Goal: Task Accomplishment & Management: Manage account settings

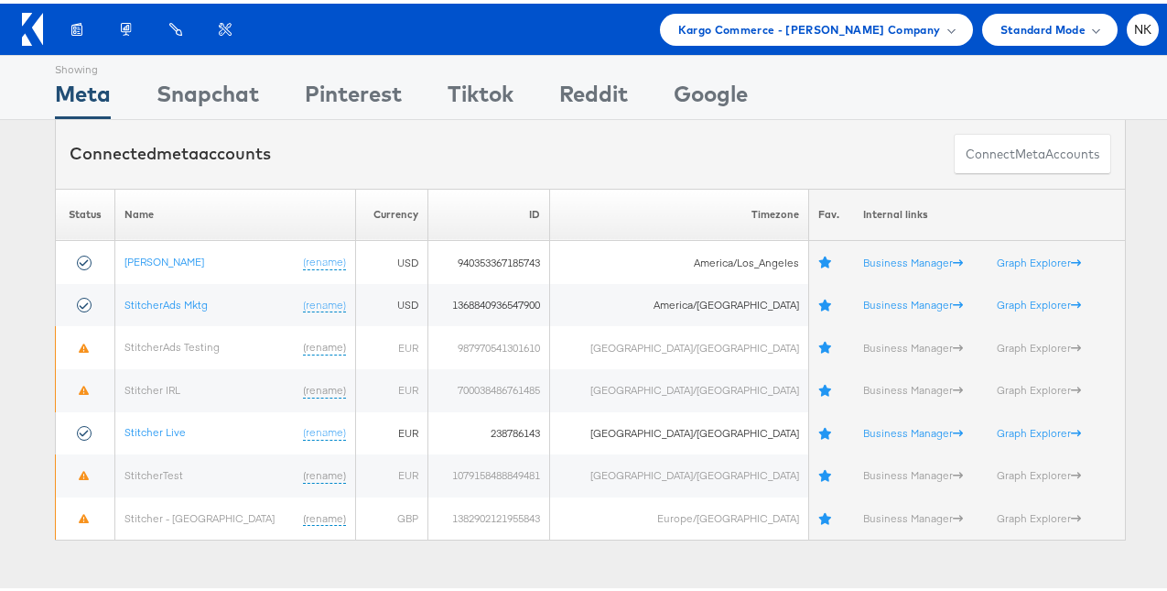
click at [36, 33] on icon at bounding box center [32, 25] width 21 height 33
click at [711, 38] on div "Kargo Commerce - Namit Kumar Company" at bounding box center [816, 26] width 313 height 32
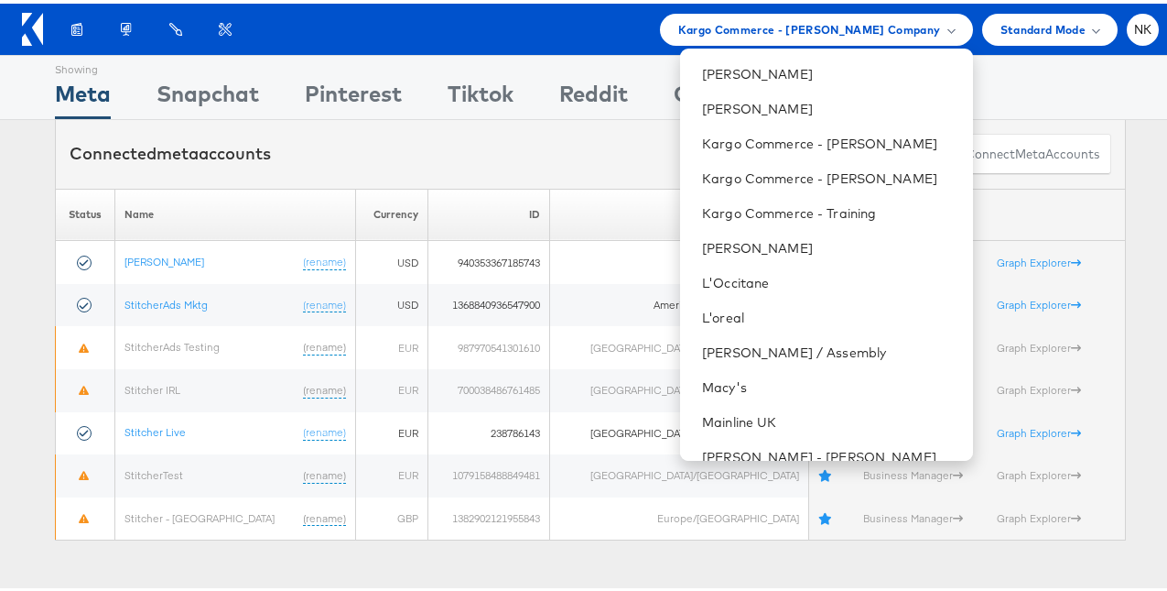
scroll to position [1057, 0]
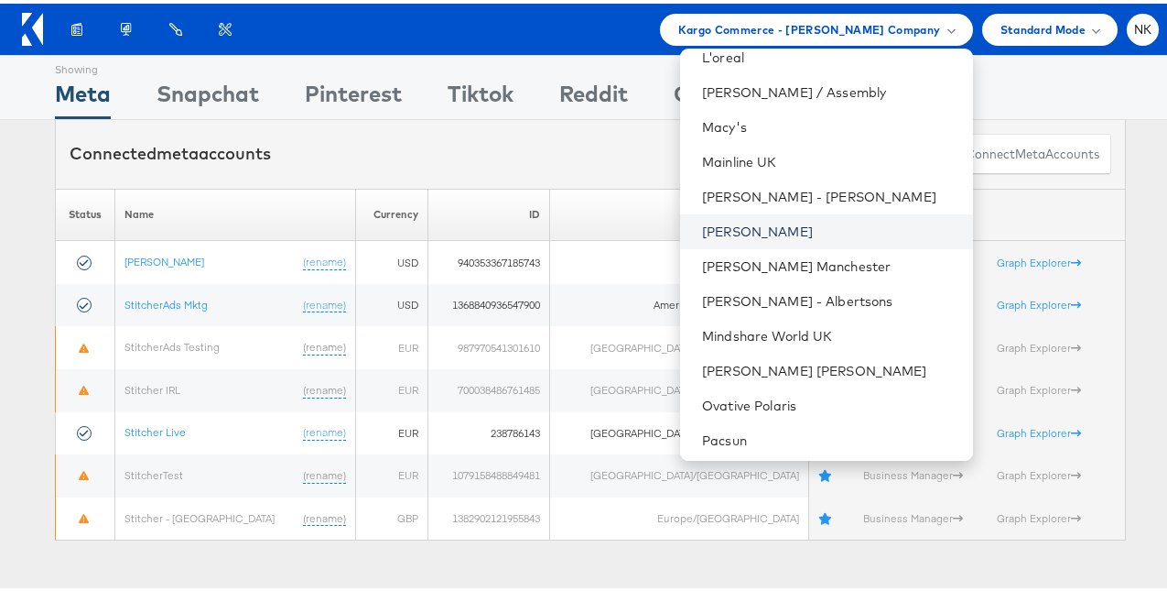
click at [728, 228] on link "[PERSON_NAME]" at bounding box center [829, 228] width 255 height 18
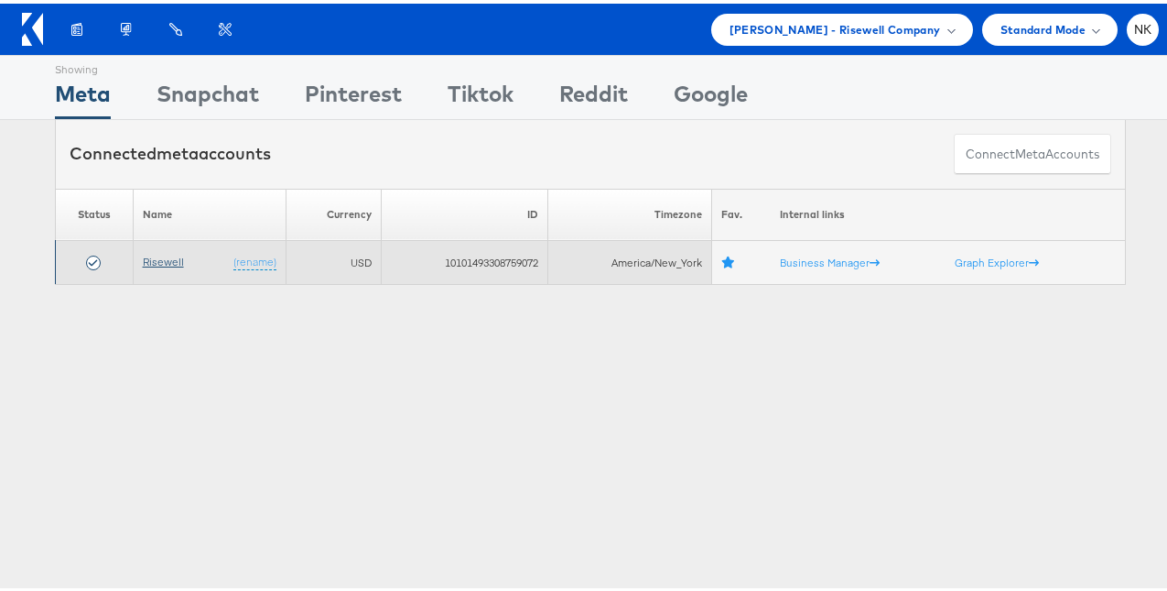
click at [160, 258] on link "Risewell" at bounding box center [163, 258] width 41 height 14
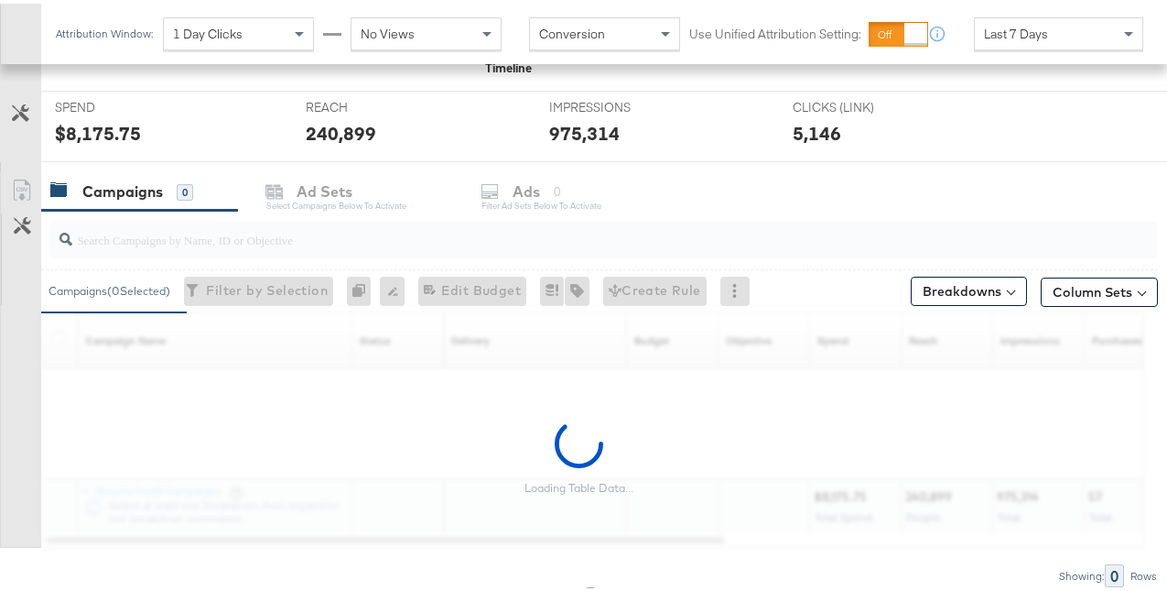
scroll to position [666, 0]
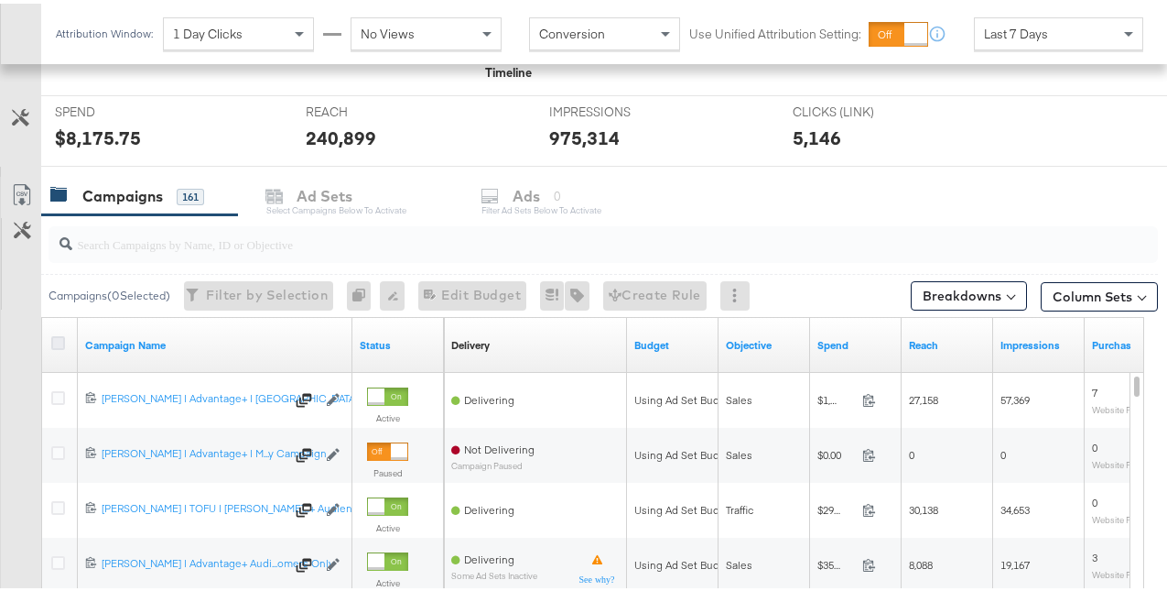
click at [52, 339] on icon at bounding box center [58, 339] width 14 height 14
click at [0, 0] on input "checkbox" at bounding box center [0, 0] width 0 height 0
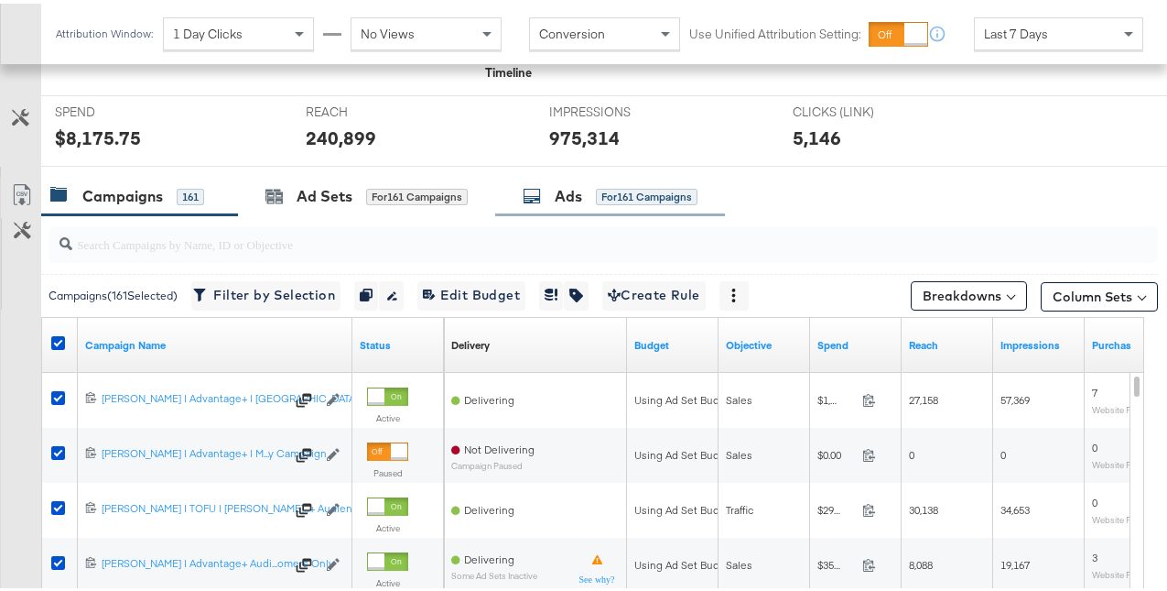
click at [538, 199] on icon at bounding box center [532, 192] width 18 height 18
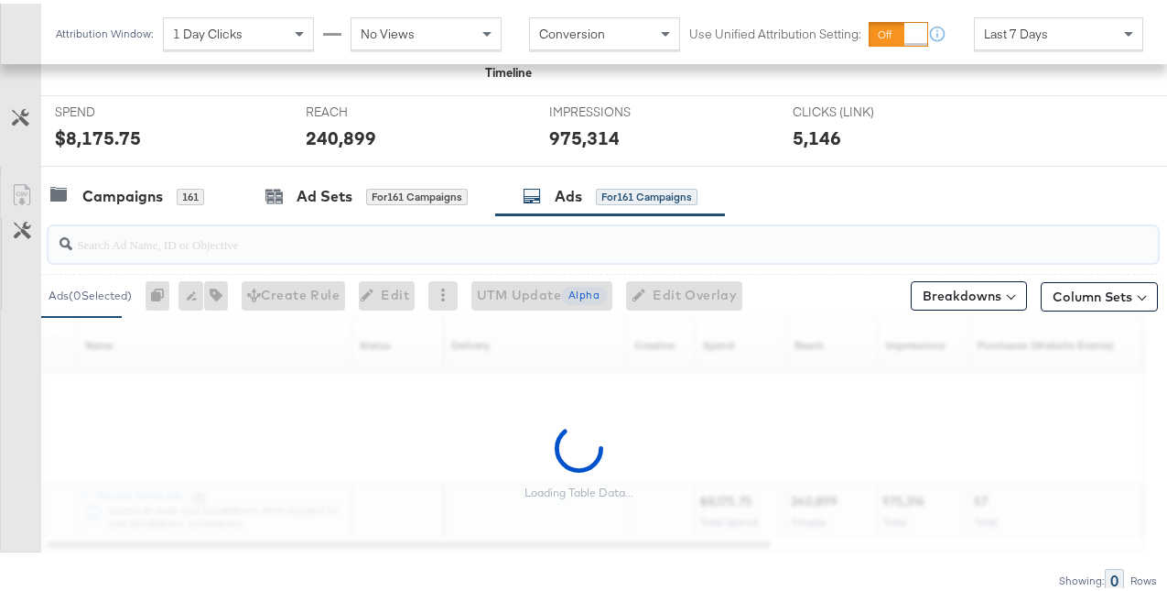
click at [347, 239] on input "search" at bounding box center [566, 233] width 989 height 36
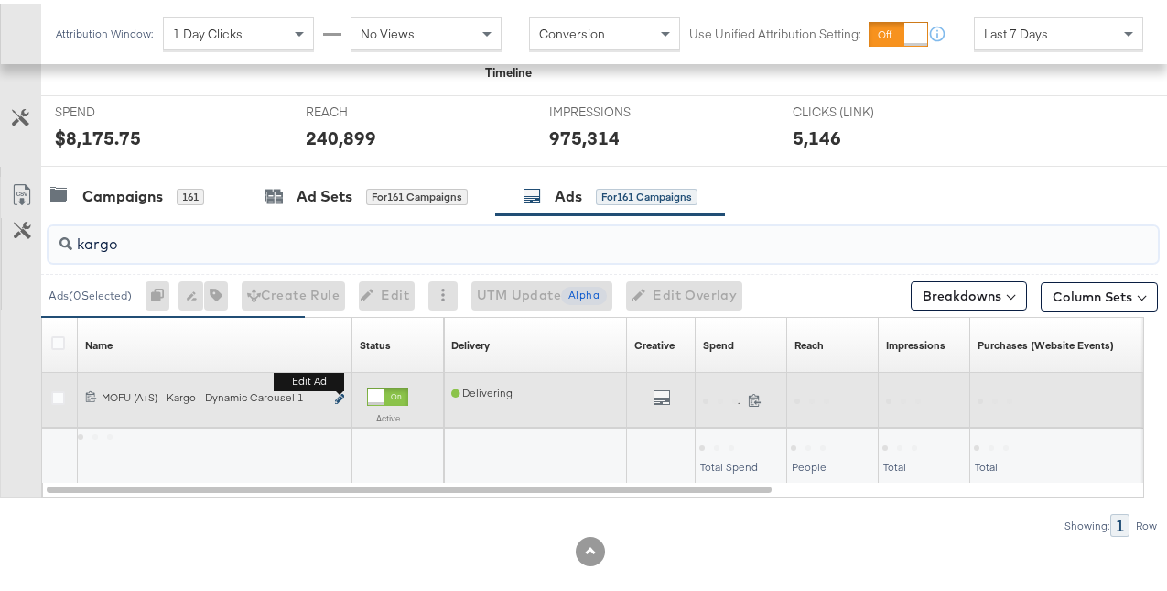
type input "kargo"
click at [336, 398] on icon "link" at bounding box center [339, 395] width 9 height 10
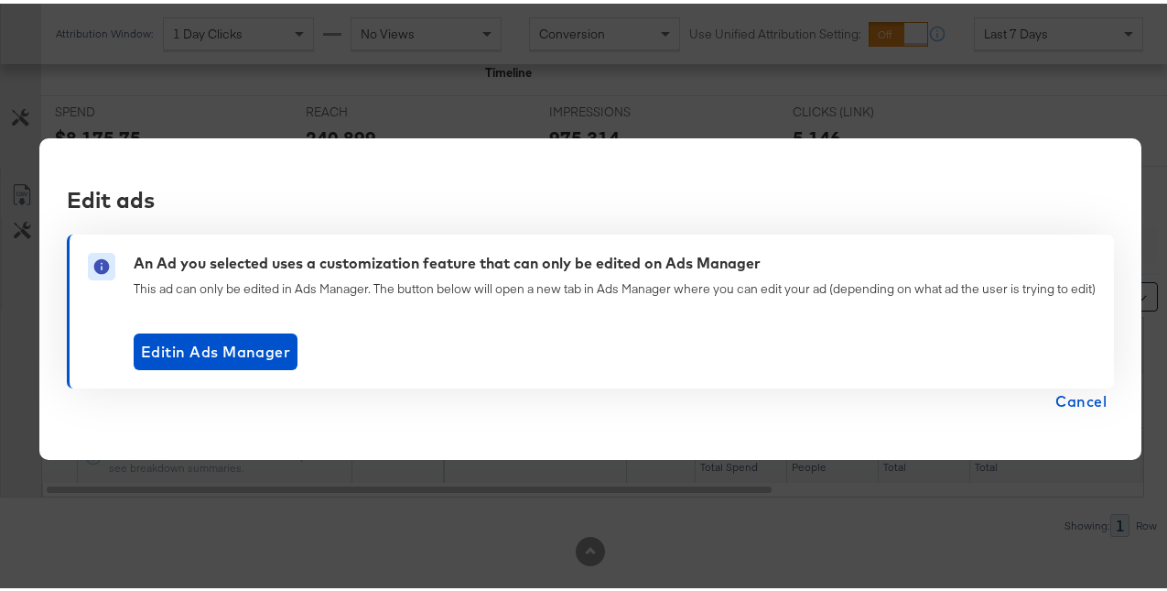
click at [1087, 399] on span "Cancel" at bounding box center [1081, 398] width 51 height 26
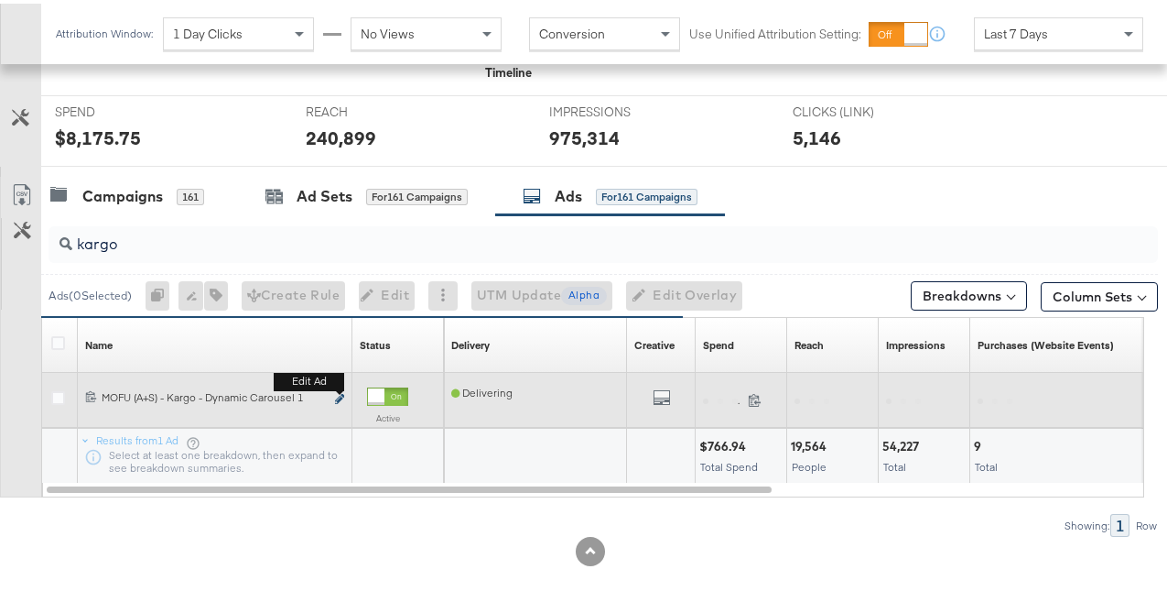
click at [343, 397] on icon "link" at bounding box center [339, 395] width 9 height 10
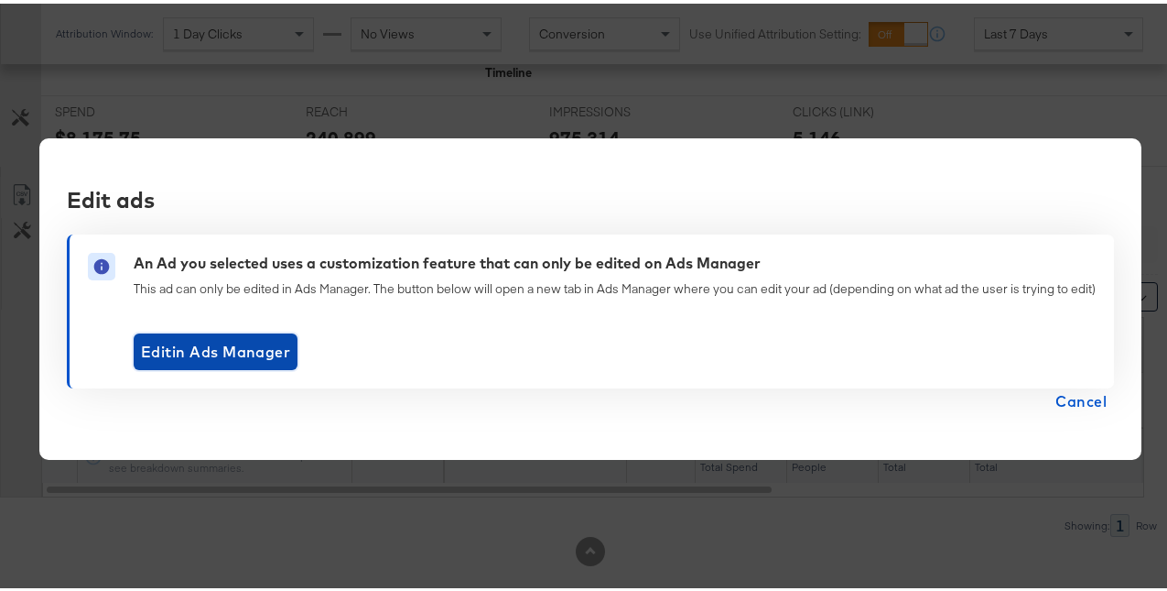
click at [274, 363] on button "Edit in Ads Manager" at bounding box center [216, 348] width 164 height 37
click at [266, 350] on span "Edit in Ads Manager" at bounding box center [215, 348] width 149 height 26
click at [203, 357] on span "Edit in Ads Manager" at bounding box center [215, 348] width 149 height 26
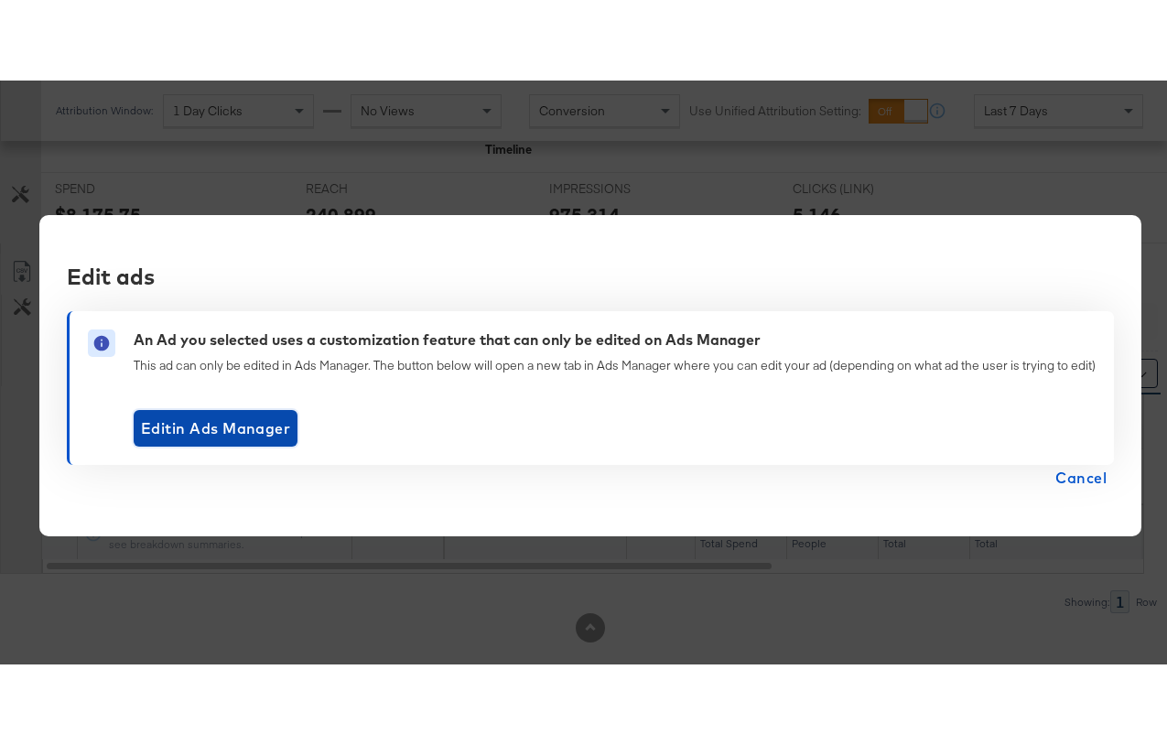
scroll to position [534, 0]
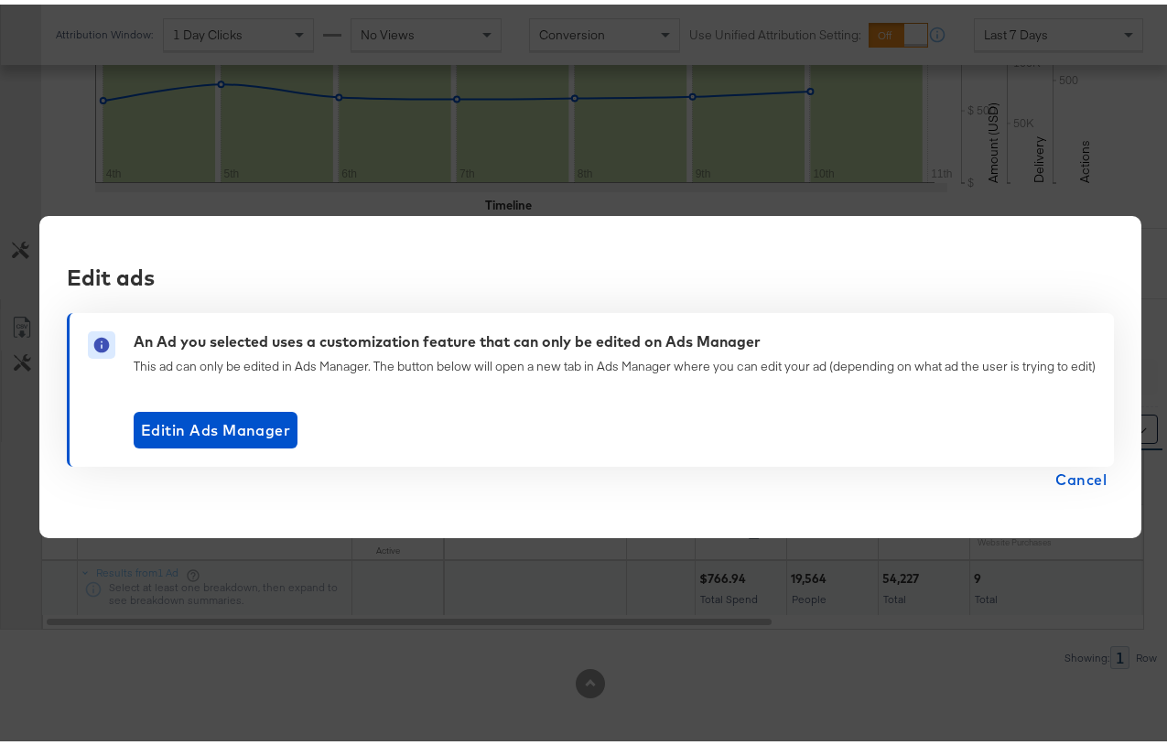
click at [1072, 489] on div "Edit ads An Ad you selected uses a customization feature that can only be edite…" at bounding box center [590, 372] width 1102 height 322
click at [1078, 484] on span "Cancel" at bounding box center [1081, 475] width 51 height 26
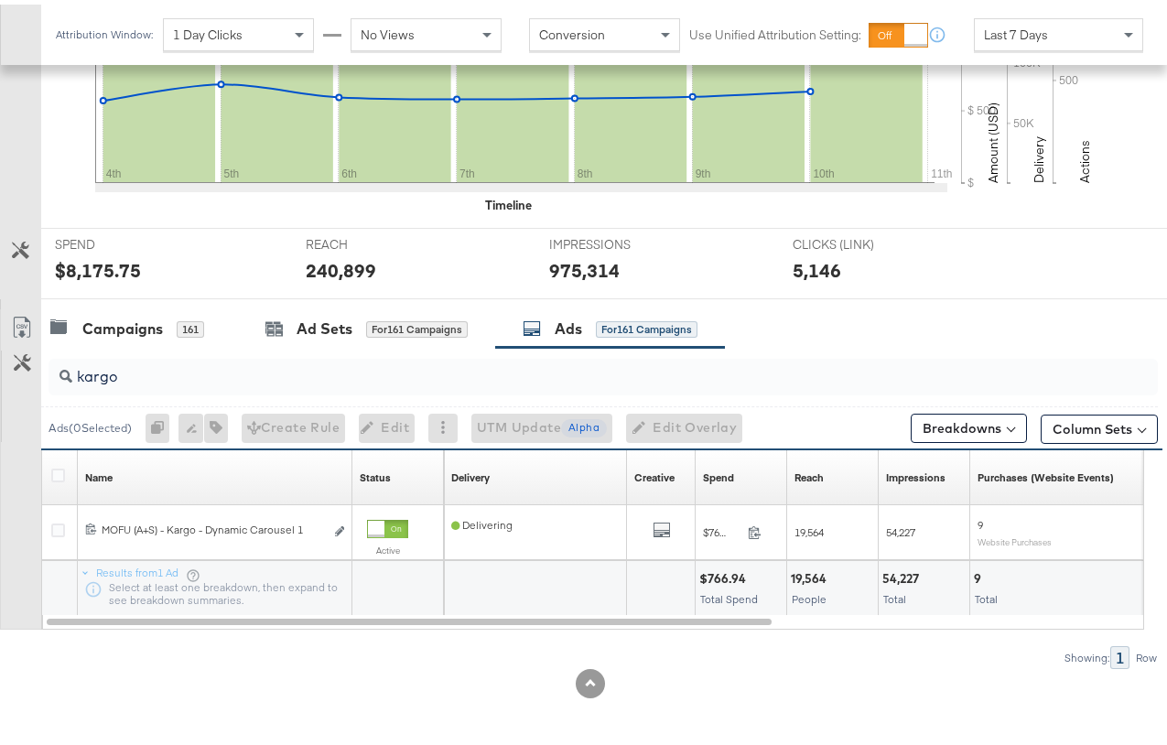
scroll to position [530, 0]
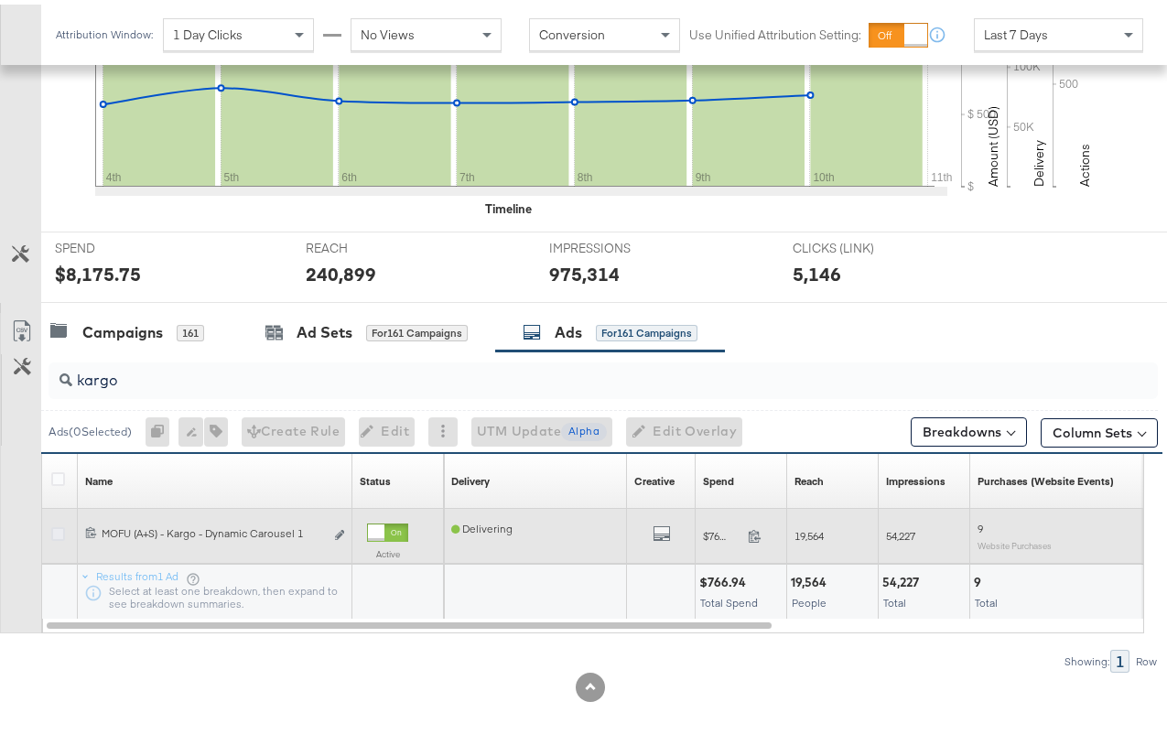
click at [53, 528] on icon at bounding box center [58, 530] width 14 height 14
click at [0, 0] on input "checkbox" at bounding box center [0, 0] width 0 height 0
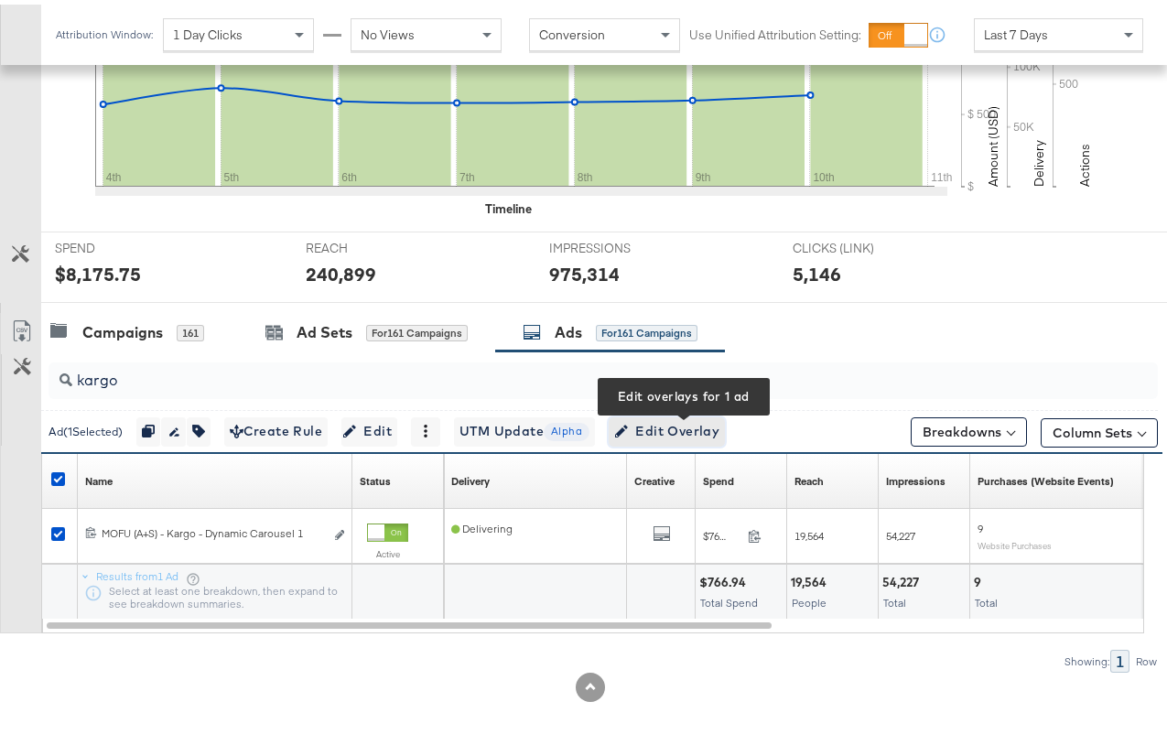
click at [710, 426] on span "Edit Overlay Edit overlays for 1 ad" at bounding box center [666, 427] width 105 height 23
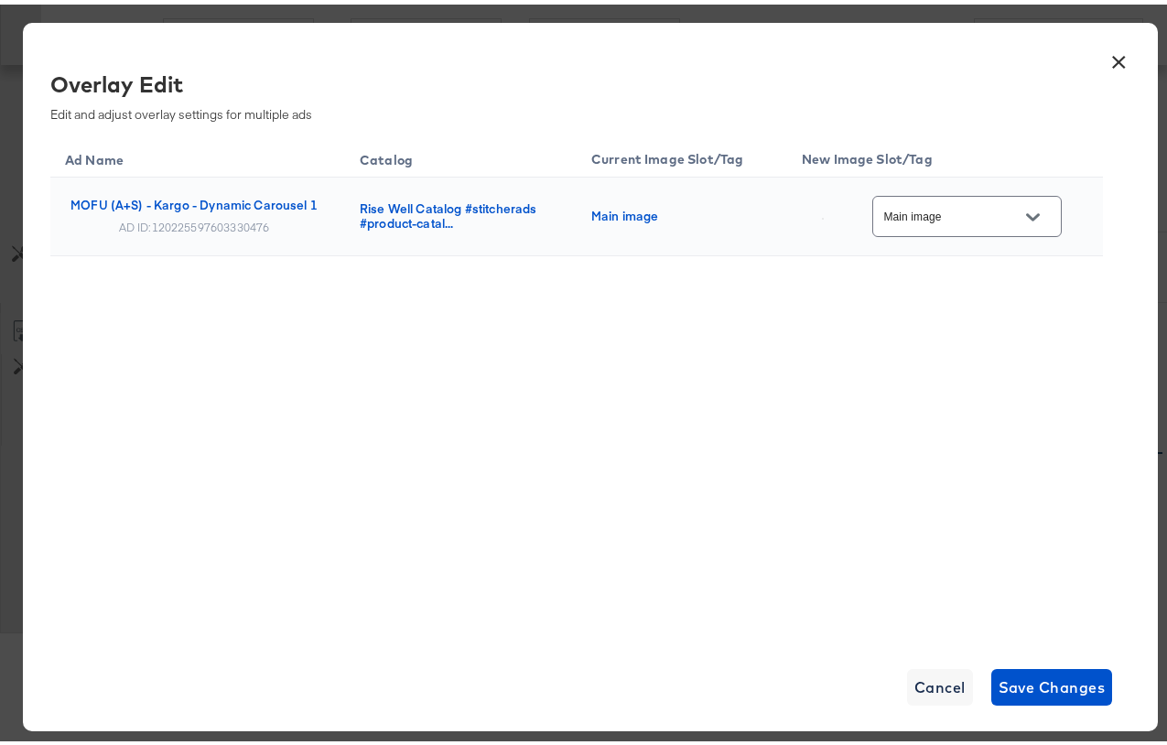
click at [1040, 213] on button "Open" at bounding box center [1032, 212] width 27 height 27
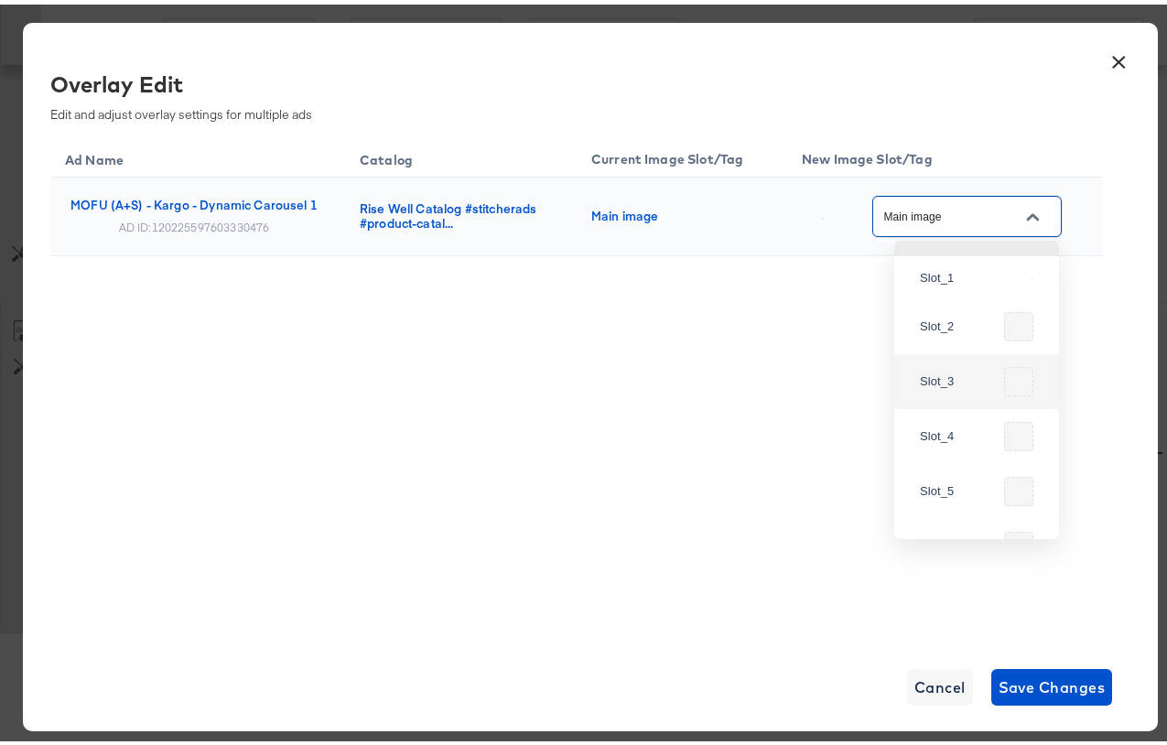
scroll to position [0, 0]
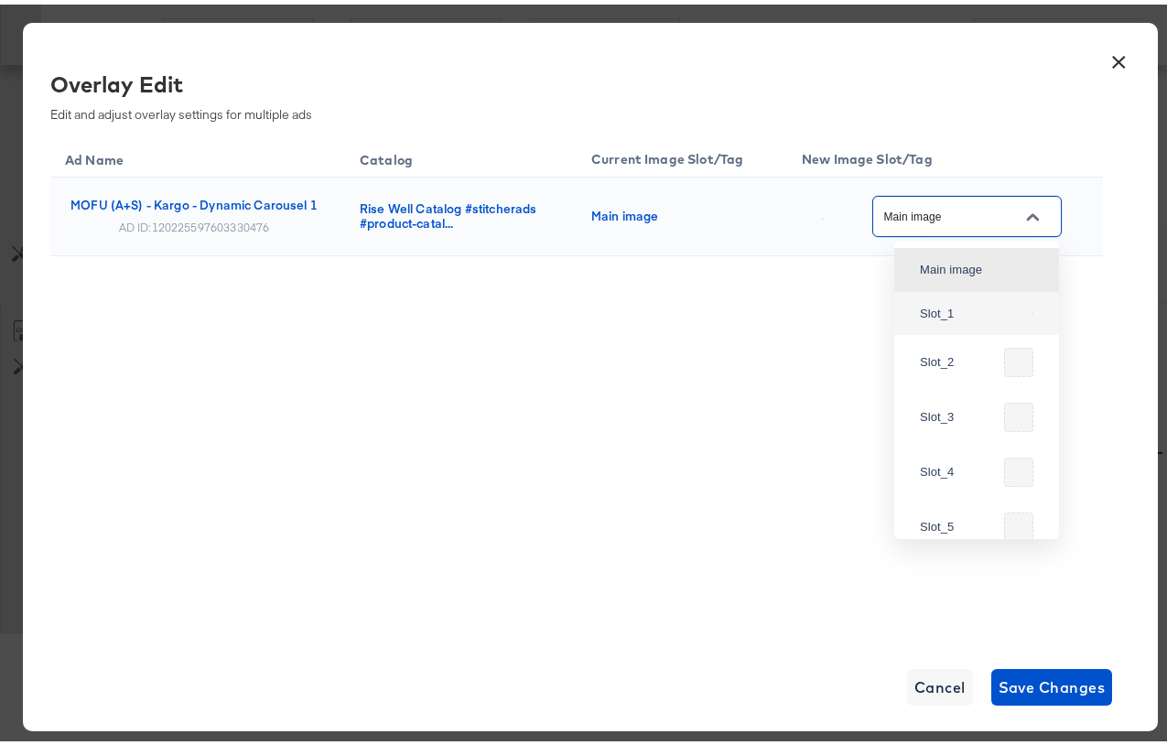
click at [956, 319] on div "Slot_1" at bounding box center [972, 309] width 104 height 18
type input "Slot_1"
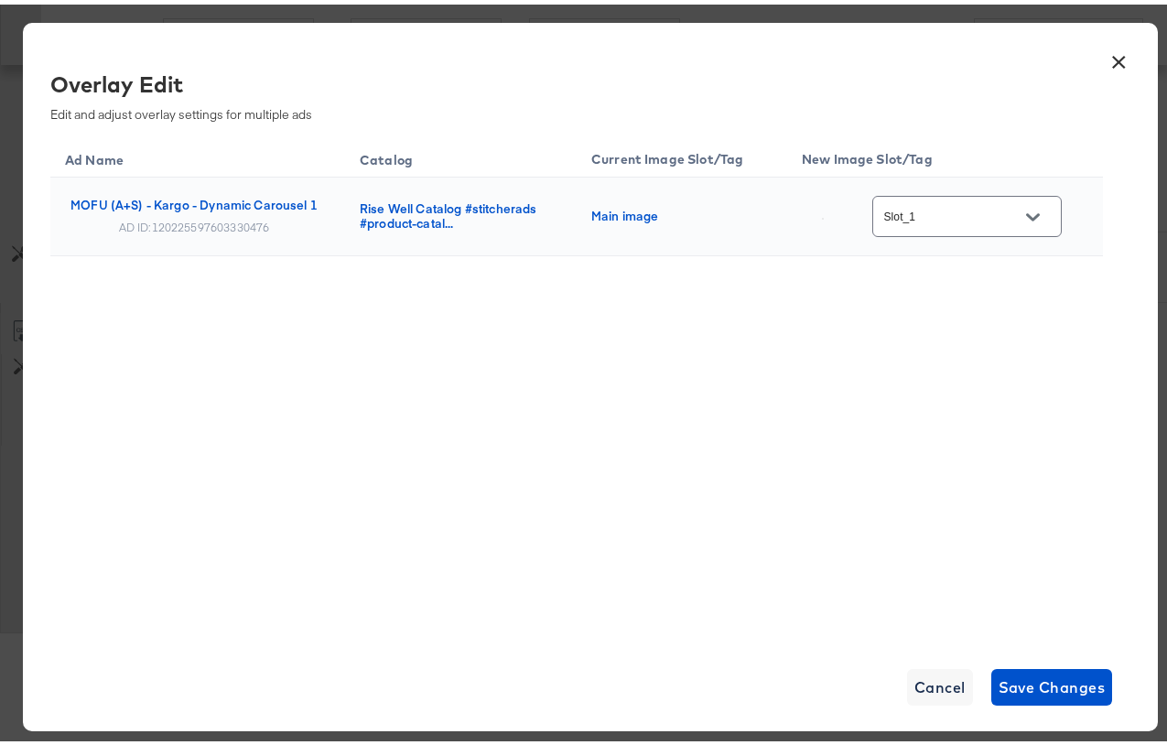
click at [1104, 62] on button "×" at bounding box center [1118, 53] width 33 height 33
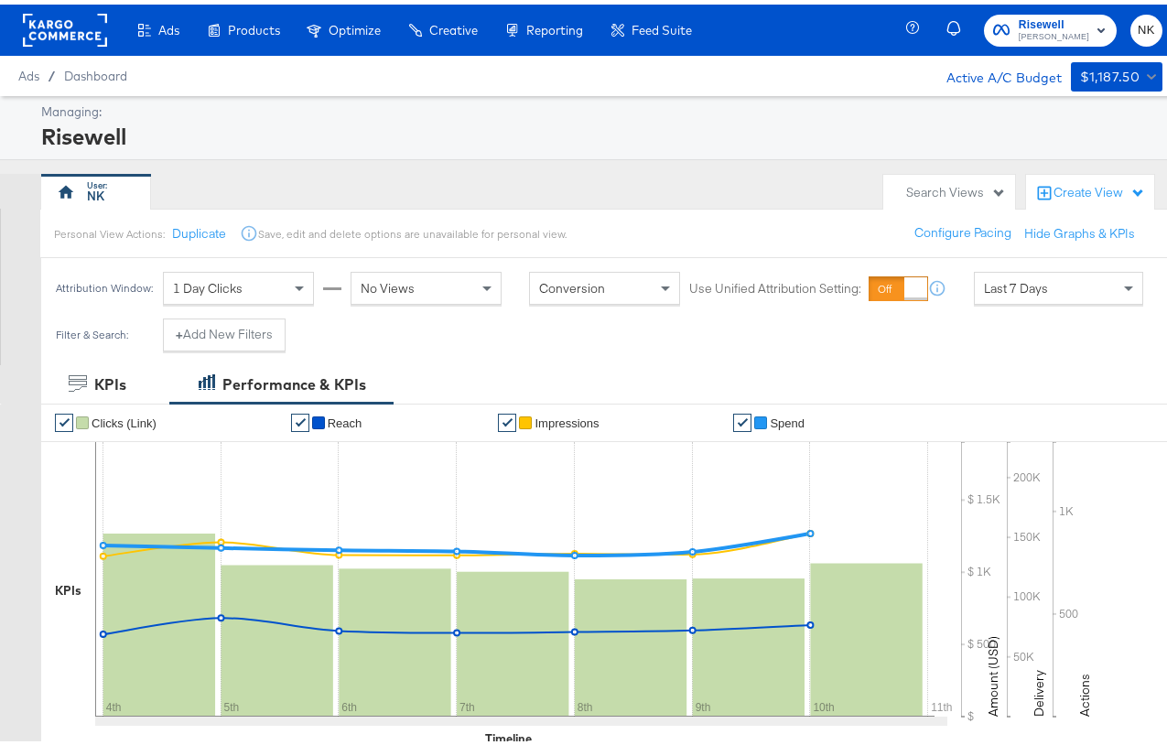
click at [70, 34] on rect at bounding box center [65, 25] width 84 height 33
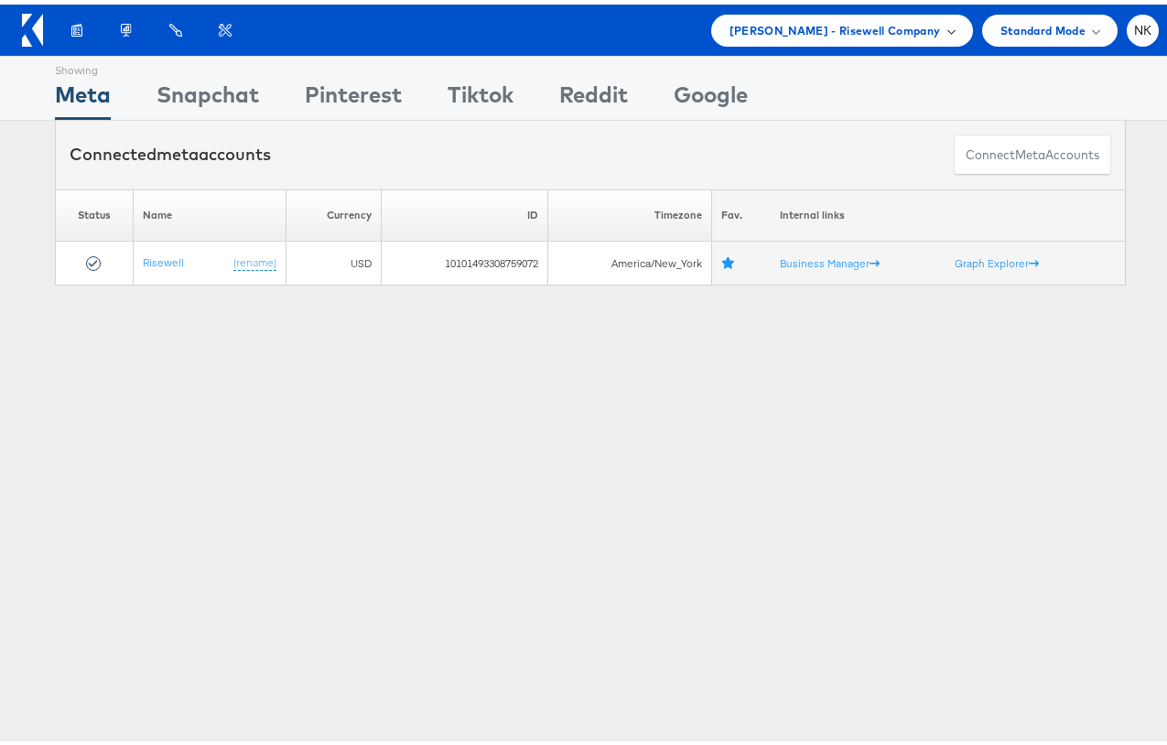
click at [860, 21] on span "[PERSON_NAME] - Risewell Company" at bounding box center [835, 25] width 211 height 19
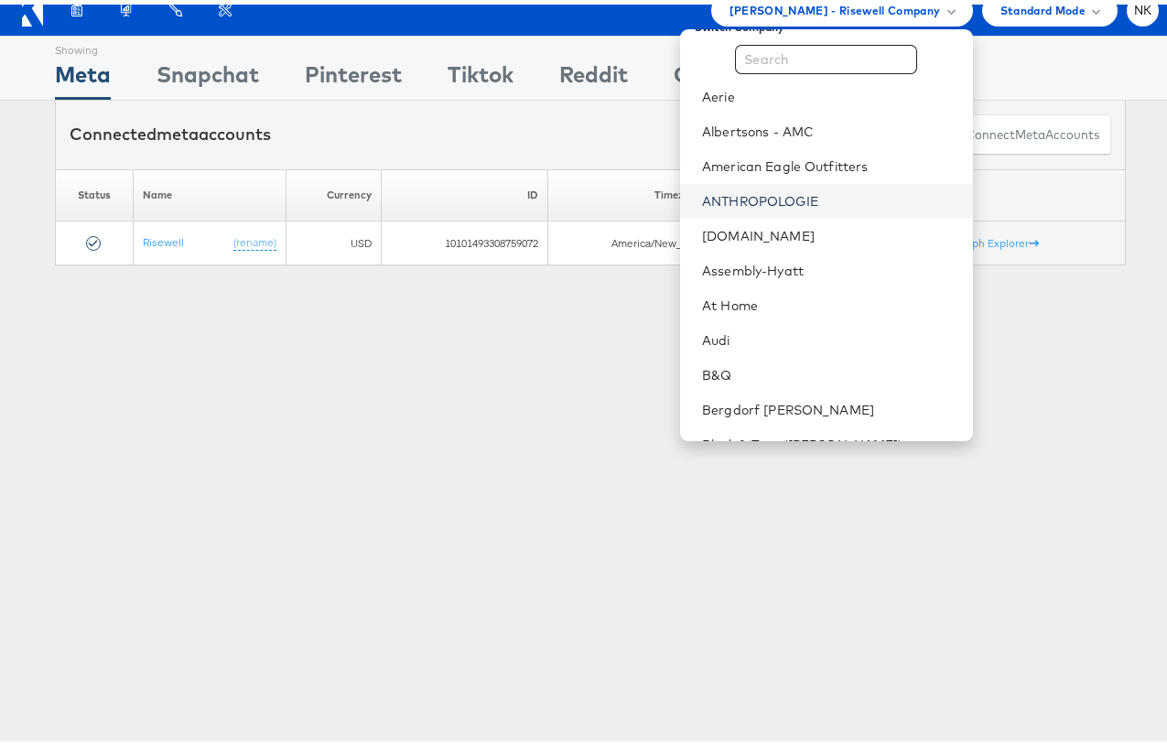
scroll to position [278, 0]
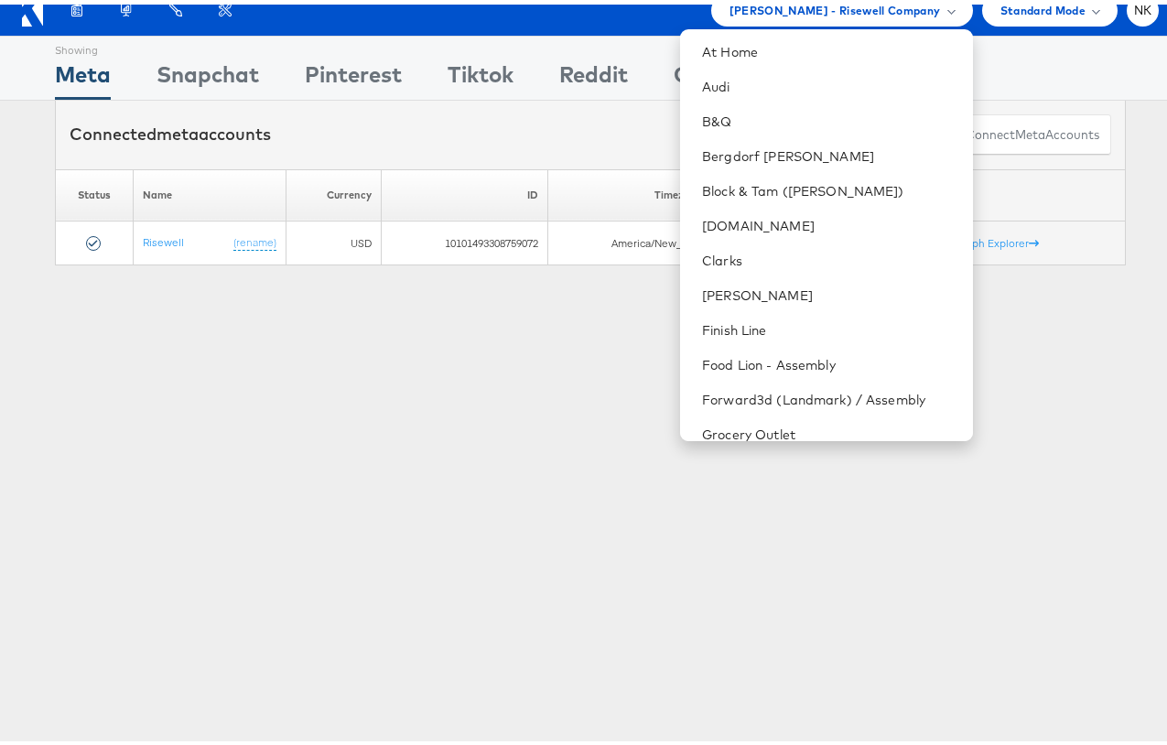
click at [993, 49] on div "Showing Meta Showing Snapchat Showing Pinterest Showing Tiktok Showing Reddit S…" at bounding box center [590, 63] width 1071 height 63
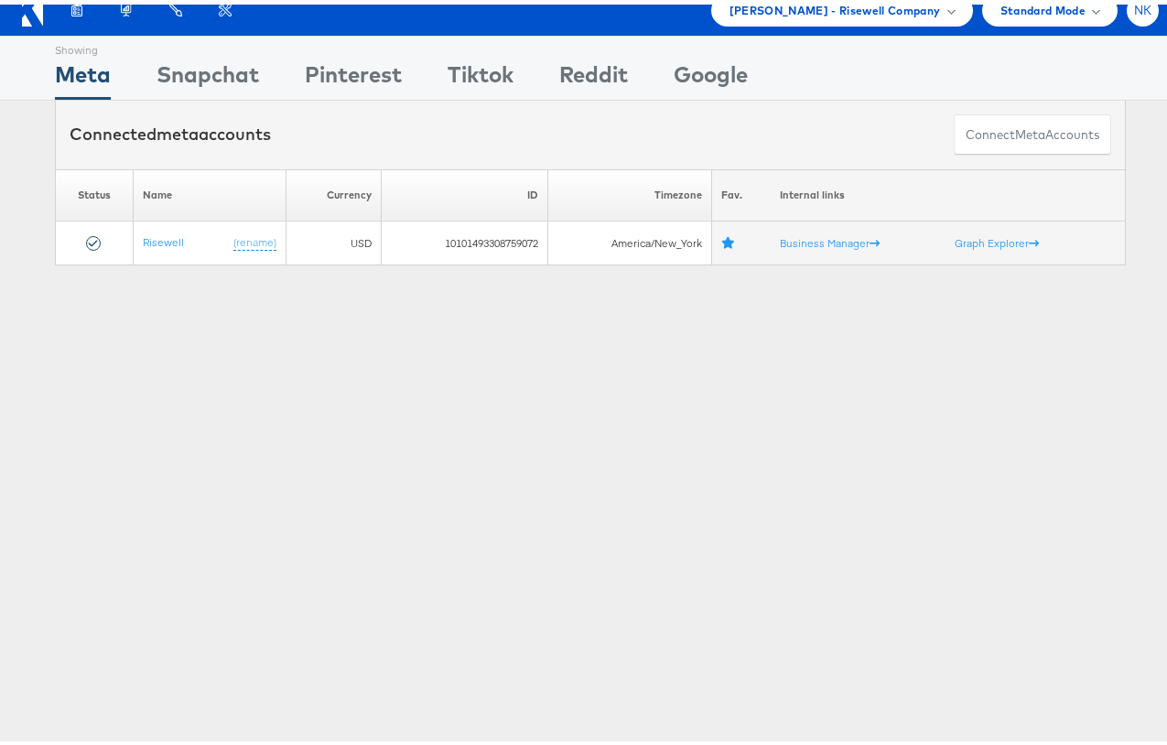
click at [1127, 9] on div "NK" at bounding box center [1143, 6] width 32 height 32
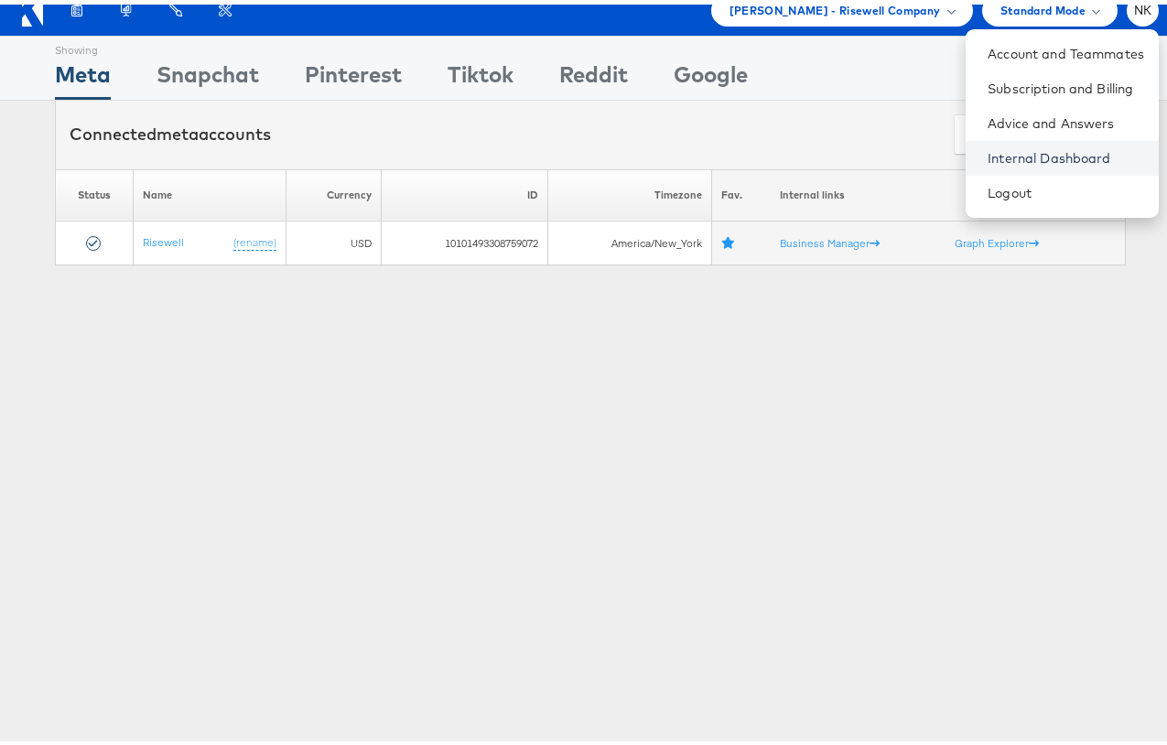
click at [1066, 160] on link "Internal Dashboard" at bounding box center [1066, 154] width 157 height 18
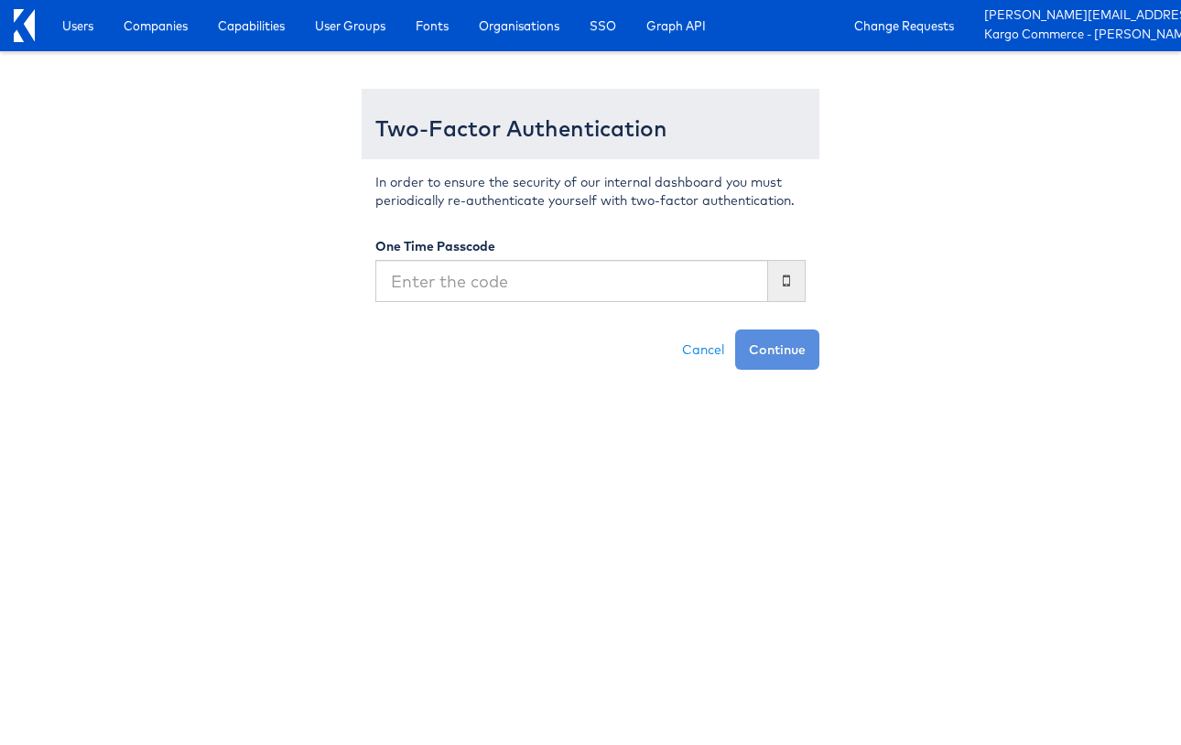
click at [476, 276] on input "text" at bounding box center [571, 281] width 393 height 42
type input "777197"
click at [735, 330] on button "Continue" at bounding box center [777, 350] width 84 height 40
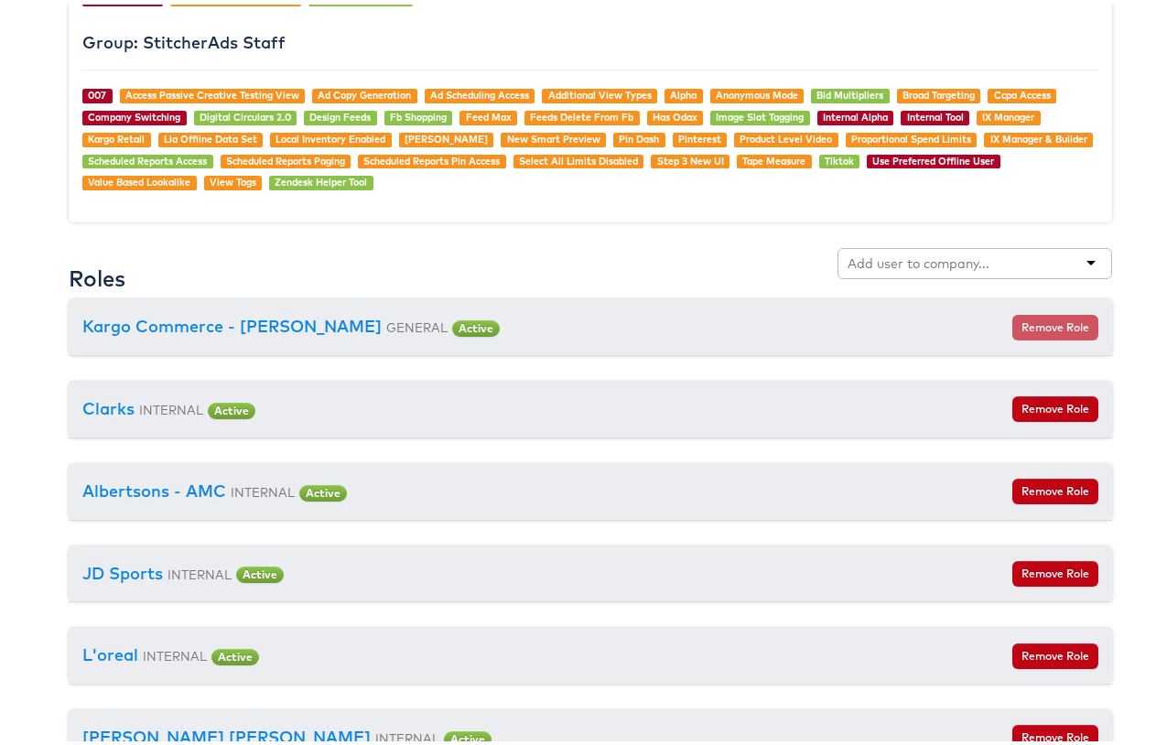
scroll to position [1992, 0]
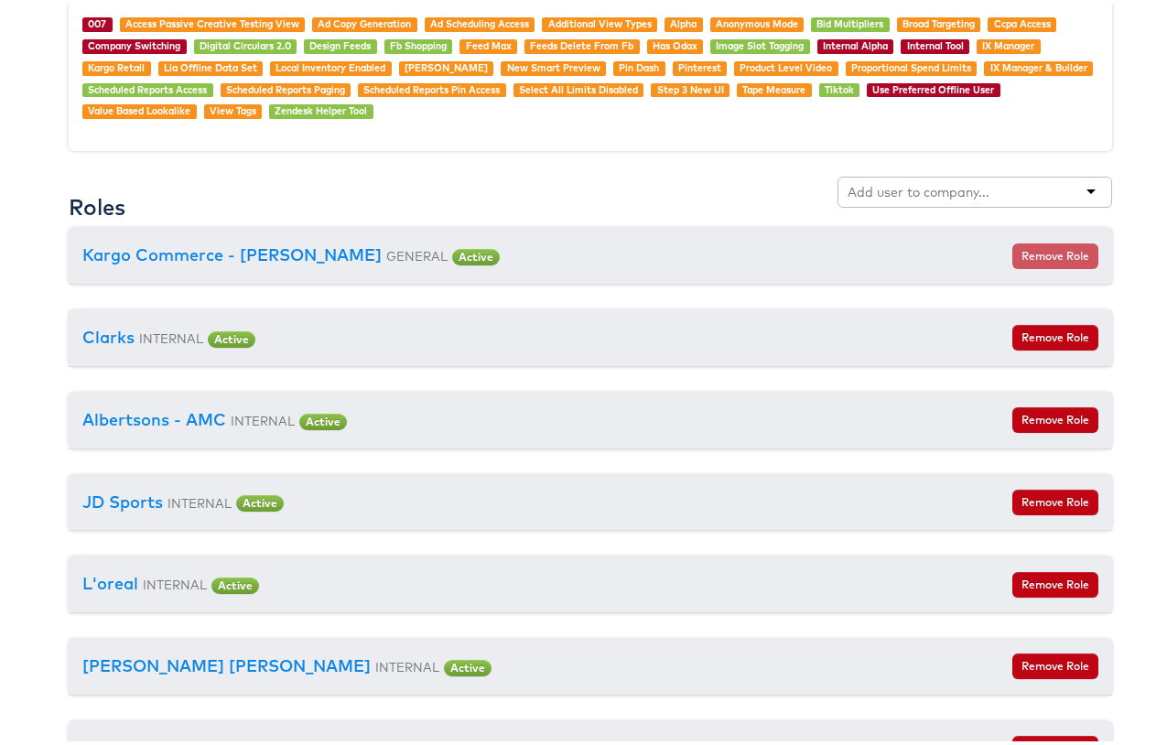
click at [922, 183] on input "text" at bounding box center [920, 188] width 145 height 18
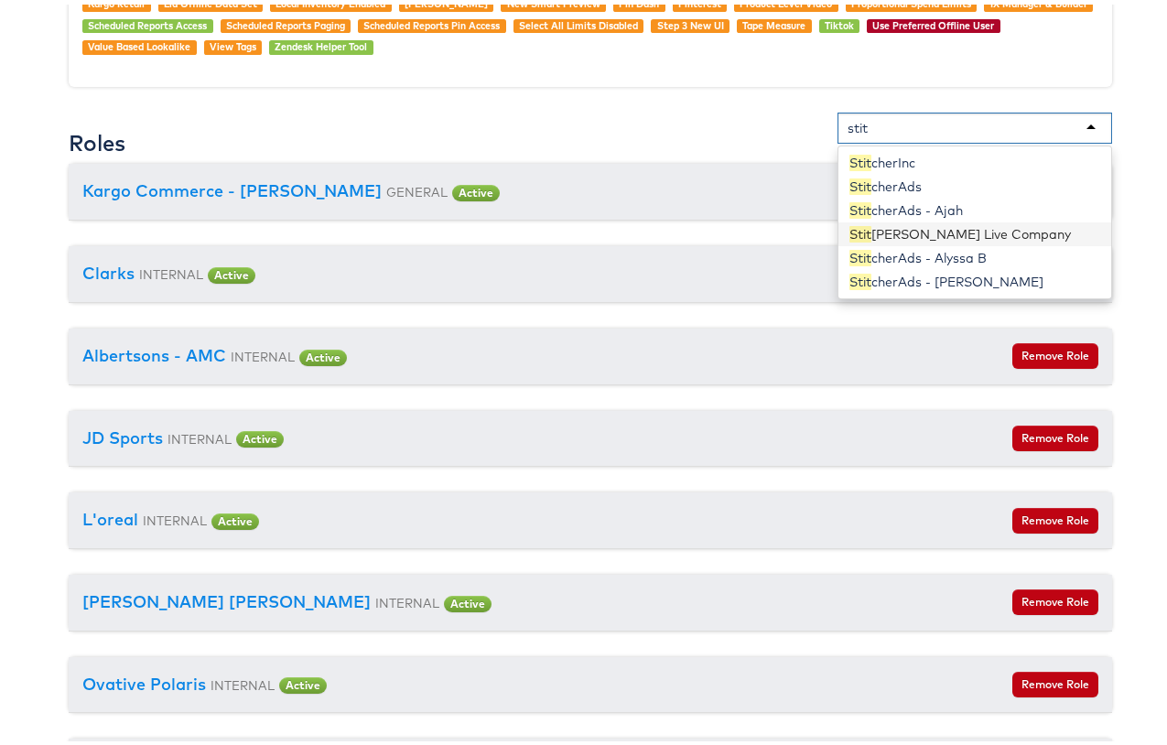
scroll to position [2063, 0]
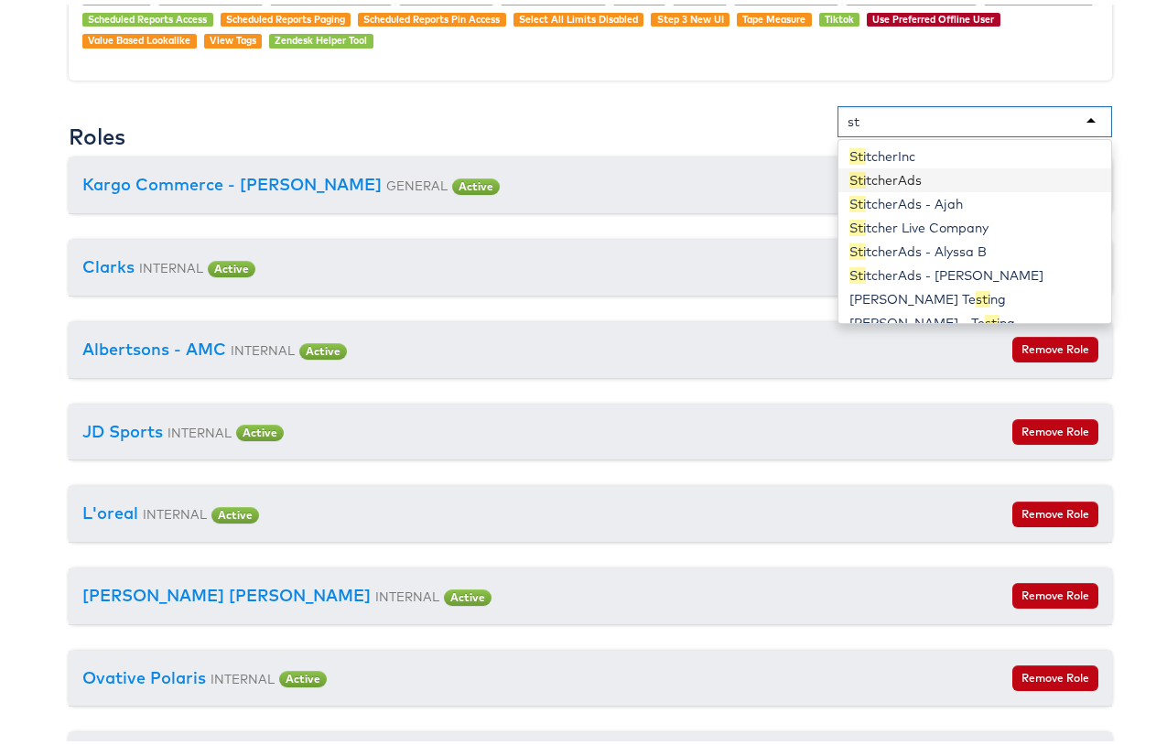
type input "s"
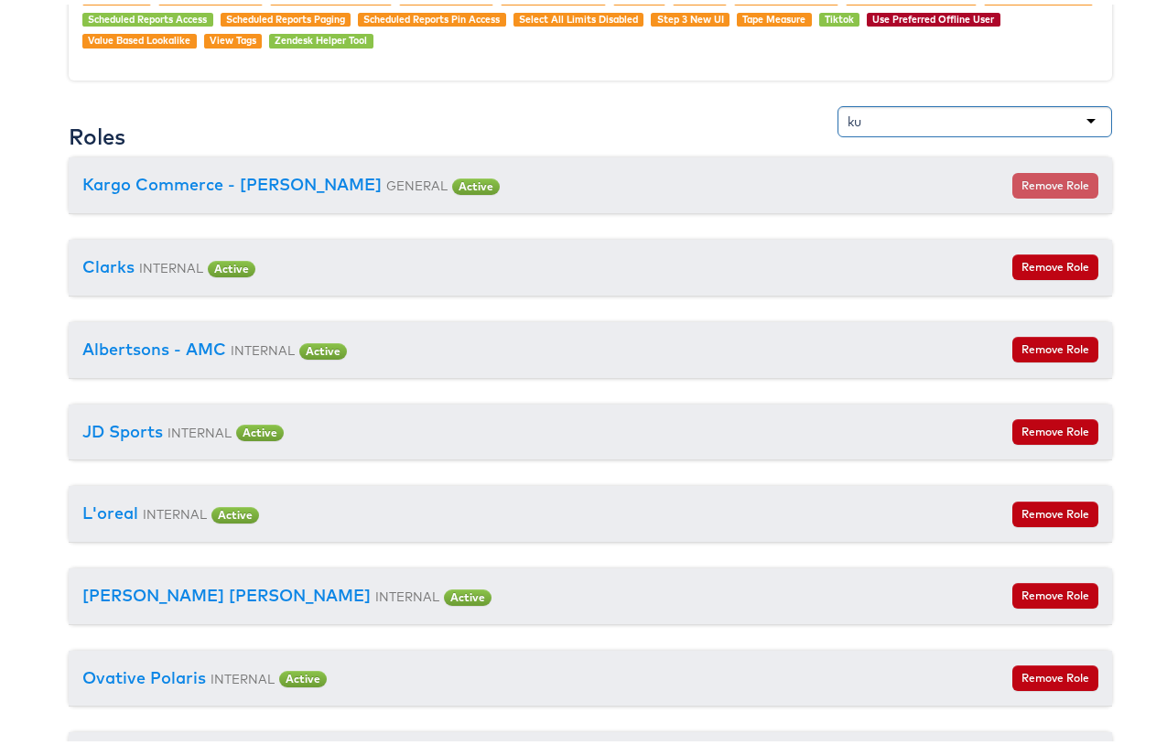
type input "k"
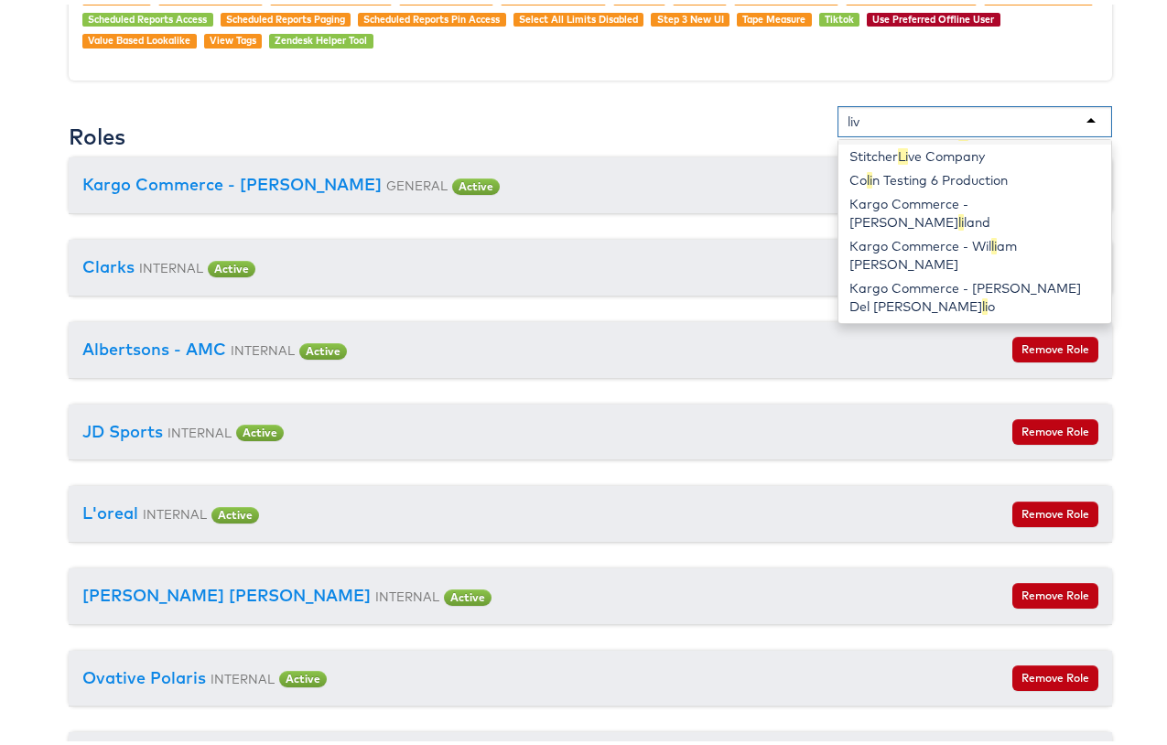
type input "live"
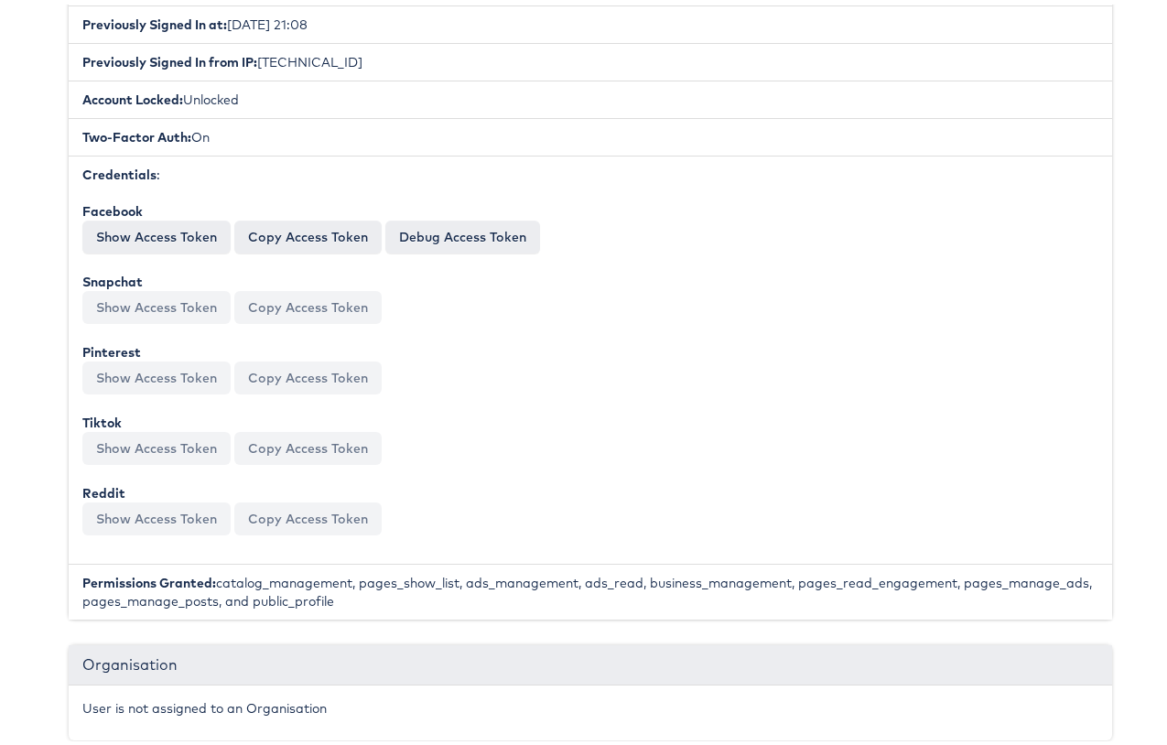
scroll to position [0, 0]
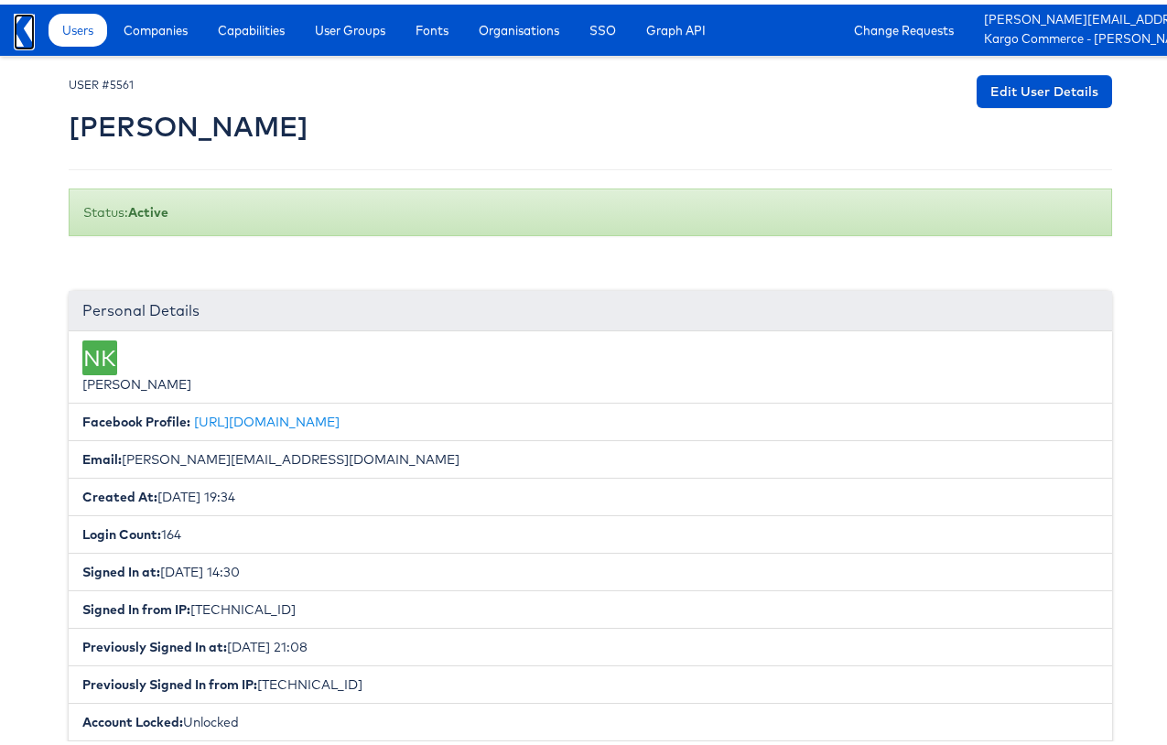
click at [17, 29] on icon at bounding box center [24, 25] width 21 height 33
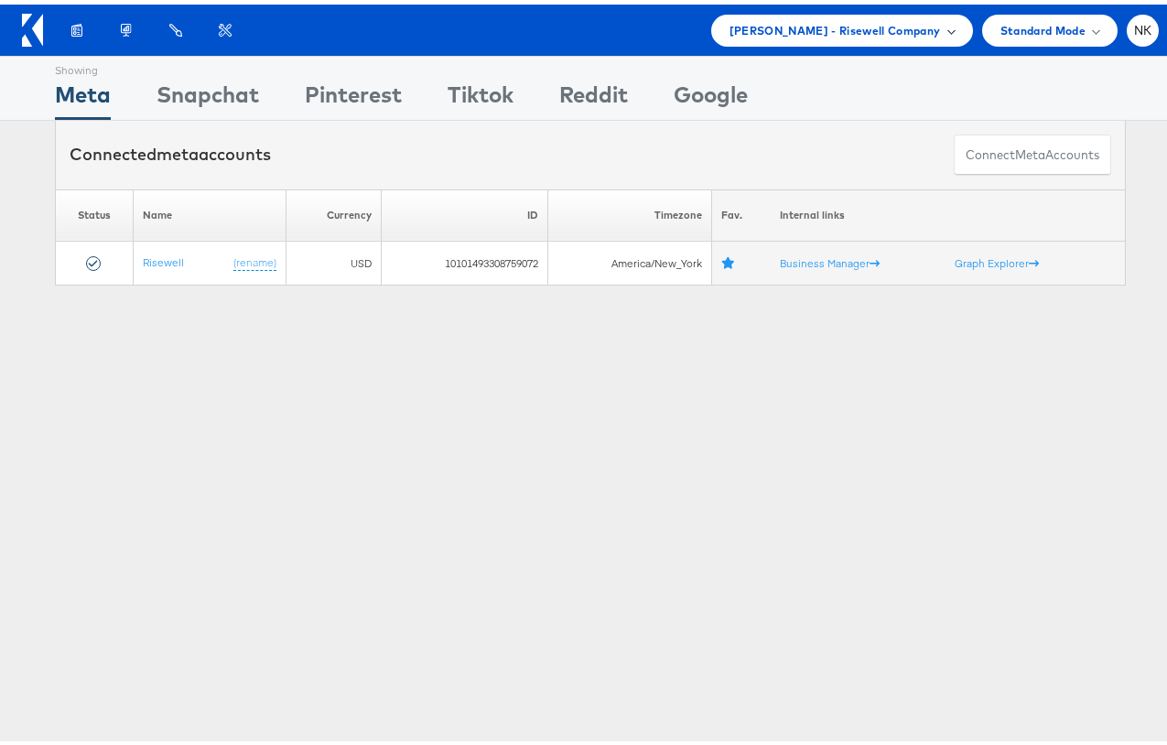
click at [792, 25] on span "Mason - Risewell Company" at bounding box center [835, 25] width 211 height 19
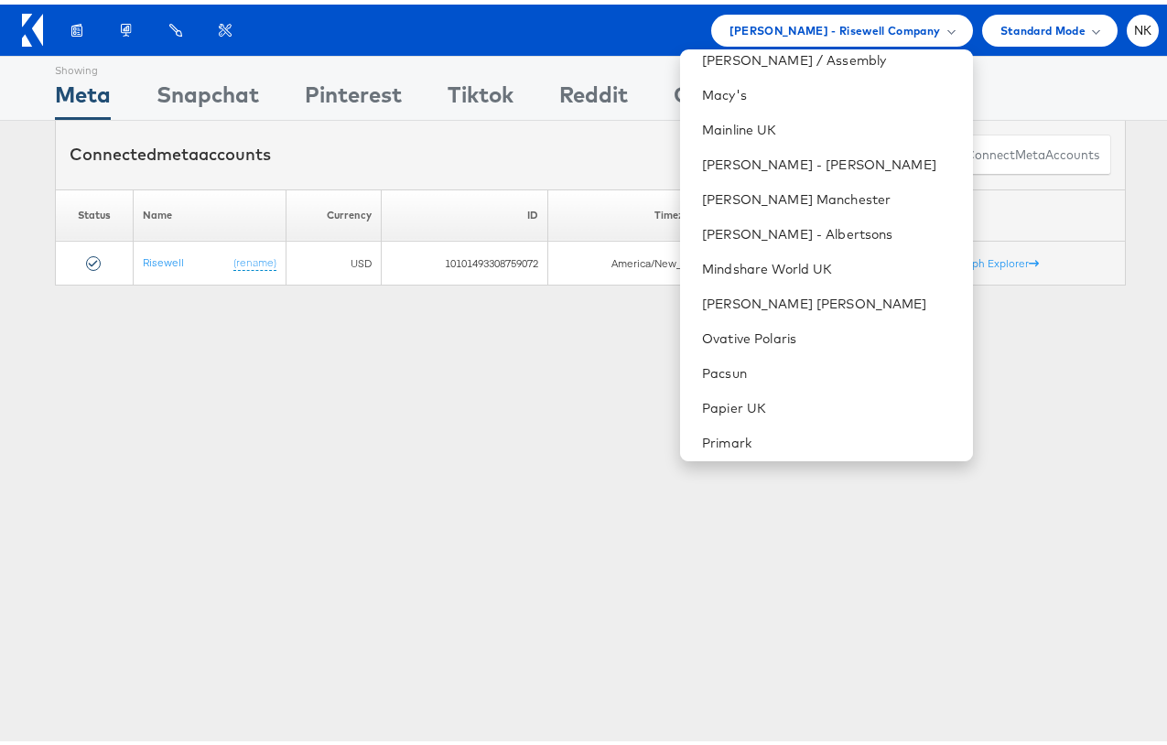
scroll to position [1354, 0]
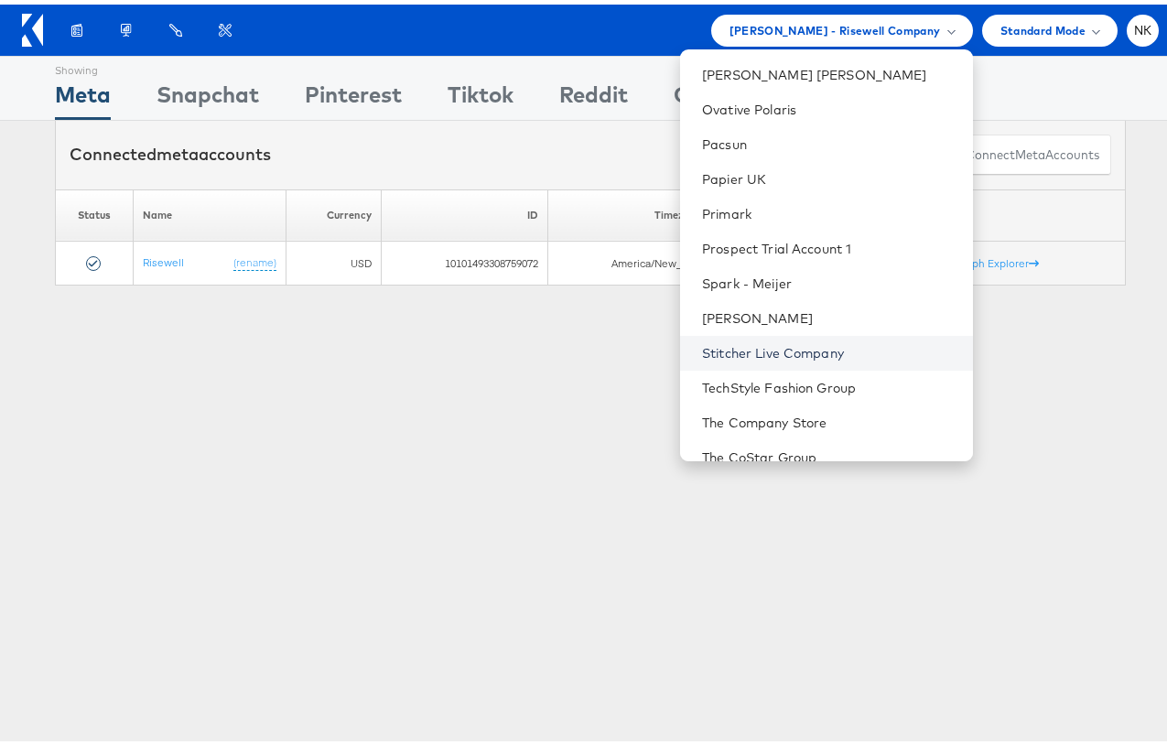
click at [732, 344] on link "Stitcher Live Company" at bounding box center [829, 349] width 255 height 18
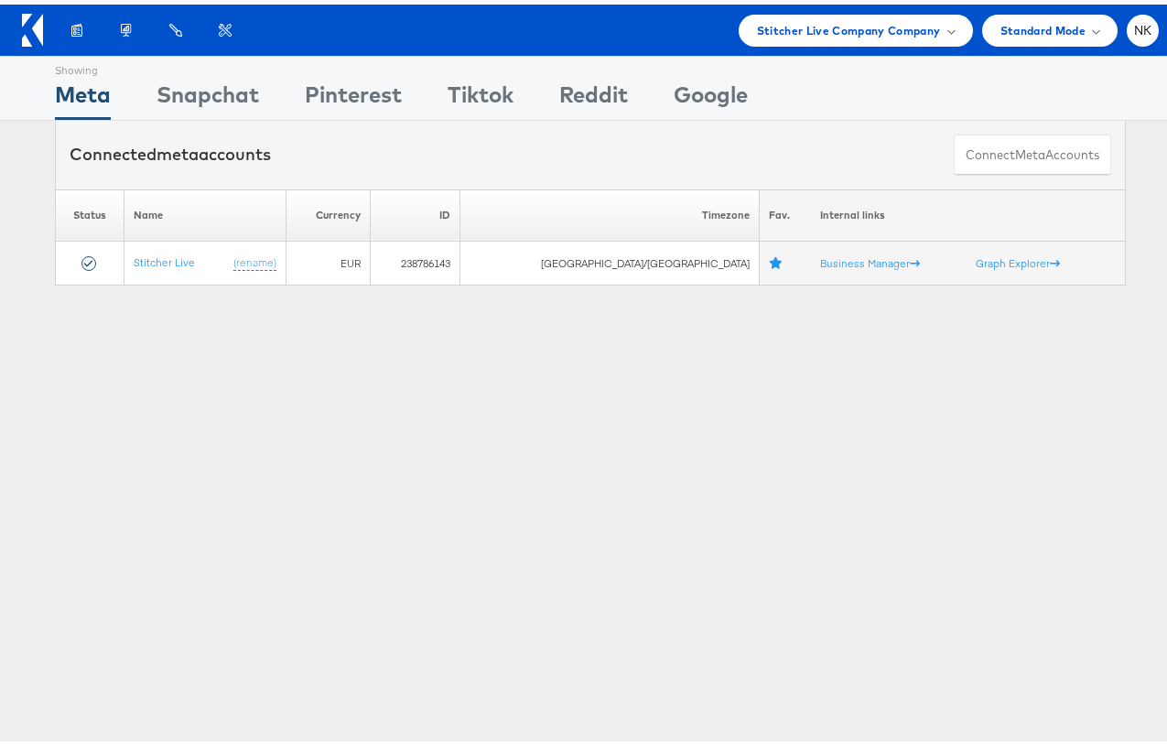
click at [238, 532] on div "Showing Meta Showing [GEOGRAPHIC_DATA] Showing Pinterest Showing Tiktok Showing…" at bounding box center [590, 509] width 1181 height 916
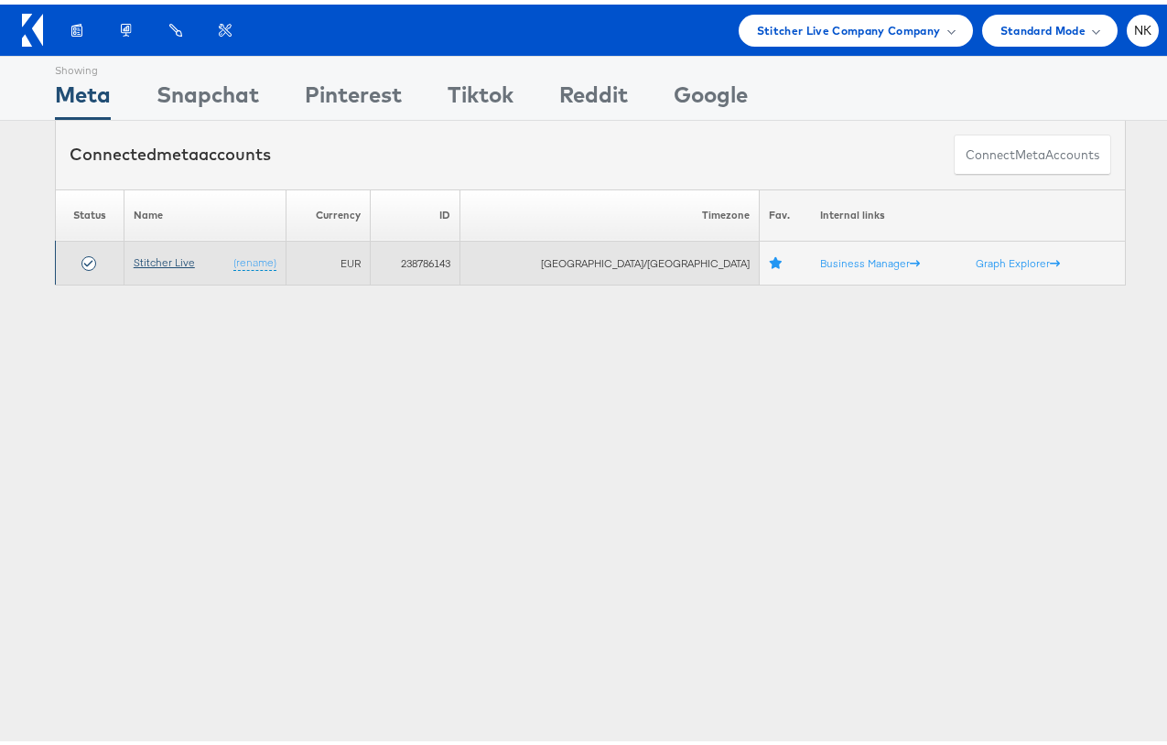
click at [164, 258] on link "Stitcher Live" at bounding box center [164, 258] width 61 height 14
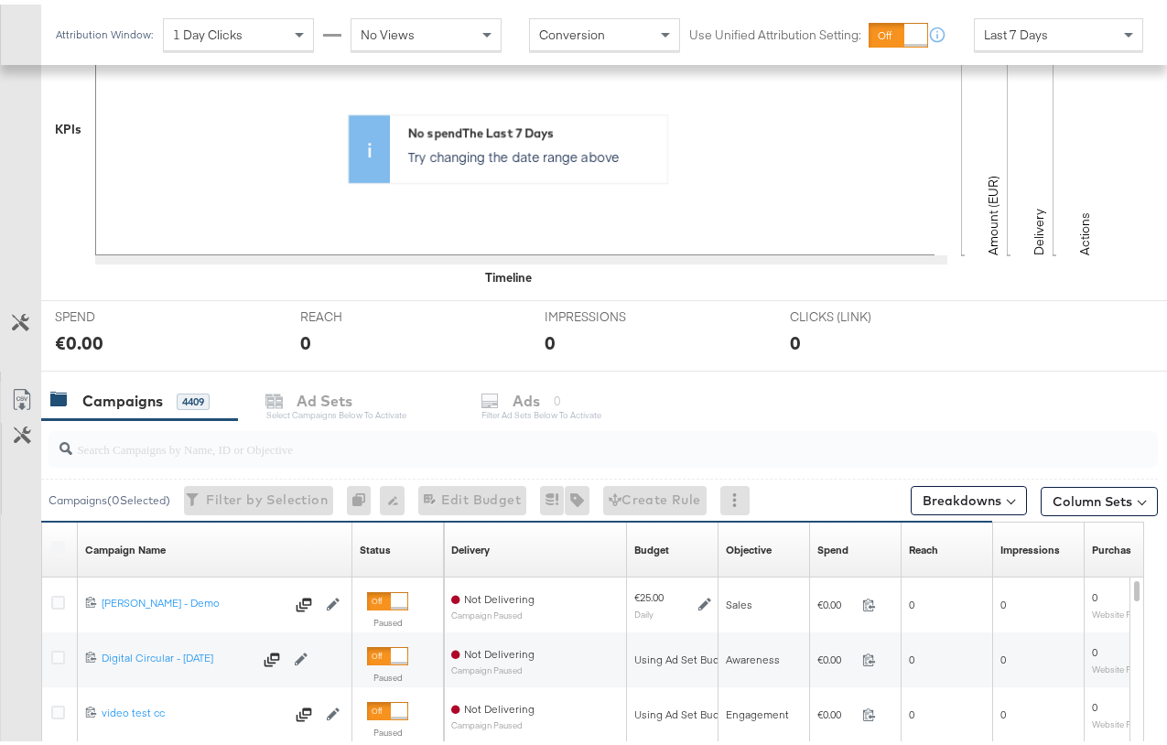
scroll to position [485, 0]
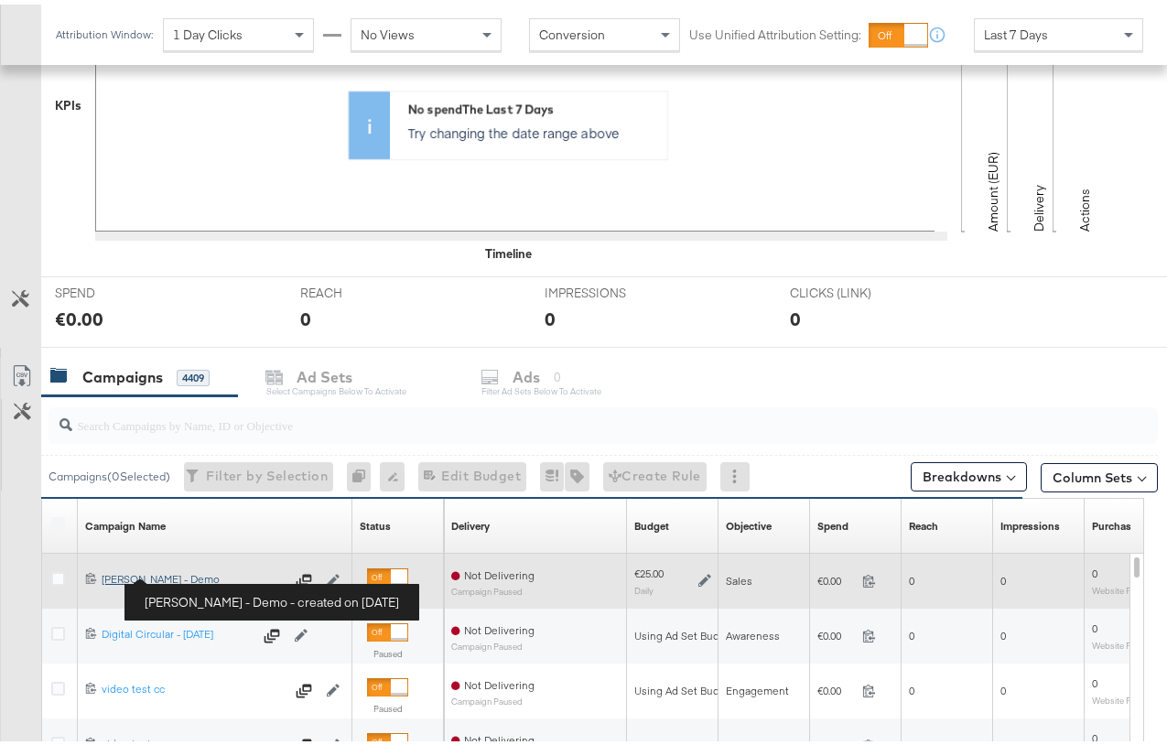
click at [192, 571] on div "Craig - Veronica Beard - Demo Craig - Veronica Beard - Demo" at bounding box center [193, 575] width 183 height 15
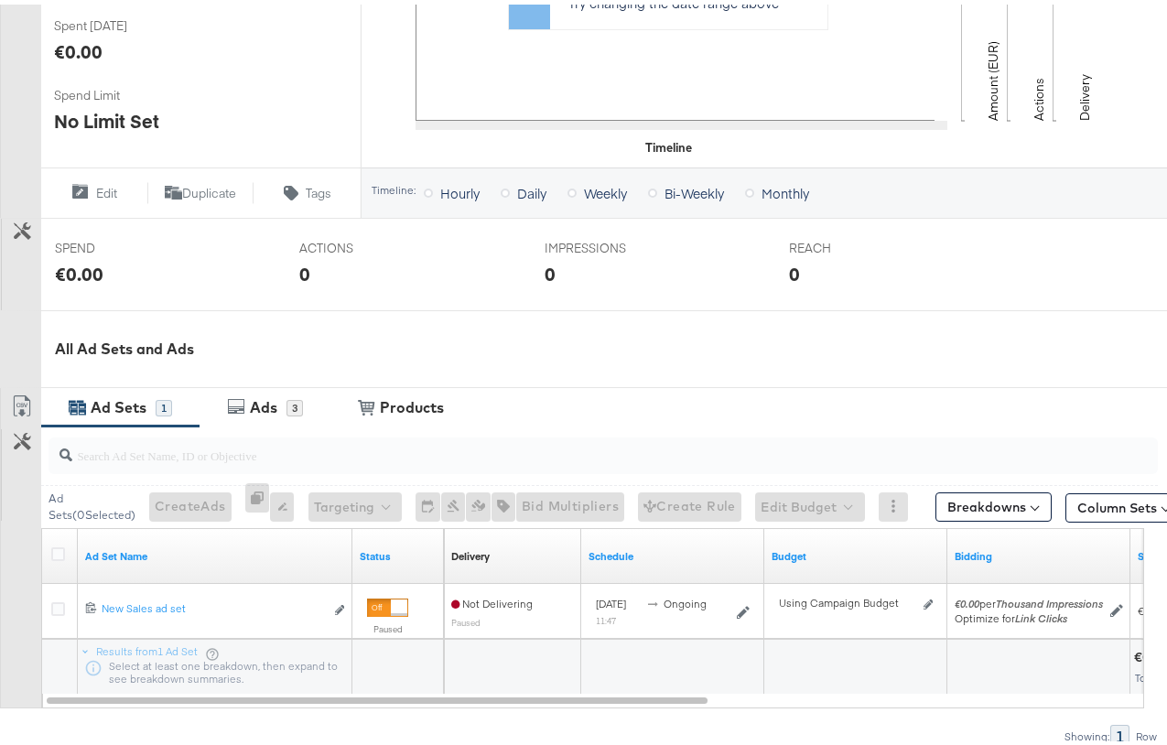
scroll to position [540, 0]
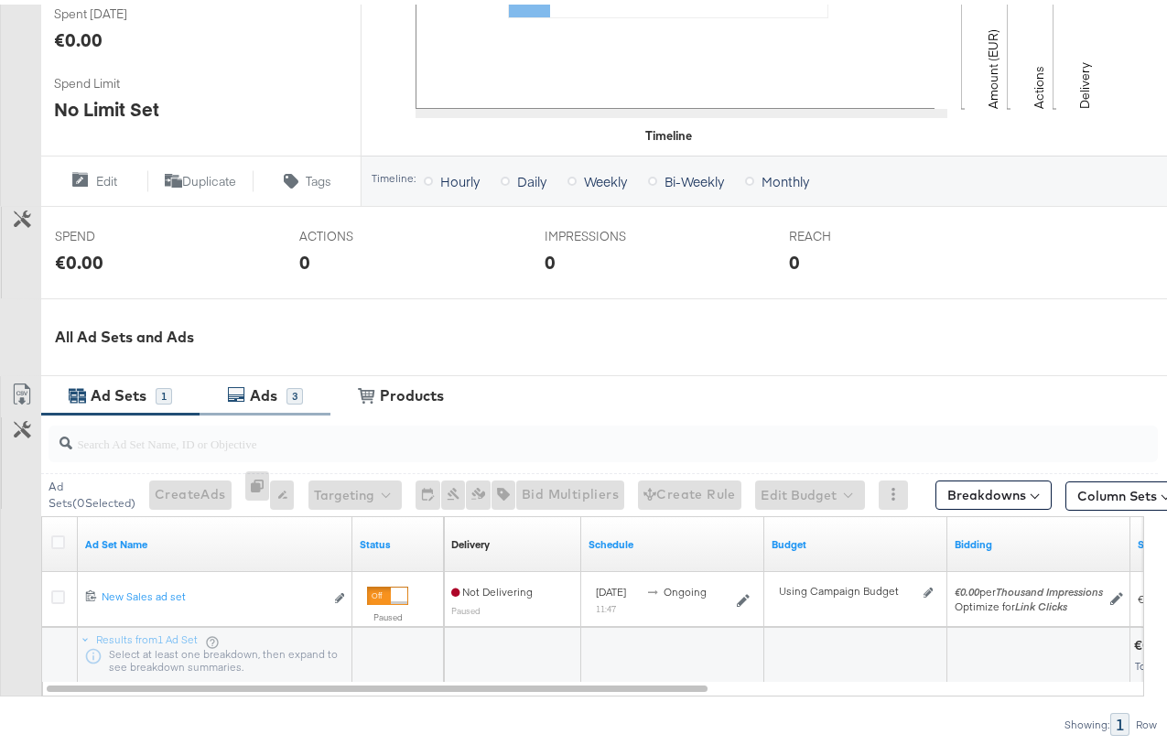
click at [254, 385] on div "Ads" at bounding box center [263, 391] width 27 height 21
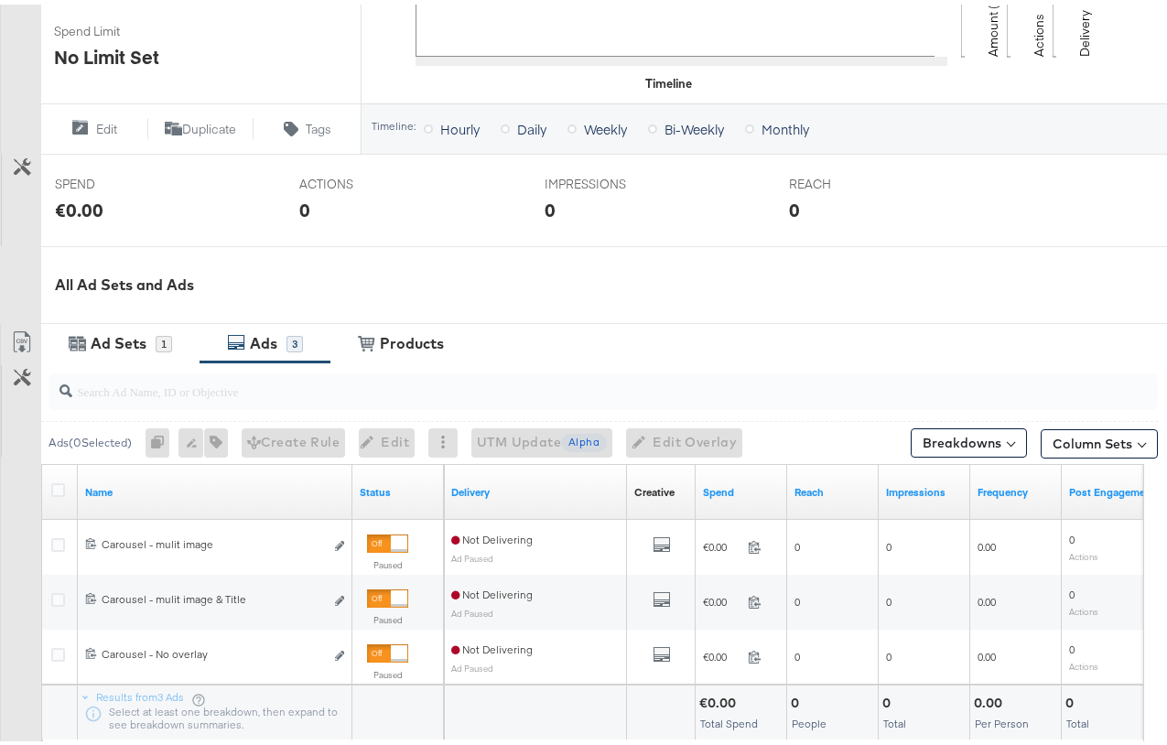
scroll to position [421, 0]
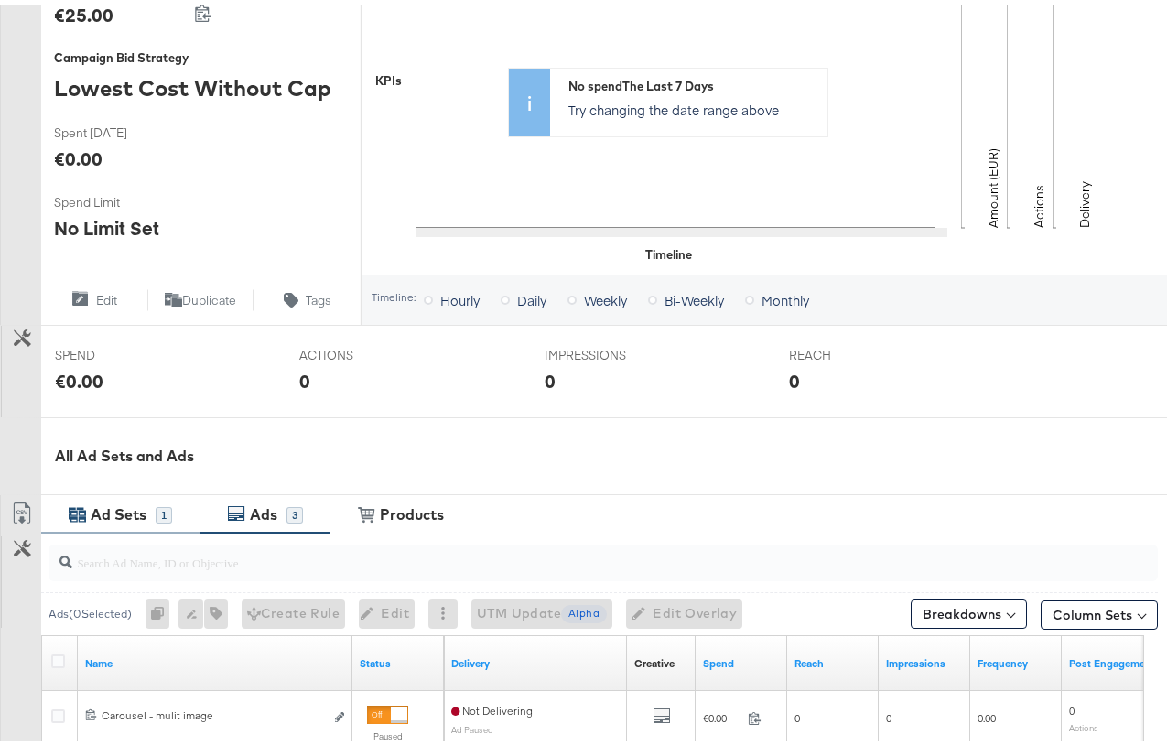
click at [136, 500] on div "Ad Sets" at bounding box center [119, 510] width 56 height 21
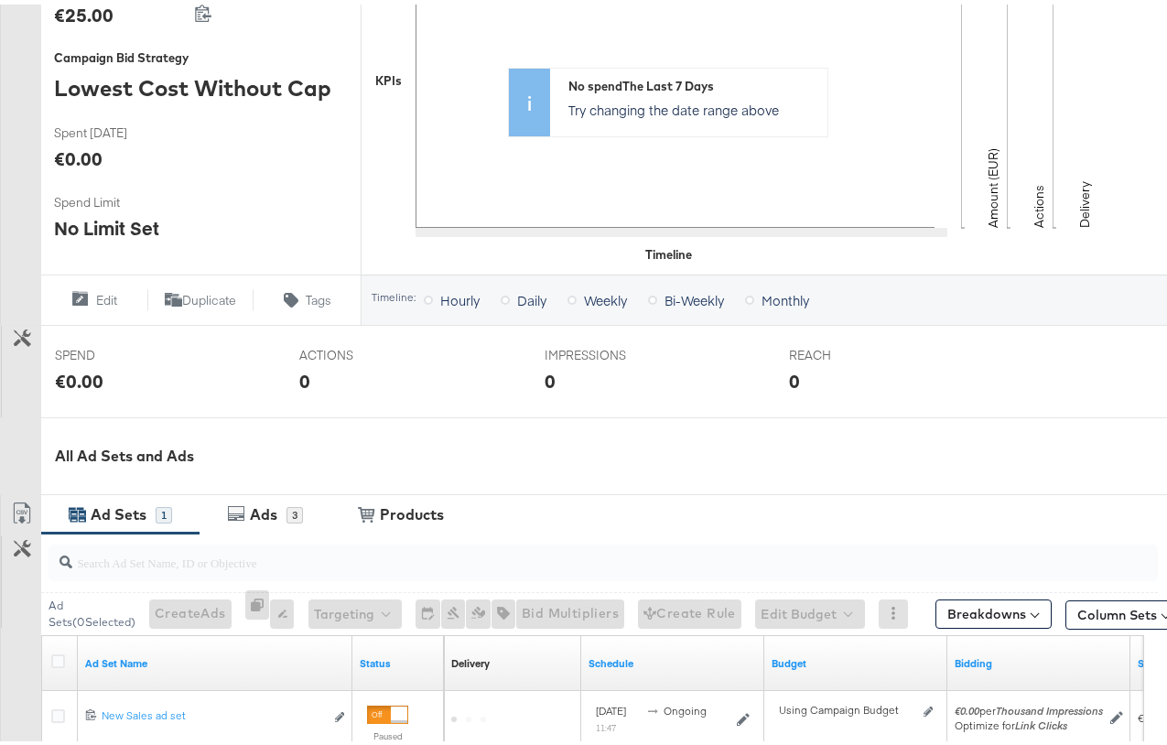
scroll to position [21, 0]
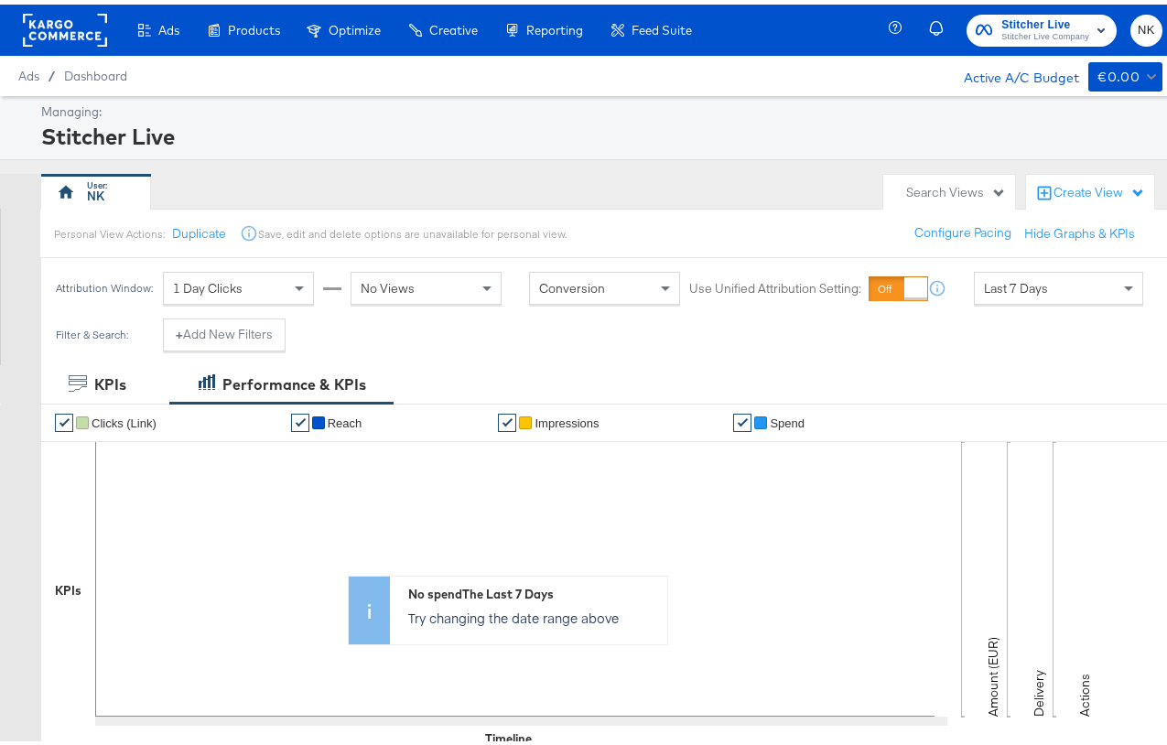
click at [1082, 191] on div "Create View" at bounding box center [1100, 188] width 92 height 18
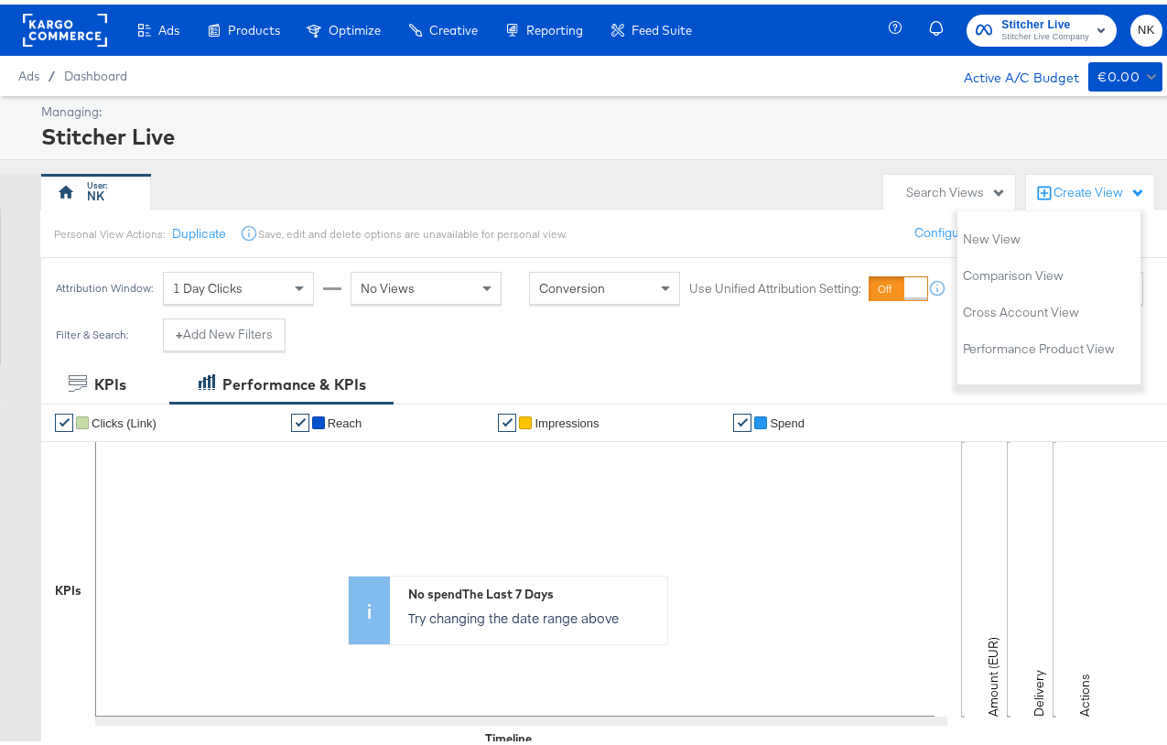
click at [1082, 192] on div "Create View" at bounding box center [1100, 188] width 92 height 18
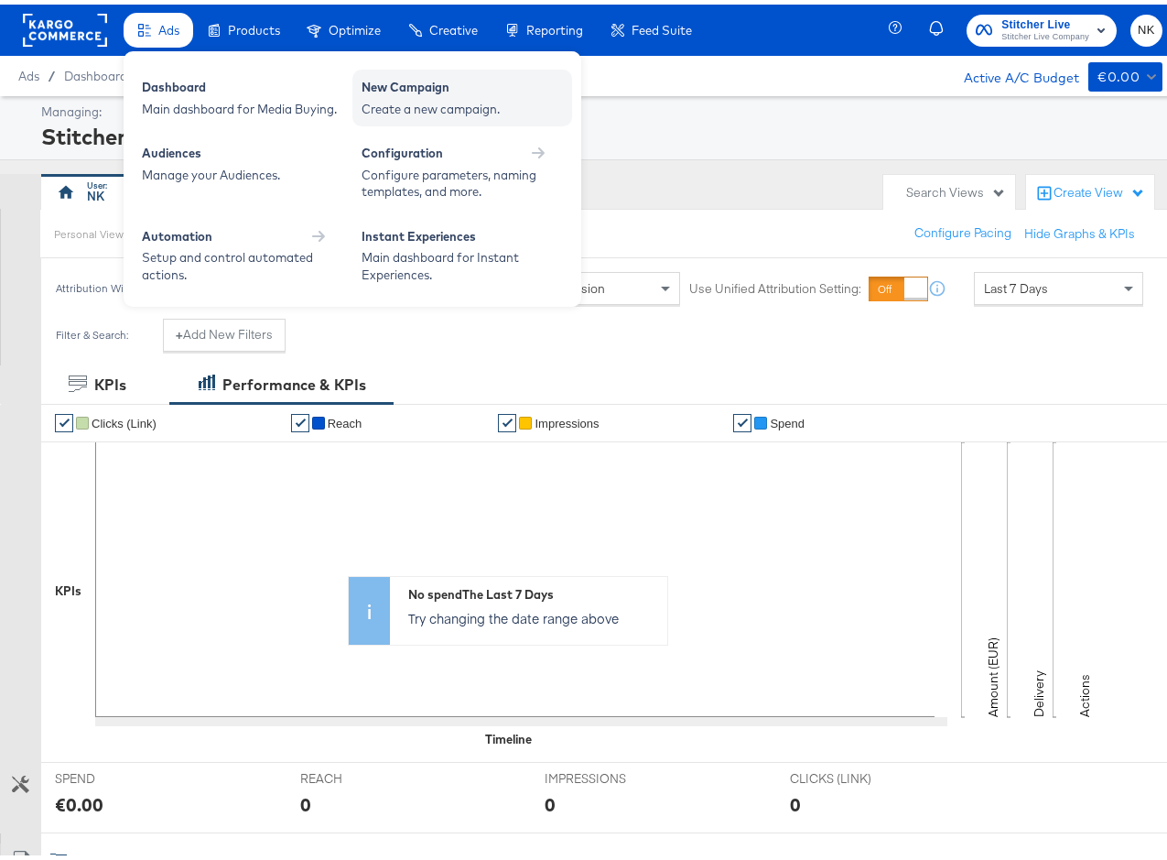
click at [386, 104] on div "Create a new campaign." at bounding box center [462, 104] width 201 height 17
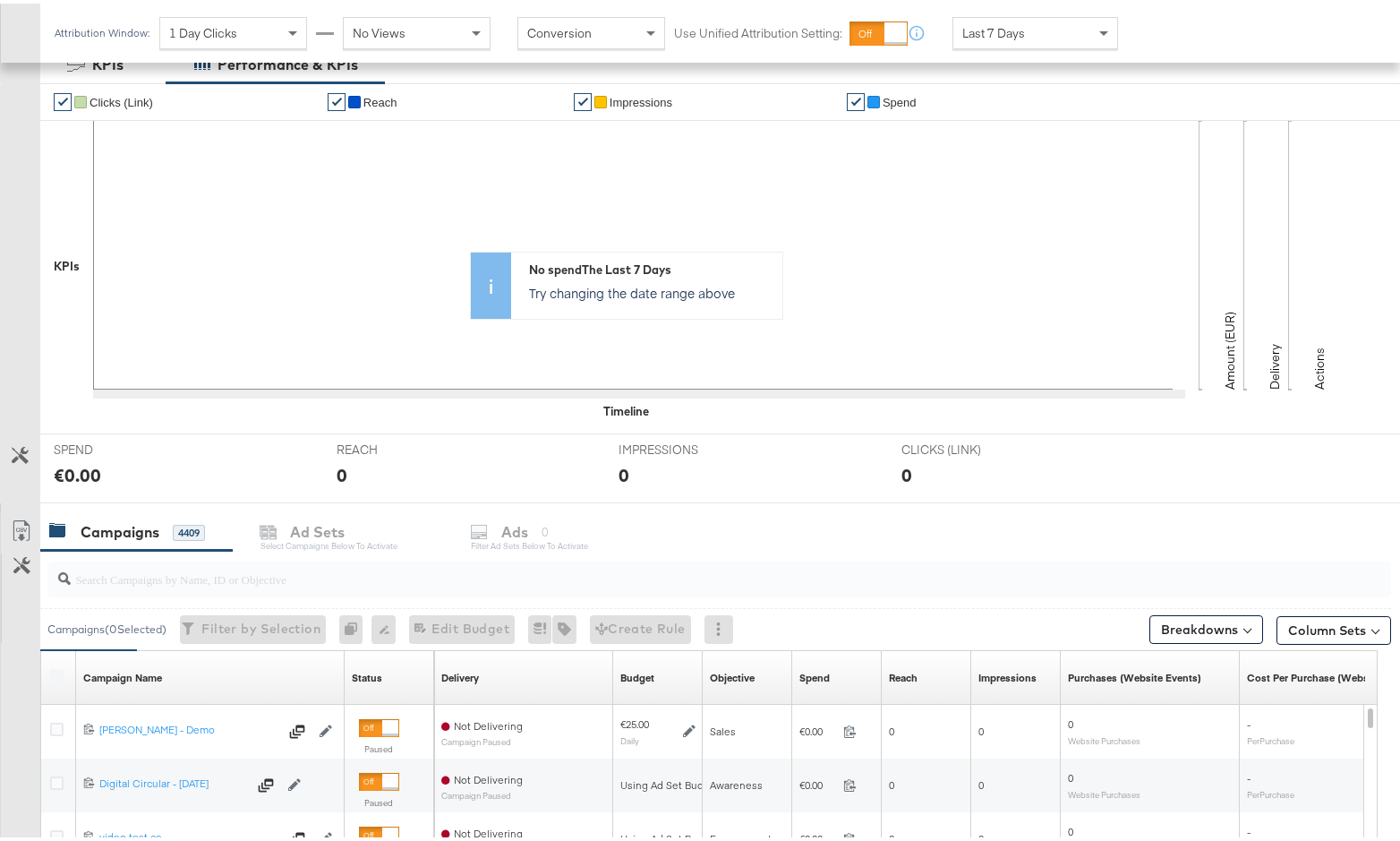
scroll to position [375, 0]
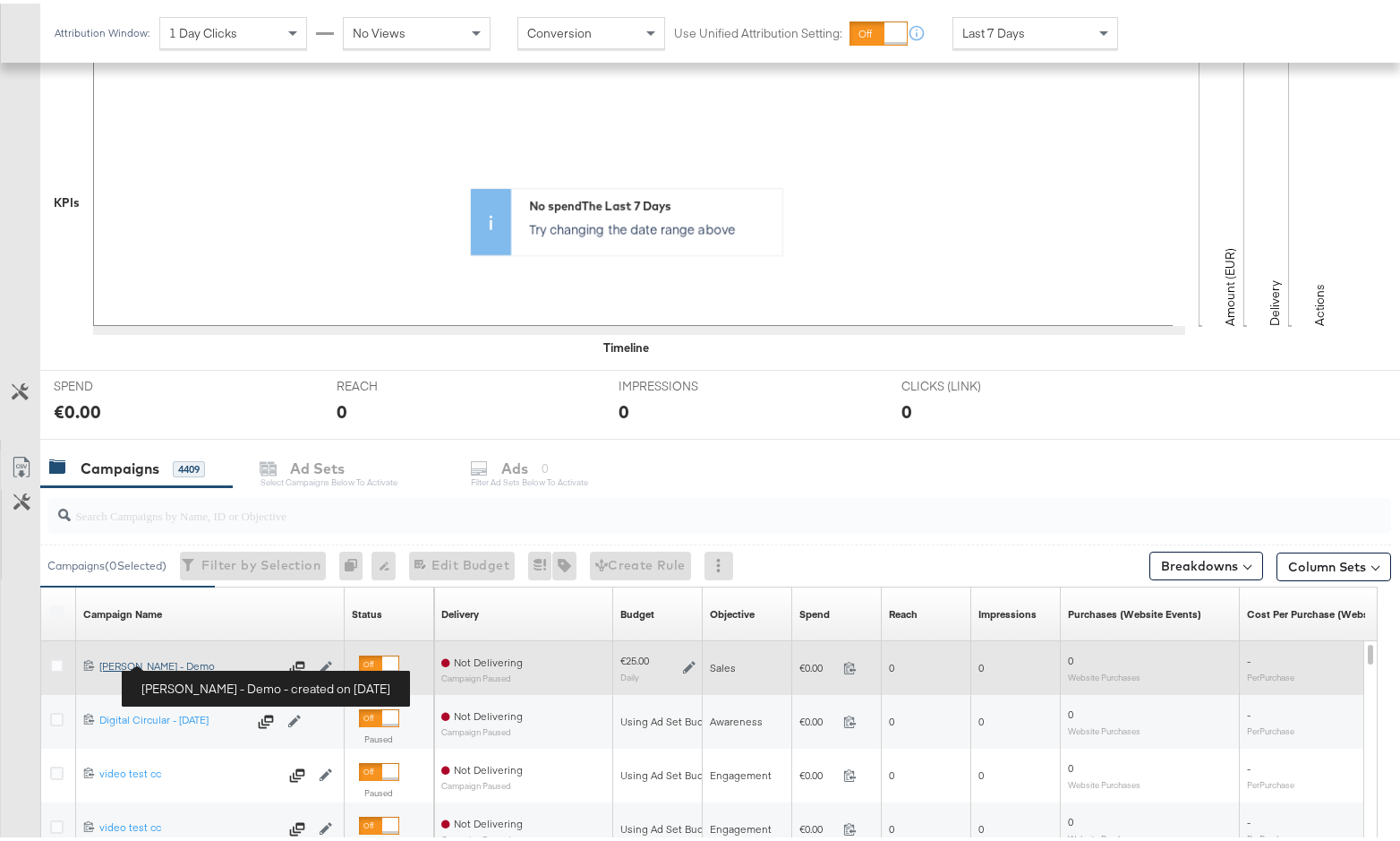
click at [227, 662] on div "Craig - Veronica Beard - Demo Craig - Veronica Beard - Demo" at bounding box center [189, 662] width 179 height 15
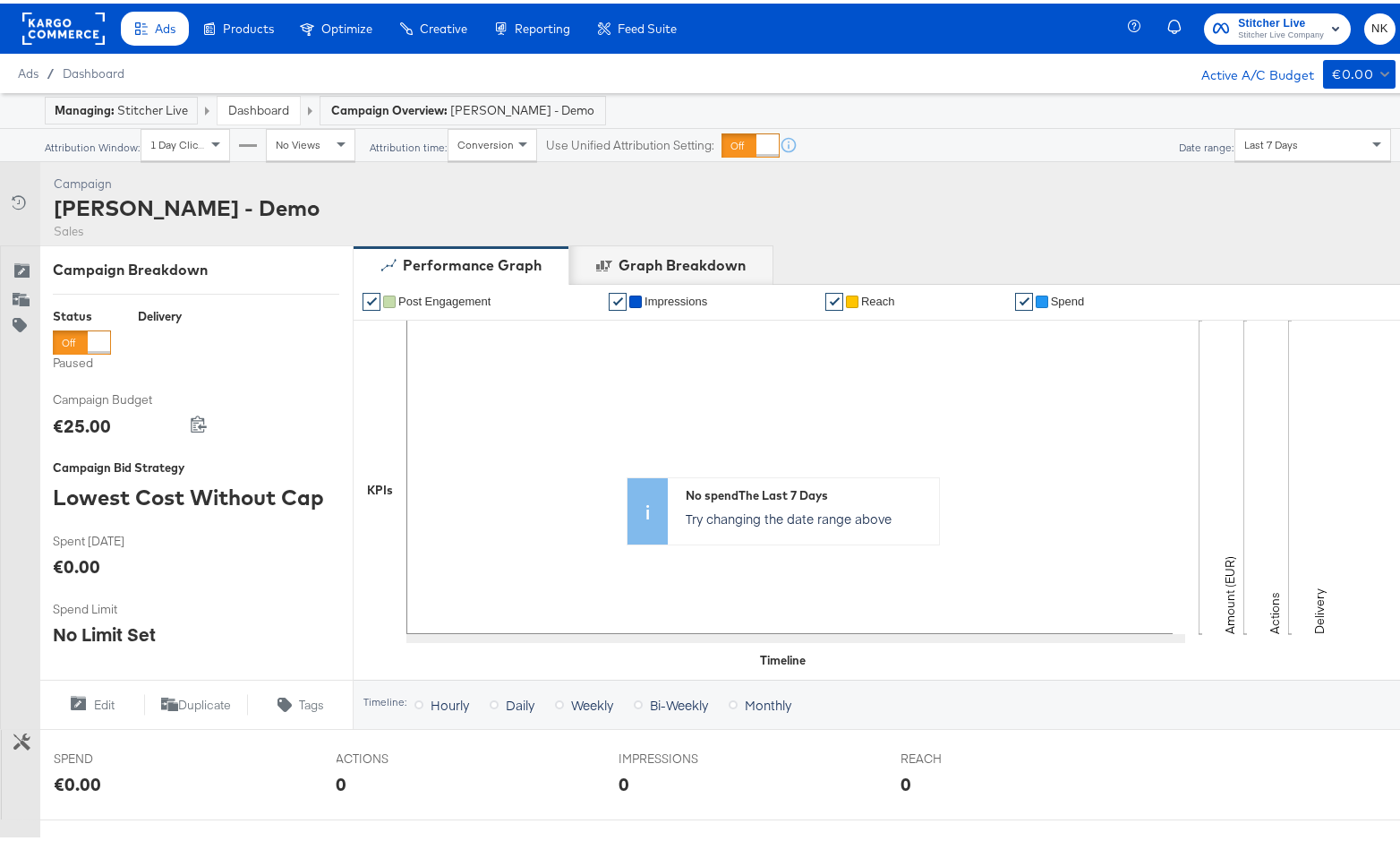
scroll to position [34, 0]
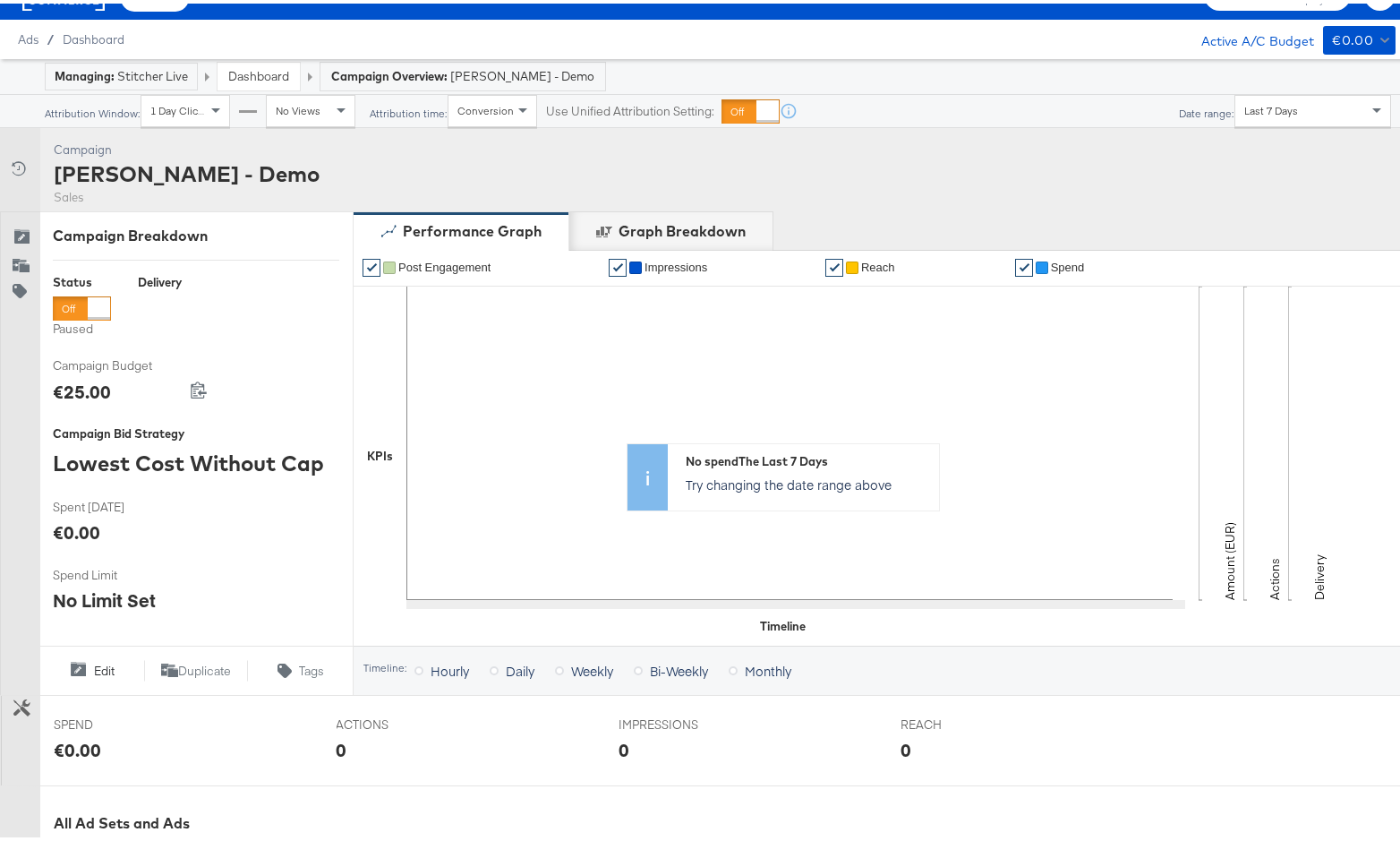
click at [92, 672] on button "Edit" at bounding box center [91, 667] width 105 height 22
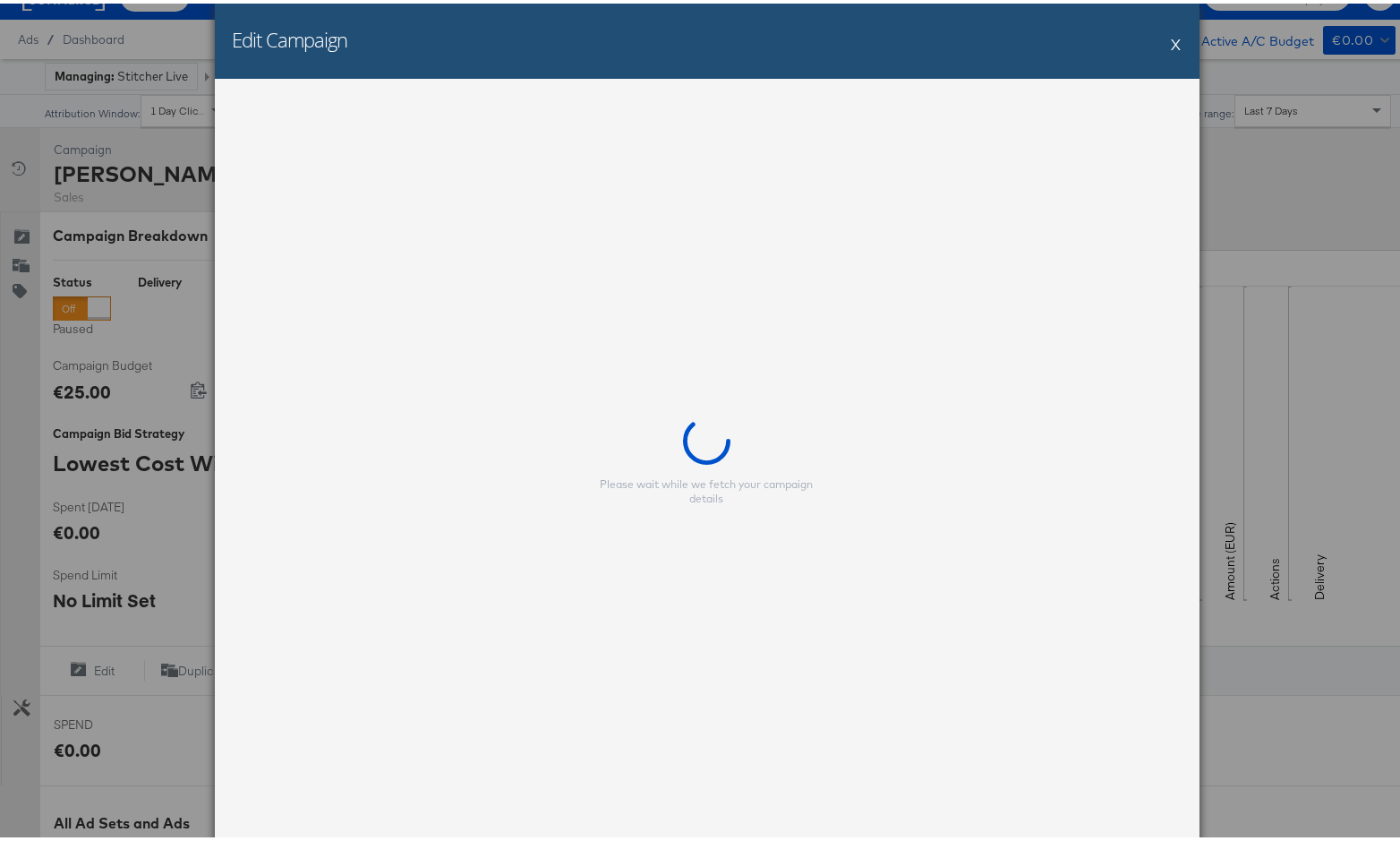
click at [1154, 46] on div "Edit Campaign X" at bounding box center [707, 37] width 984 height 75
click at [1154, 38] on button "X" at bounding box center [1176, 40] width 10 height 36
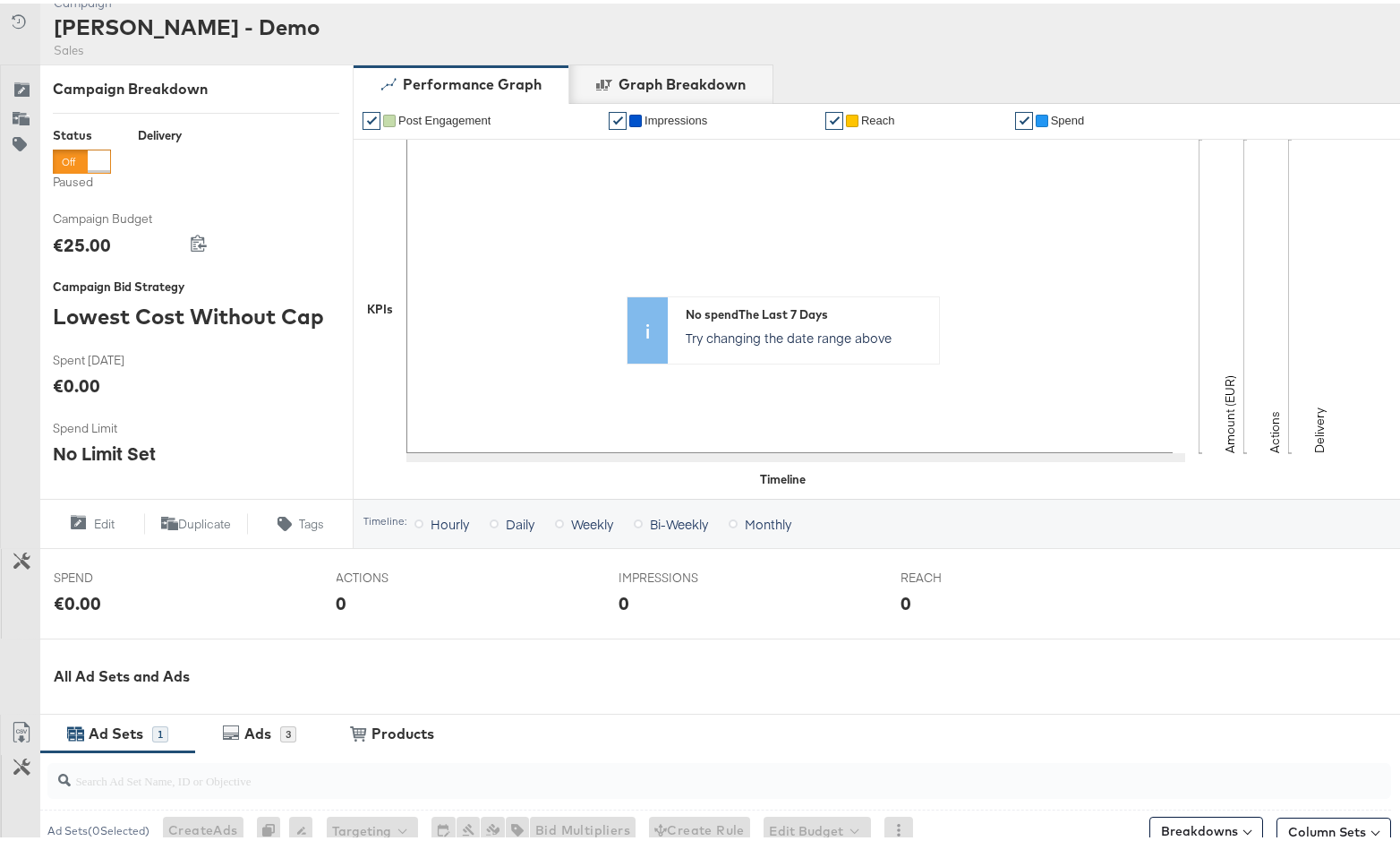
scroll to position [193, 0]
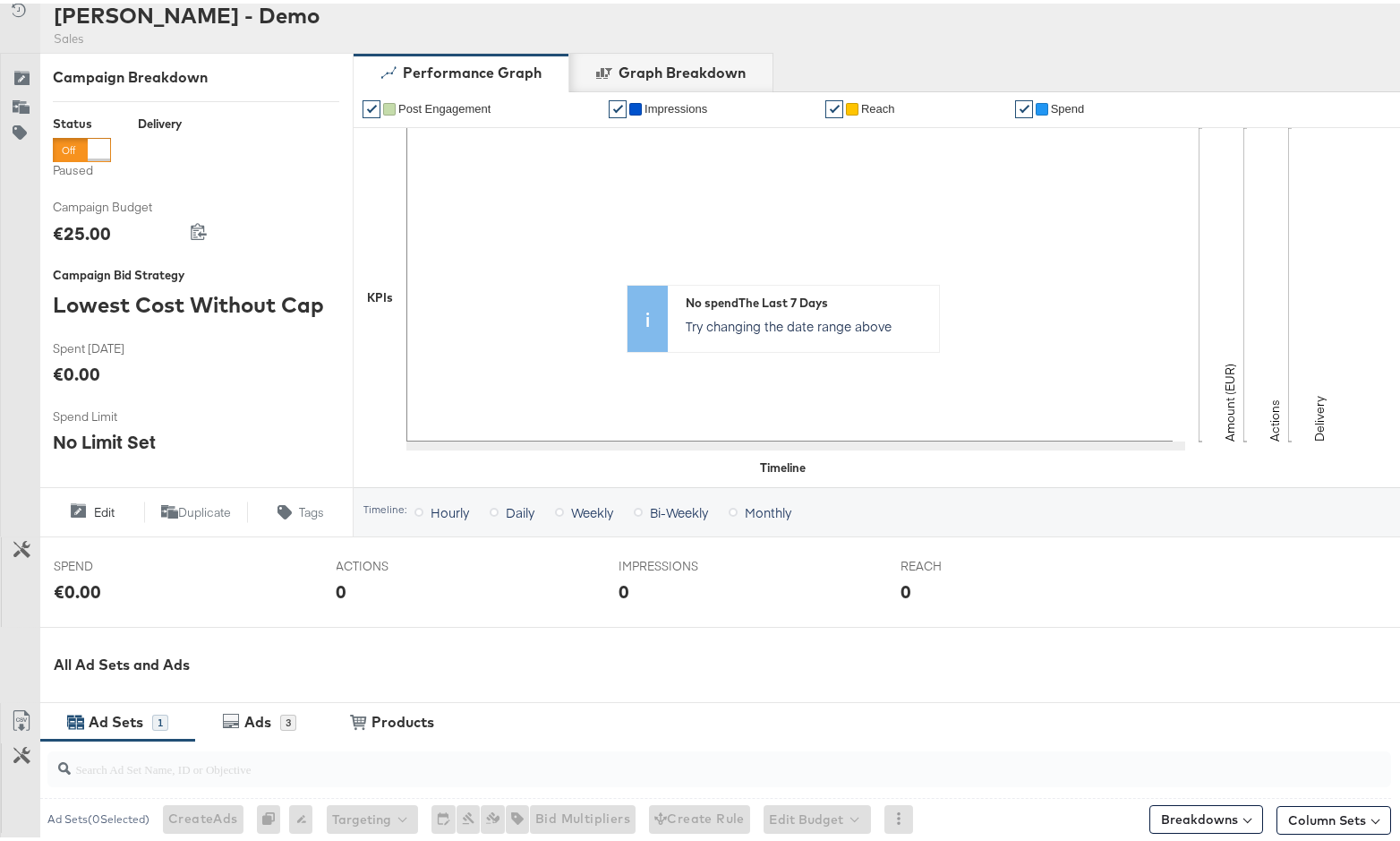
click at [100, 513] on span "Edit" at bounding box center [104, 509] width 21 height 17
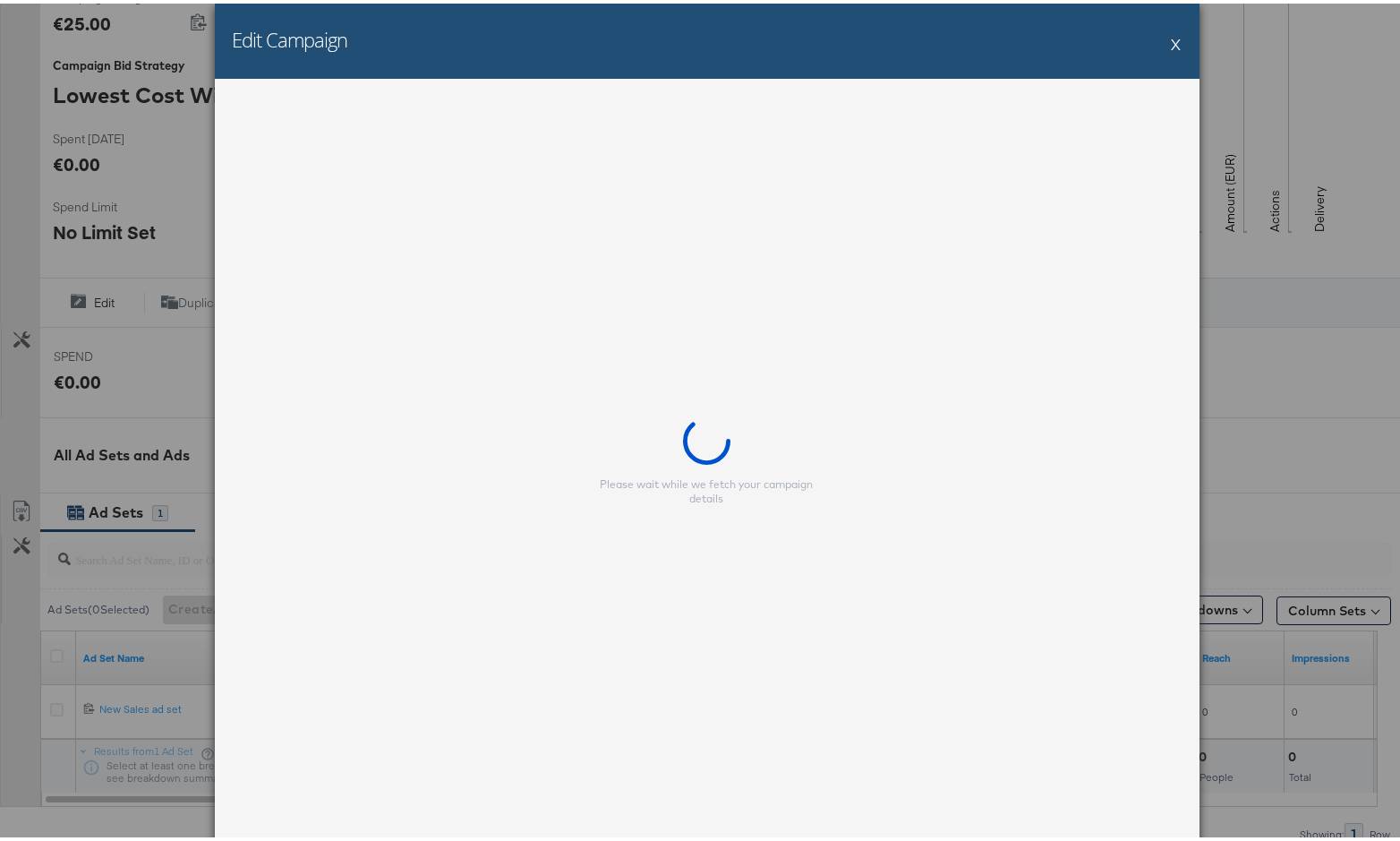
scroll to position [414, 0]
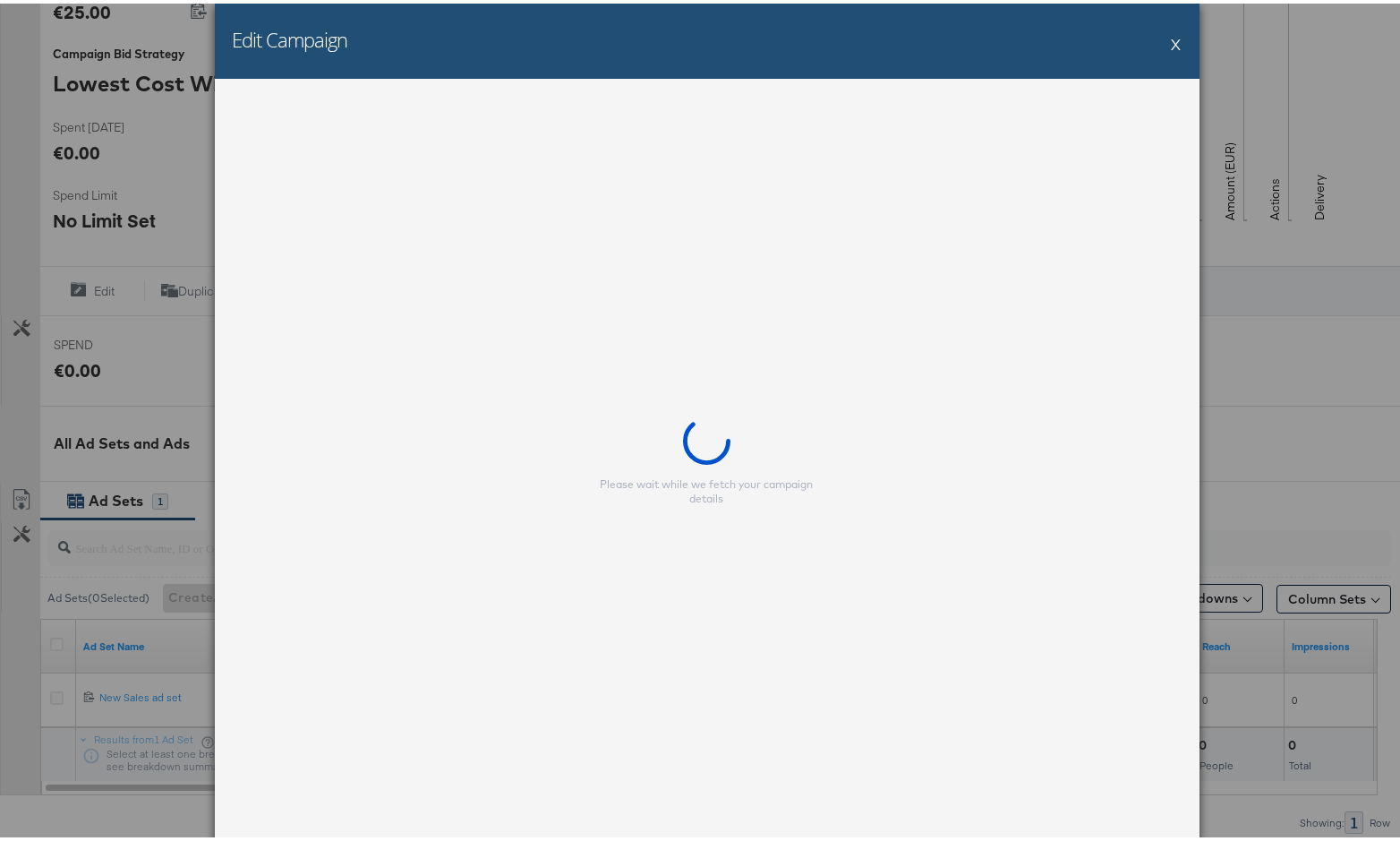
click at [1154, 46] on button "X" at bounding box center [1176, 40] width 10 height 36
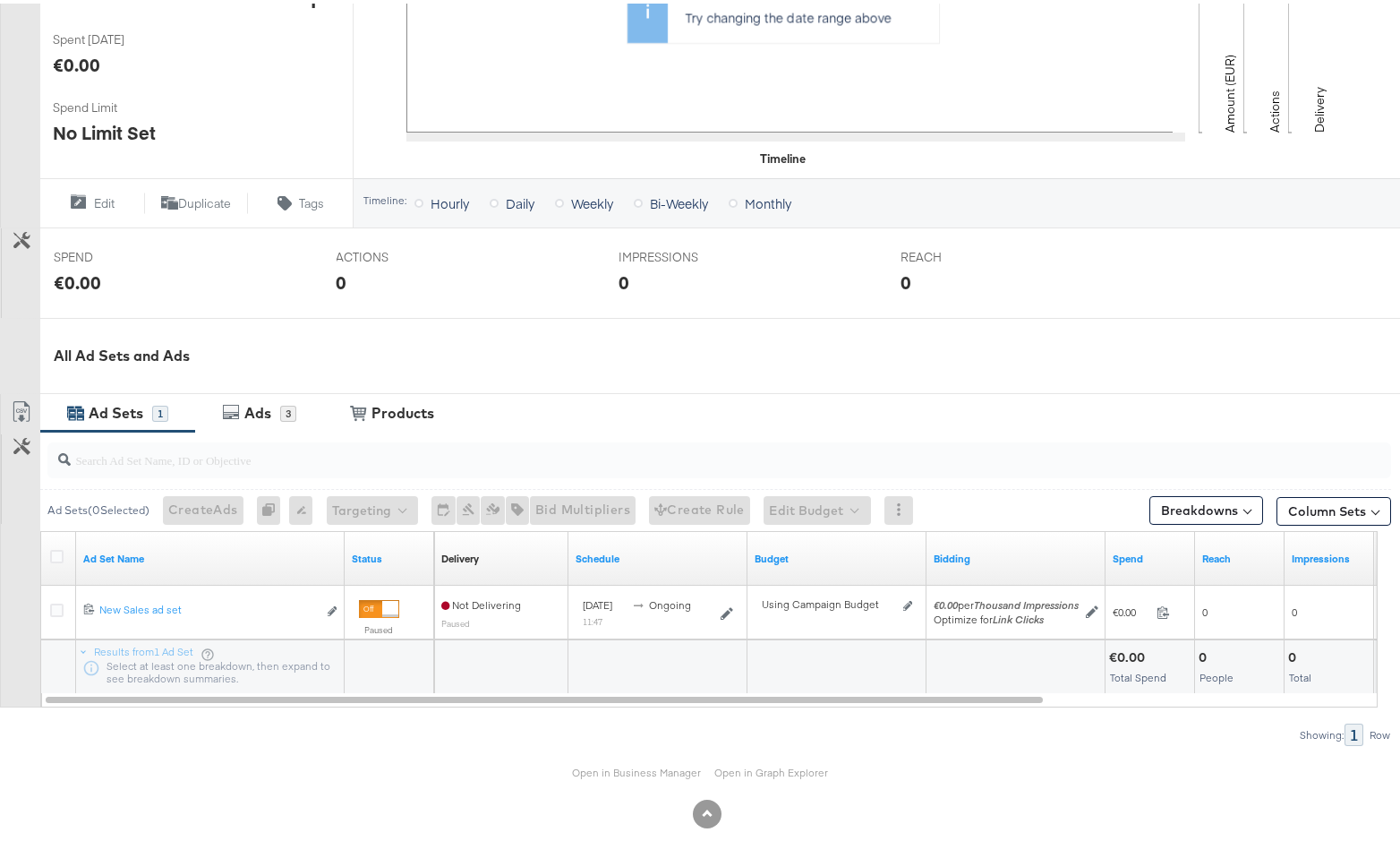
scroll to position [479, 0]
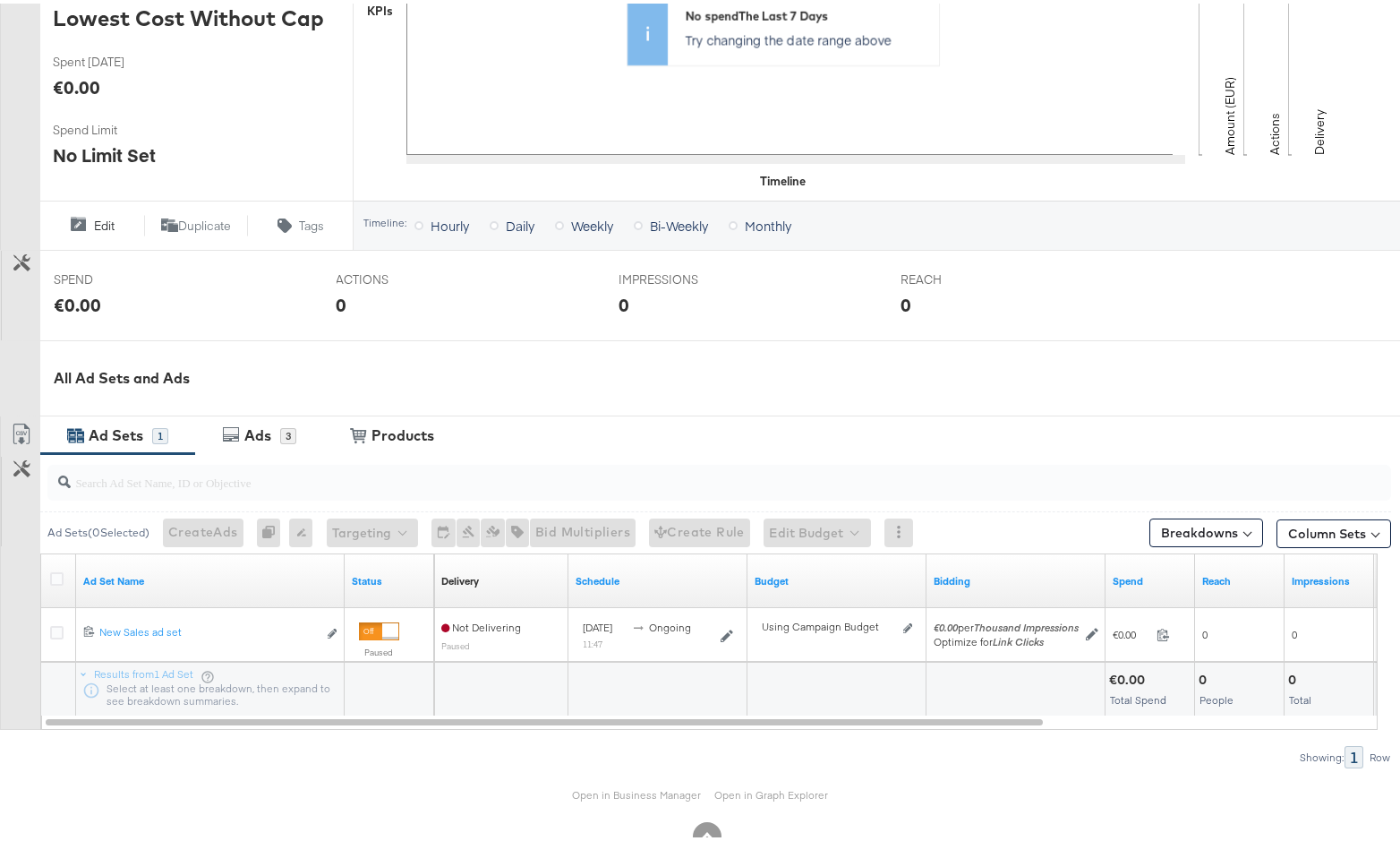
click at [97, 223] on span "Edit" at bounding box center [104, 222] width 21 height 17
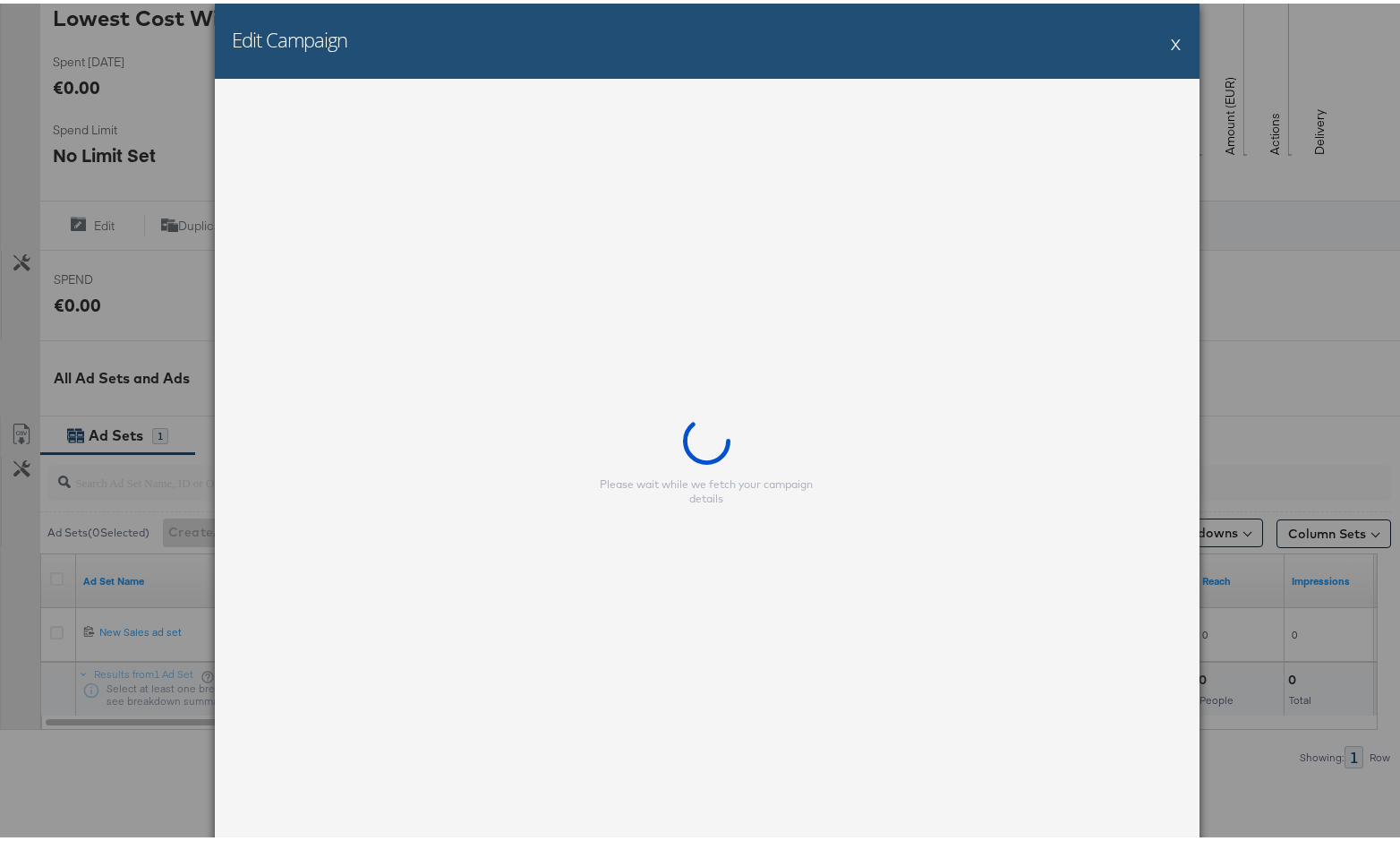
click at [1171, 41] on button "X" at bounding box center [1176, 40] width 10 height 36
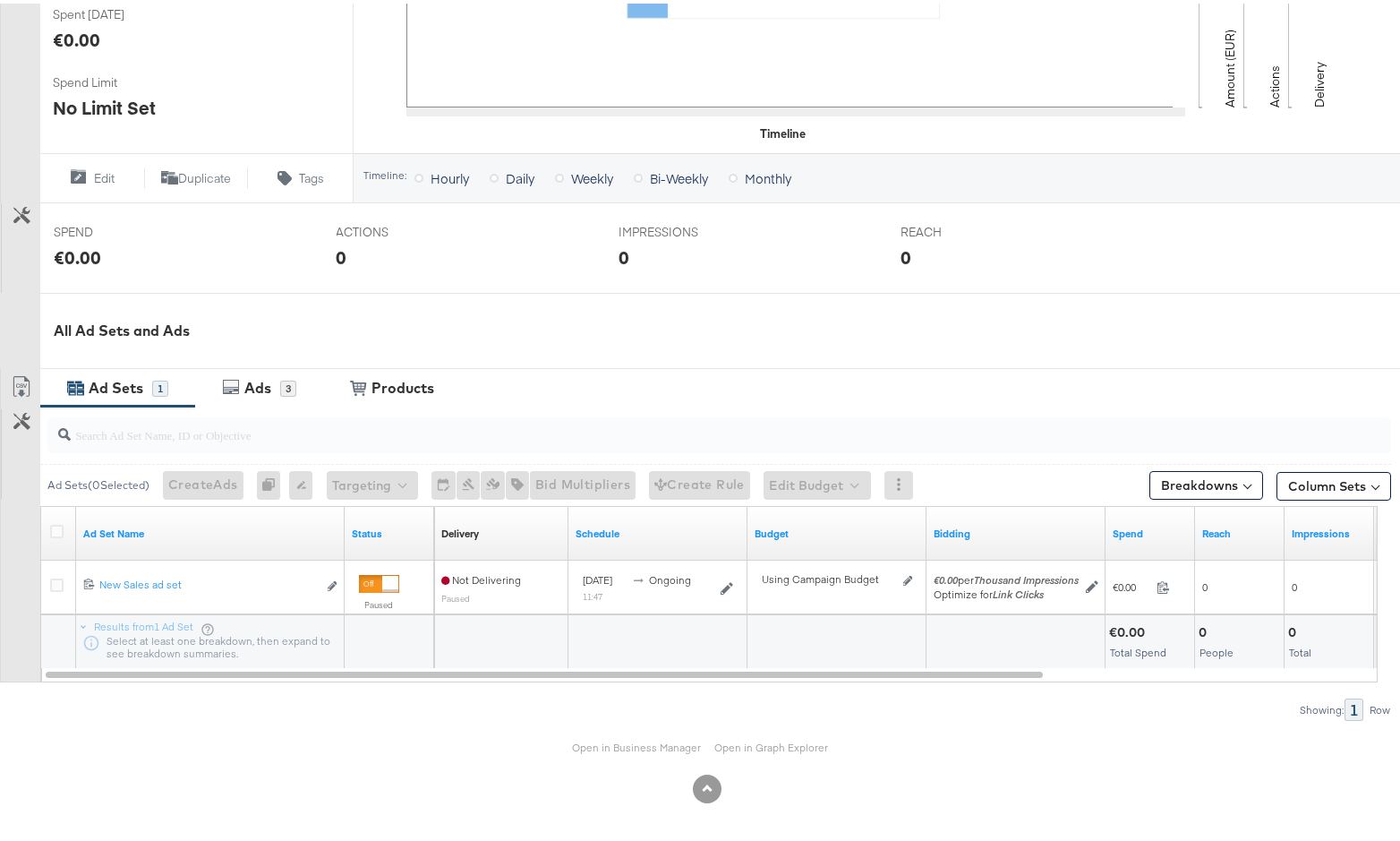
scroll to position [0, 0]
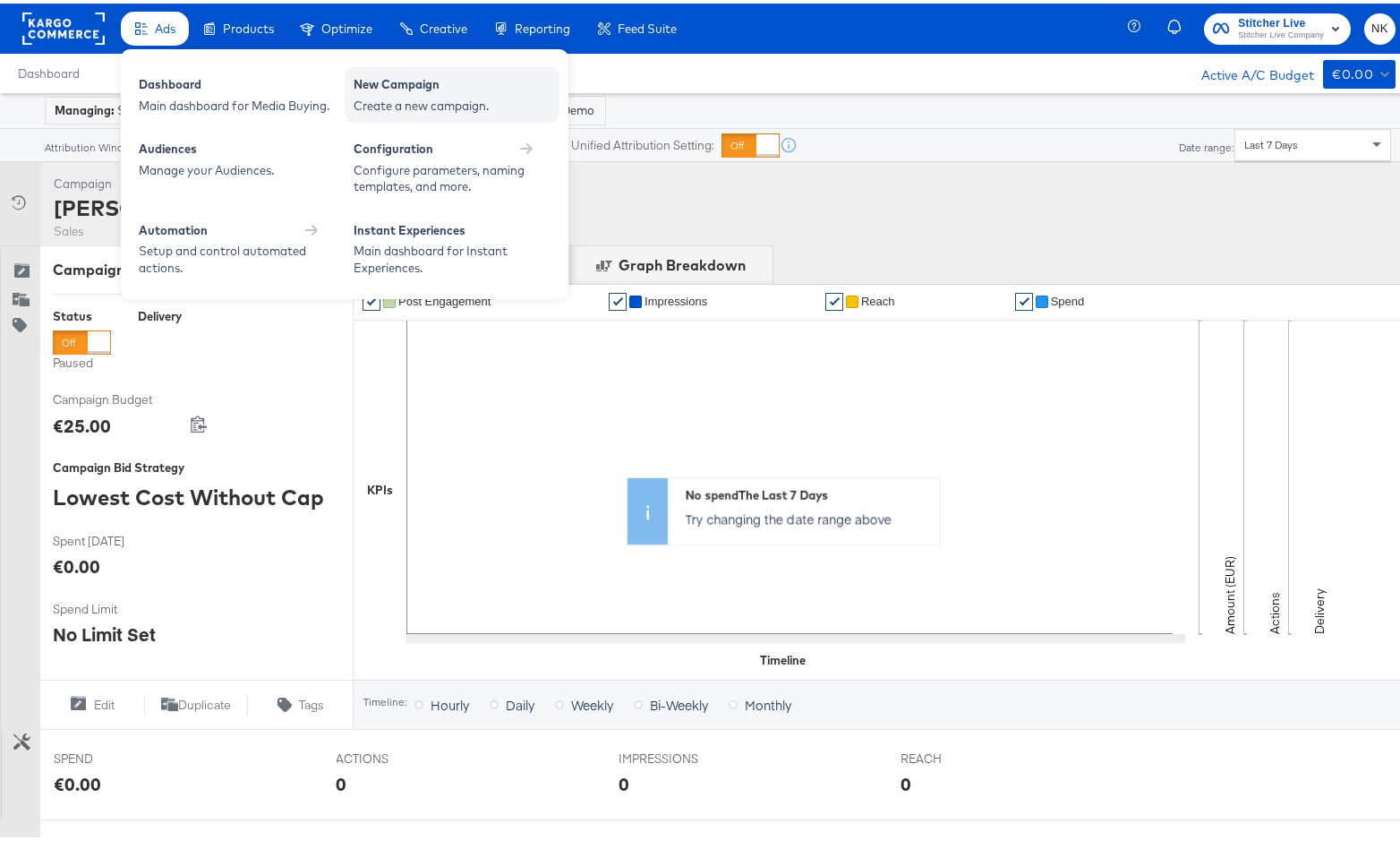
click at [352, 96] on div "New Campaign Create a new campaign." at bounding box center [452, 91] width 215 height 56
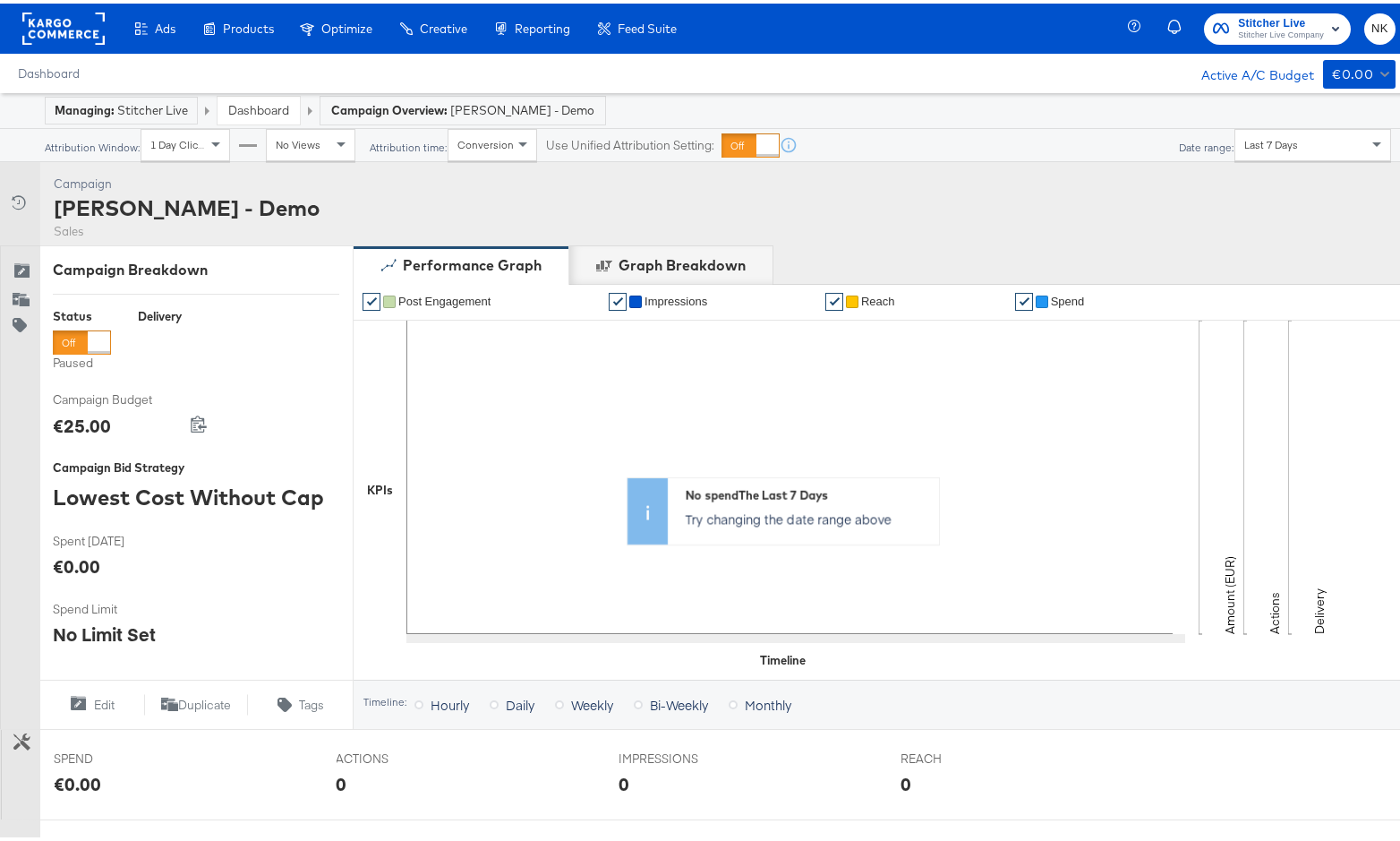
click at [77, 23] on rect at bounding box center [64, 24] width 82 height 32
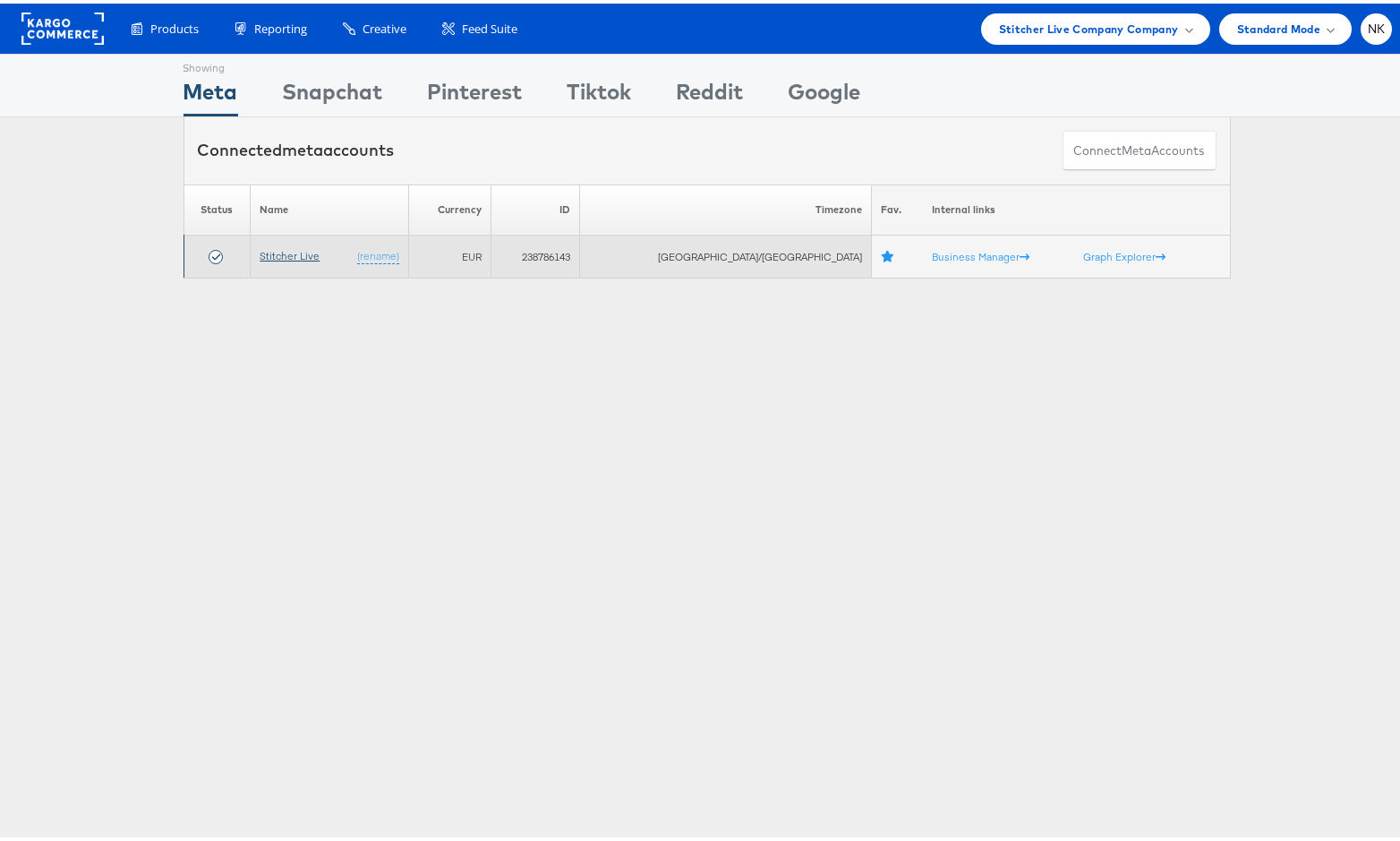
click at [284, 246] on link "Stitcher Live" at bounding box center [289, 252] width 60 height 14
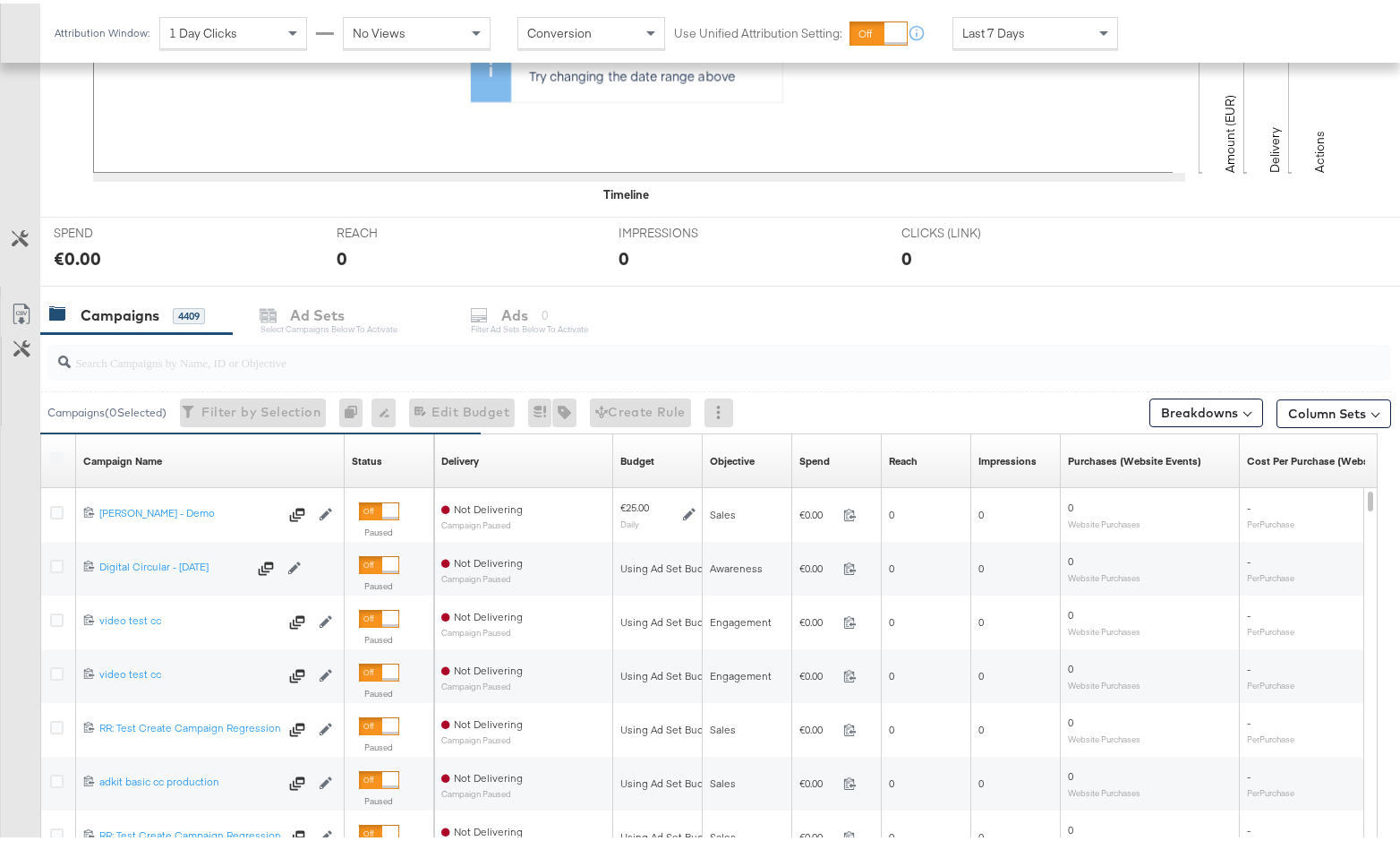
scroll to position [620, 0]
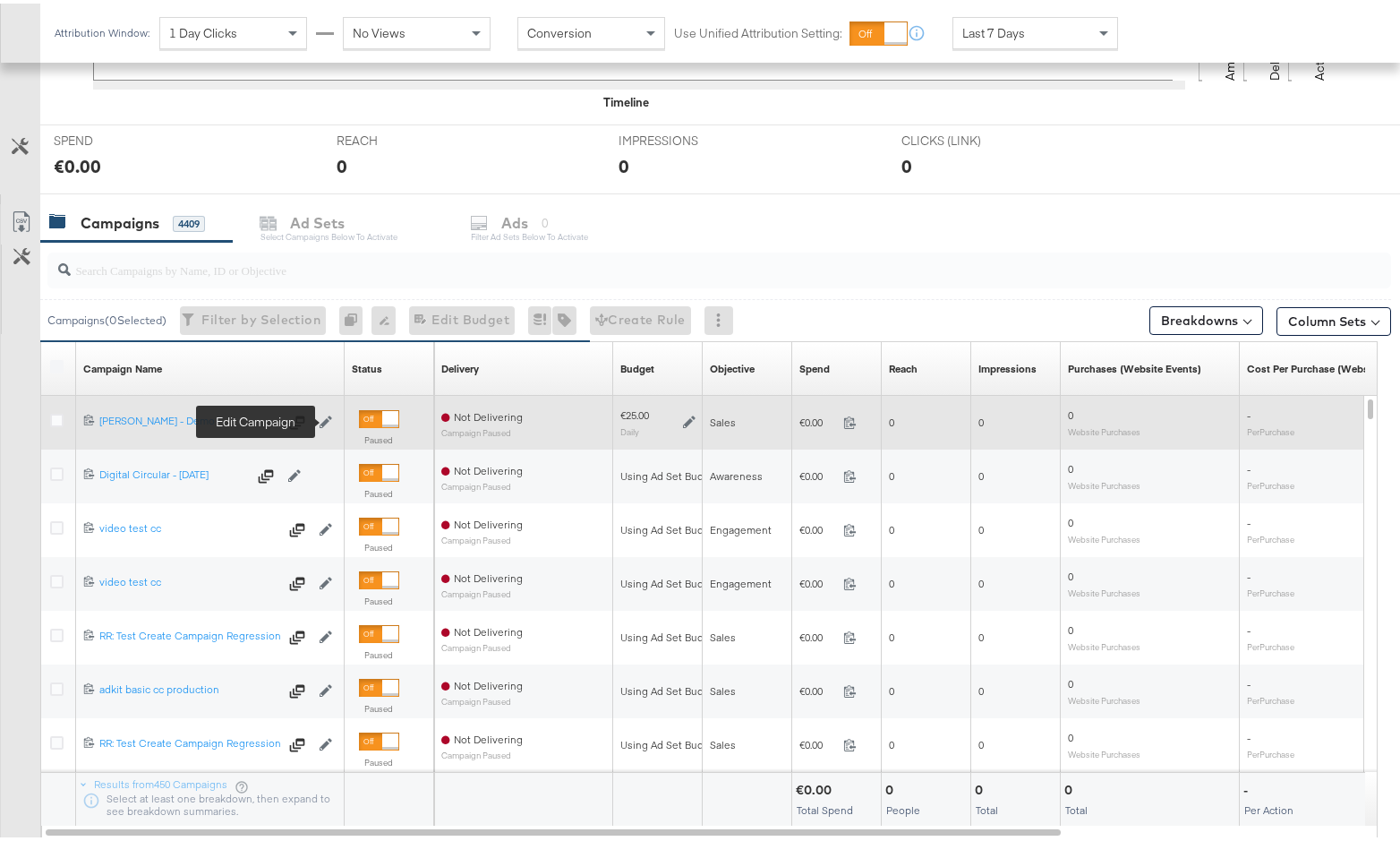
click at [322, 419] on icon at bounding box center [326, 418] width 13 height 13
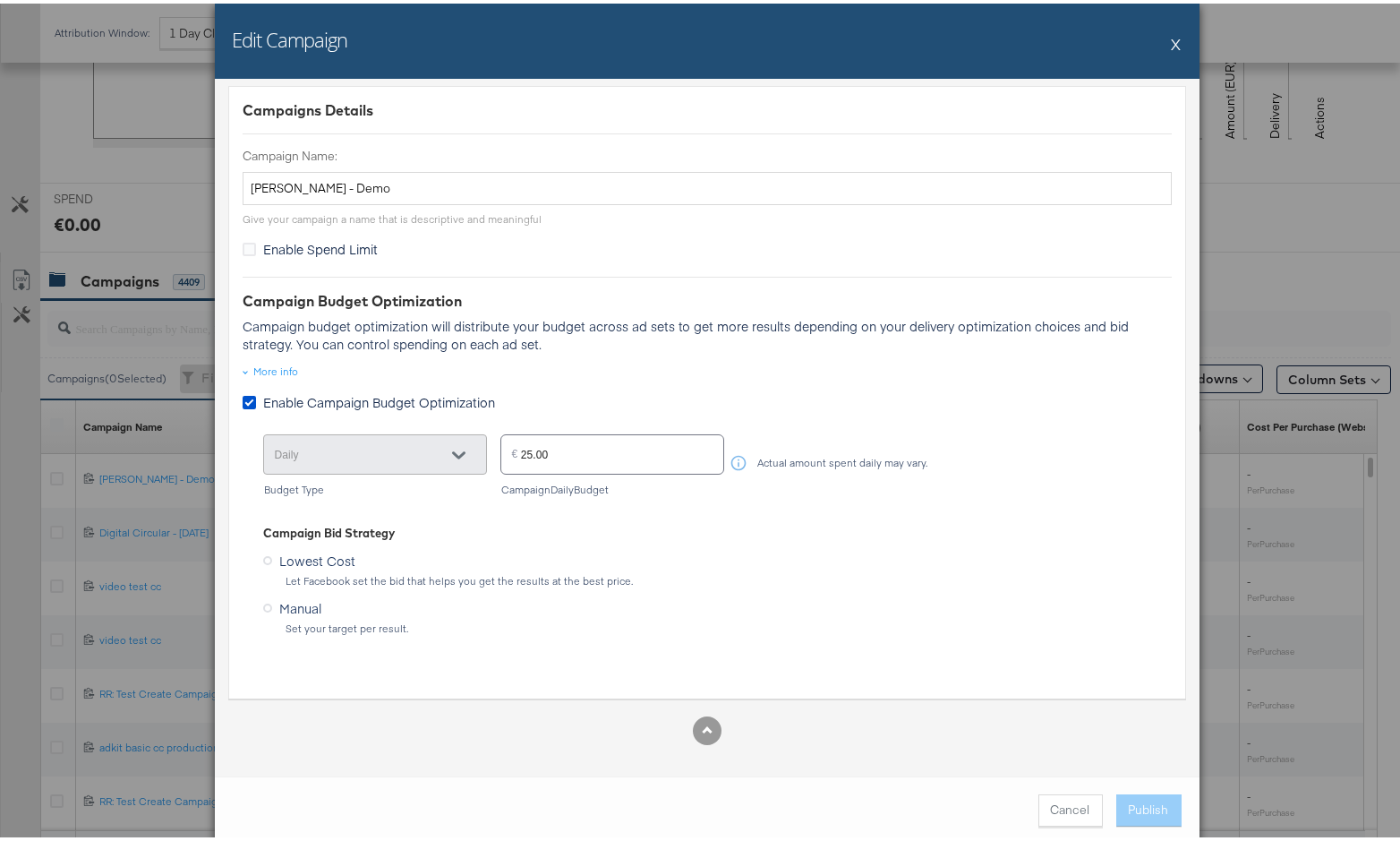
scroll to position [0, 0]
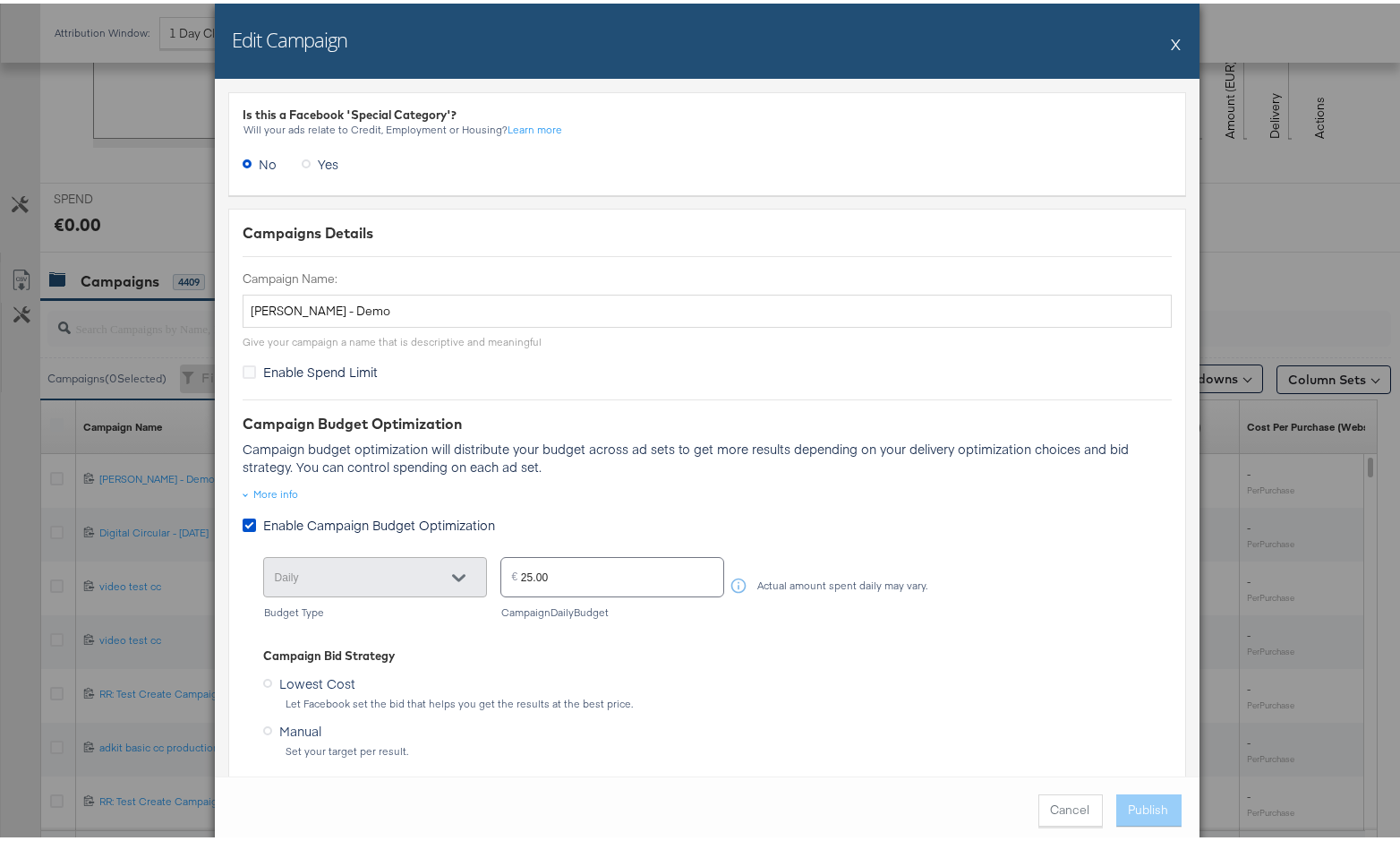
click button "X"
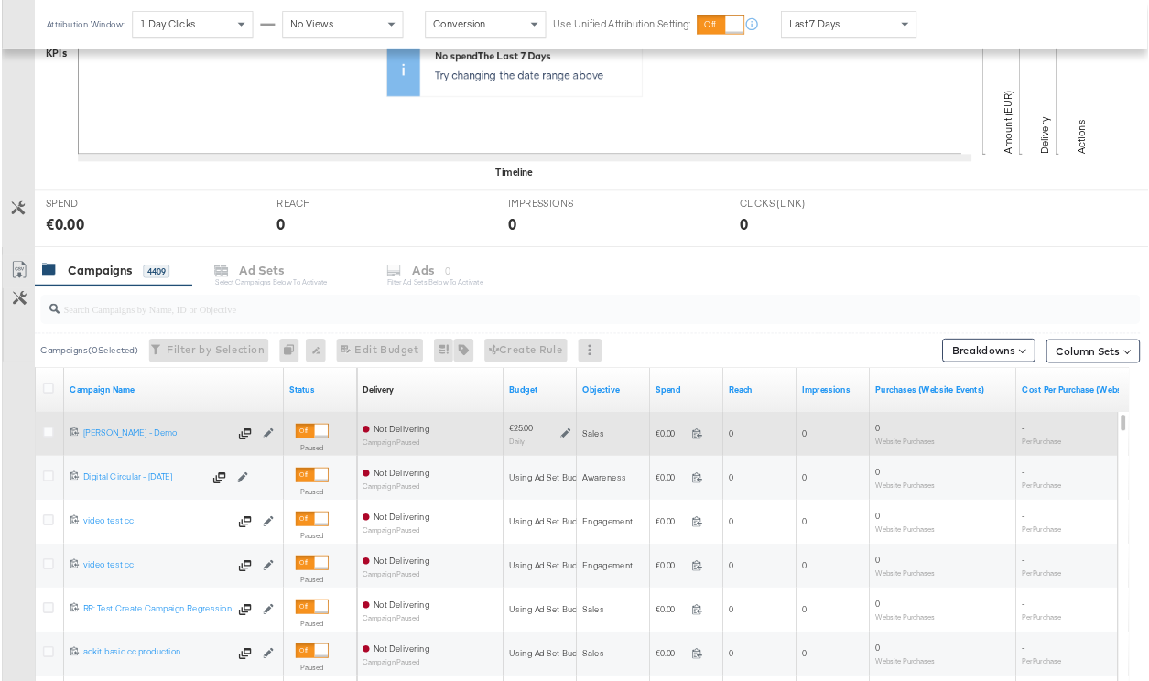
scroll to position [498, 0]
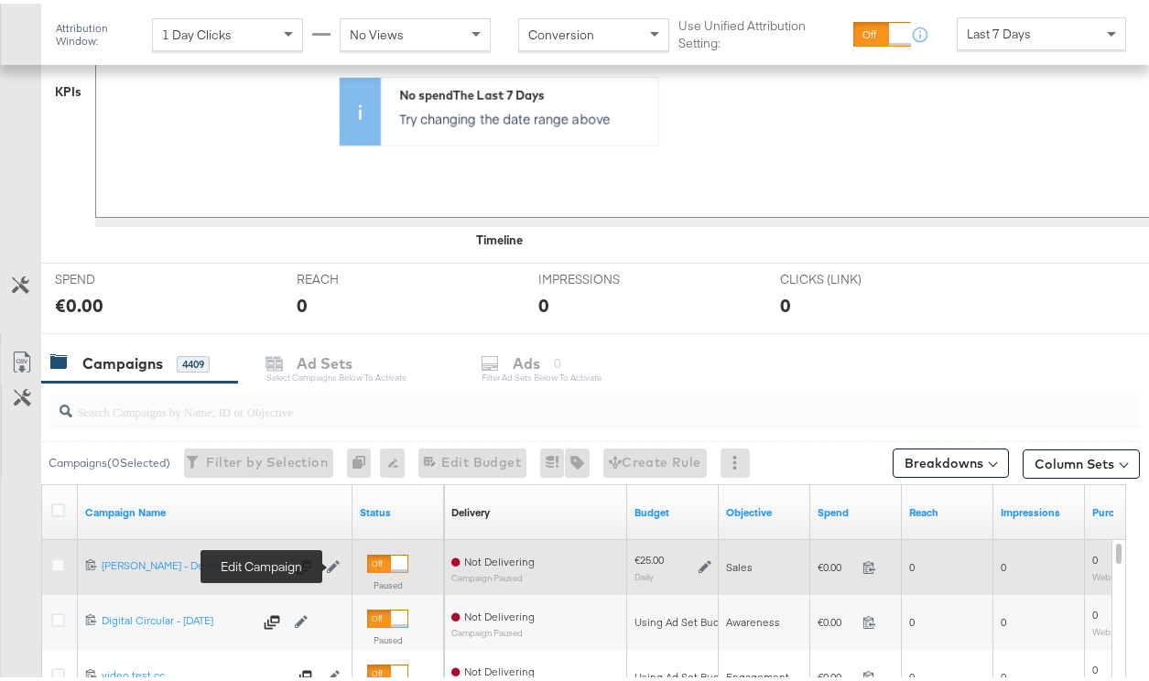
click icon
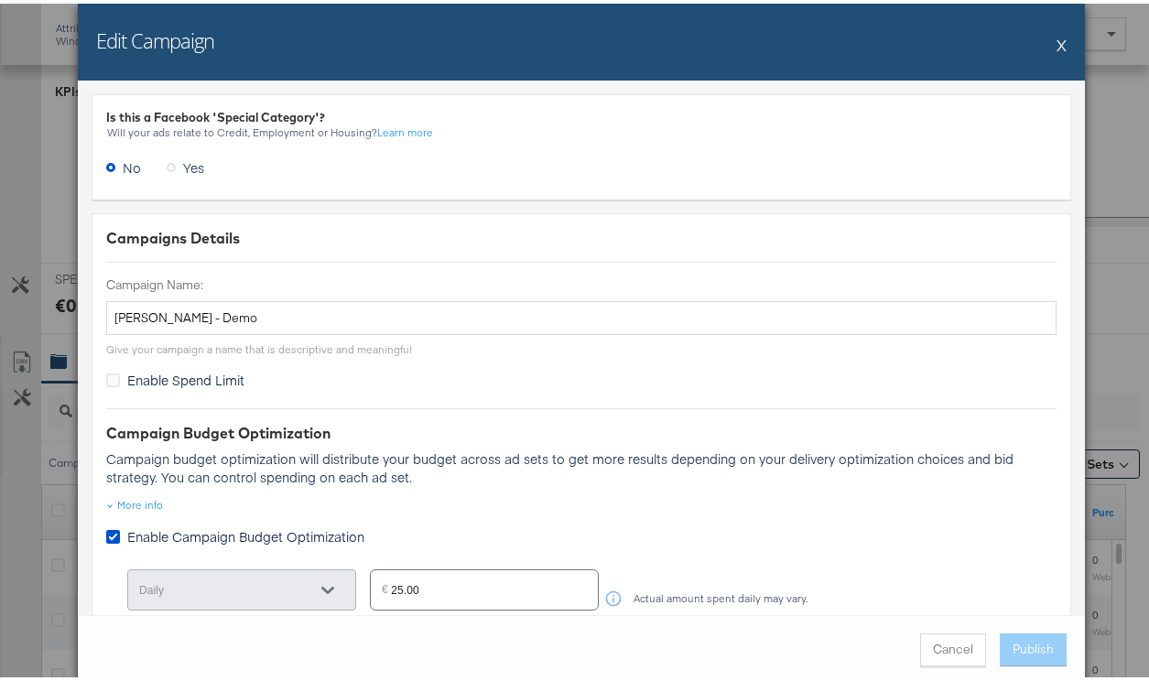
click button "X"
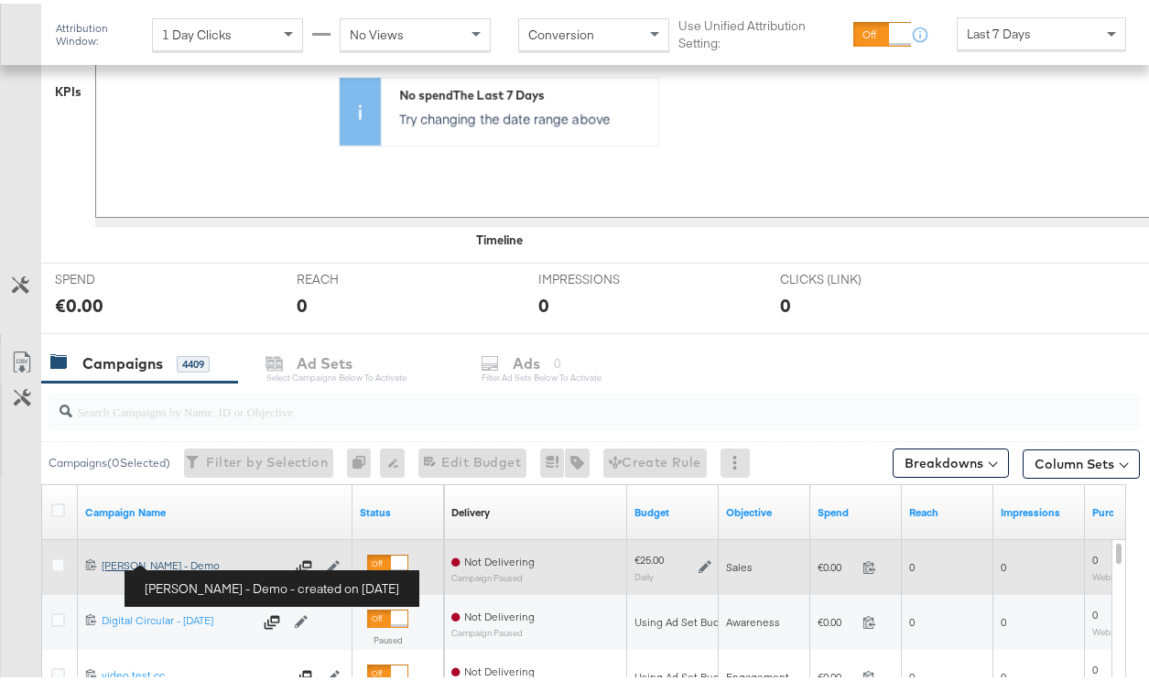
click div "Craig - Veronica Beard - Demo Craig - Veronica Beard - Demo"
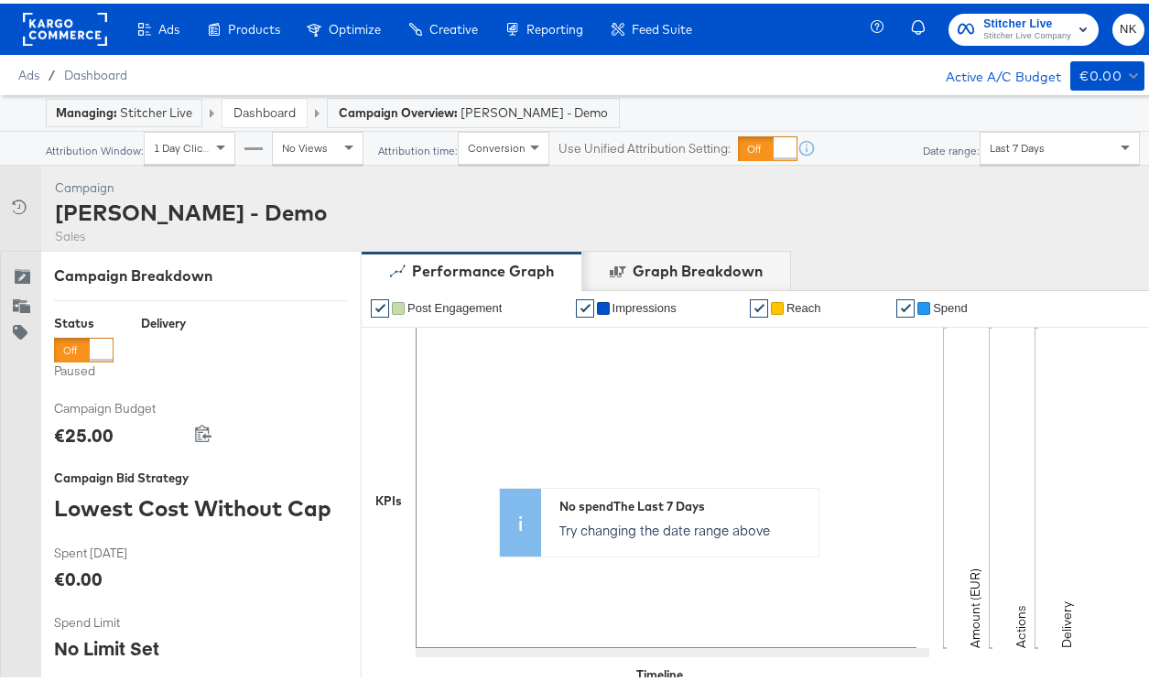
click rect
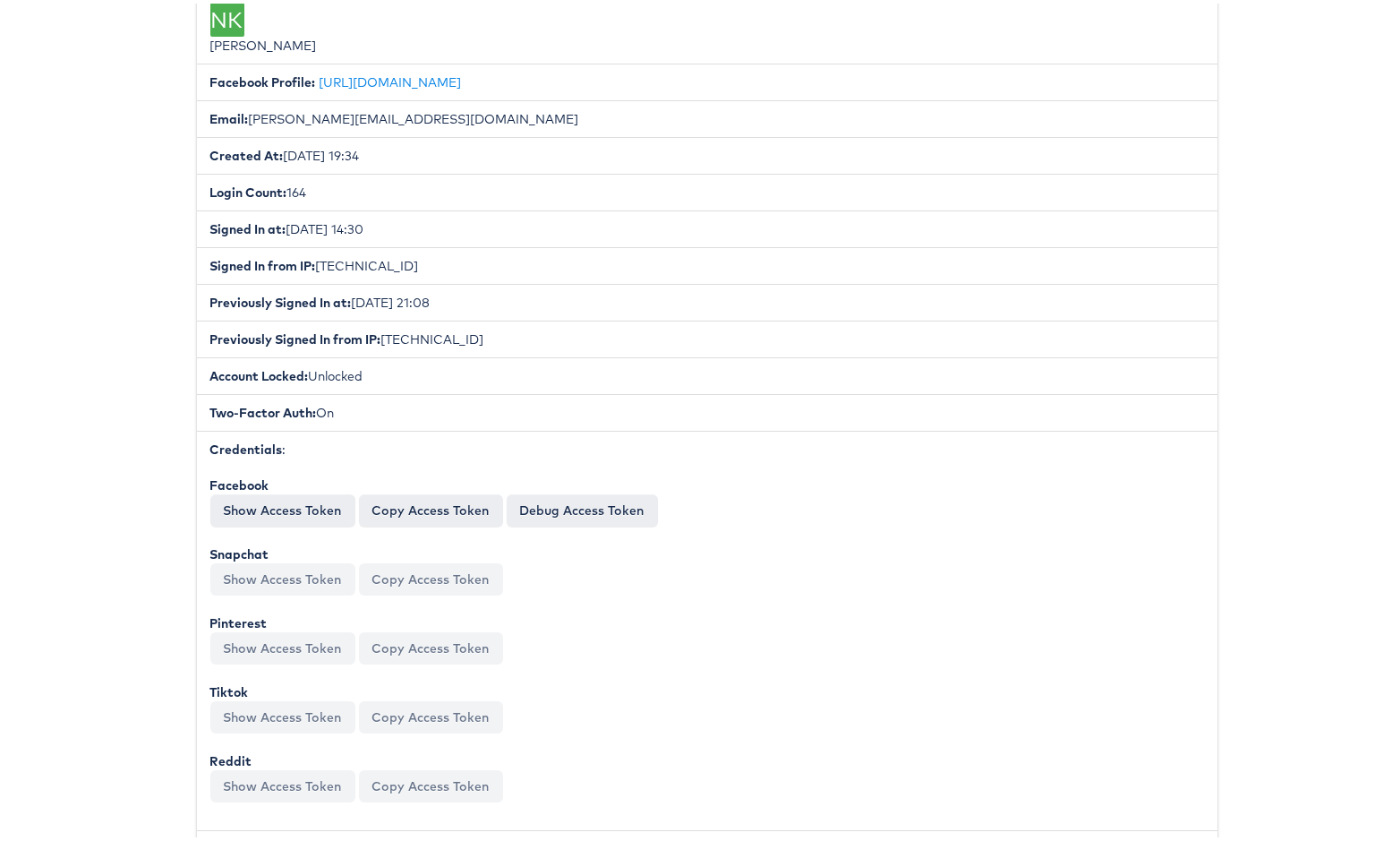
scroll to position [584, 0]
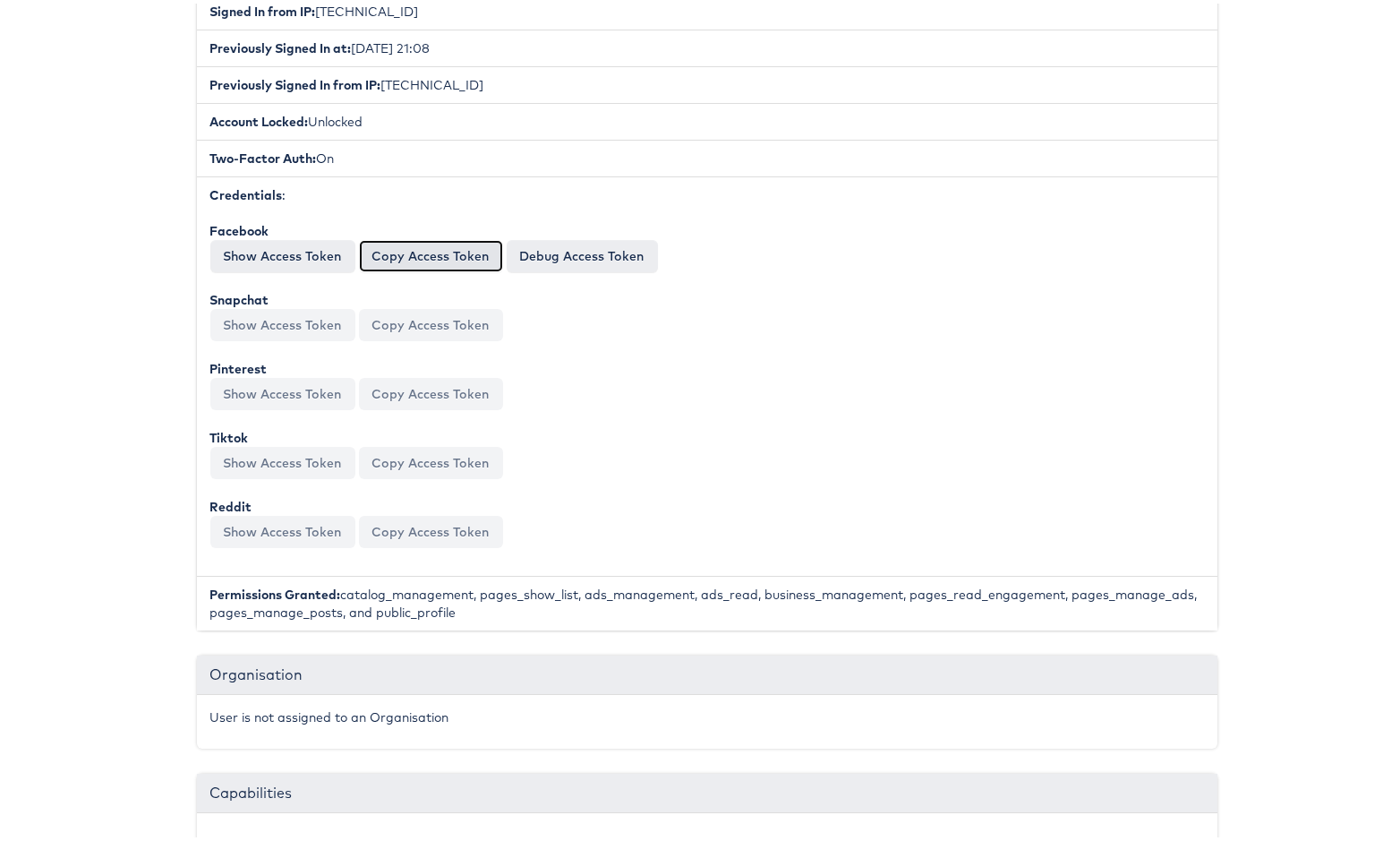
click at [407, 252] on button "Copy Access Token" at bounding box center [430, 252] width 144 height 32
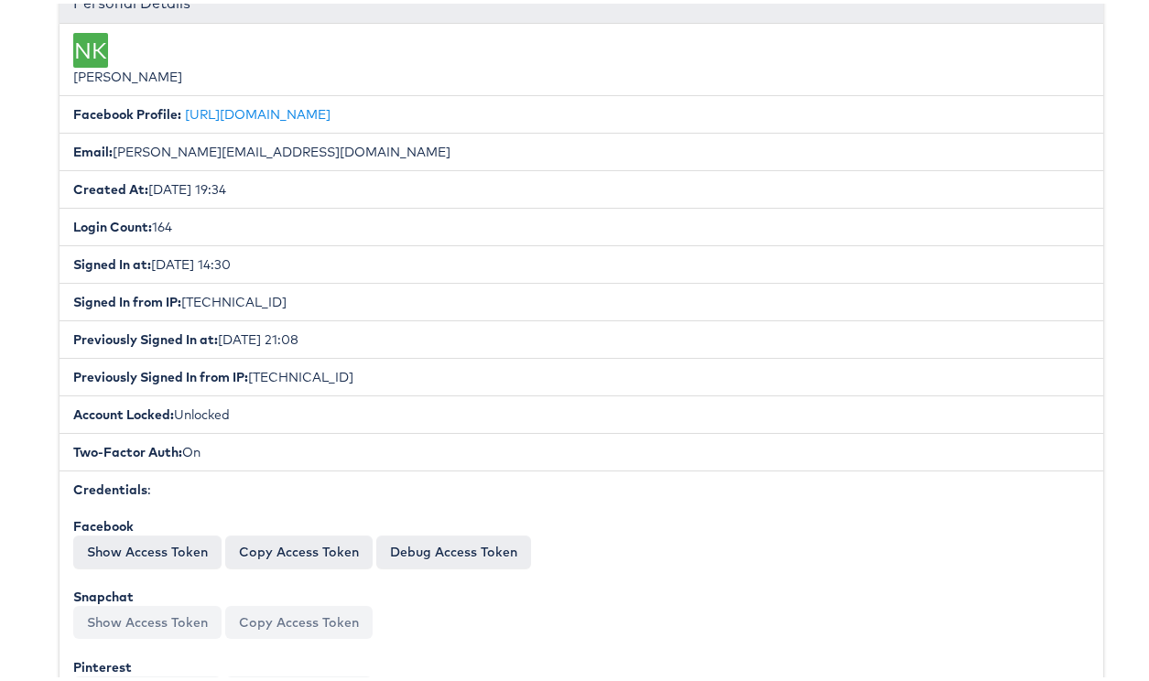
scroll to position [309, 0]
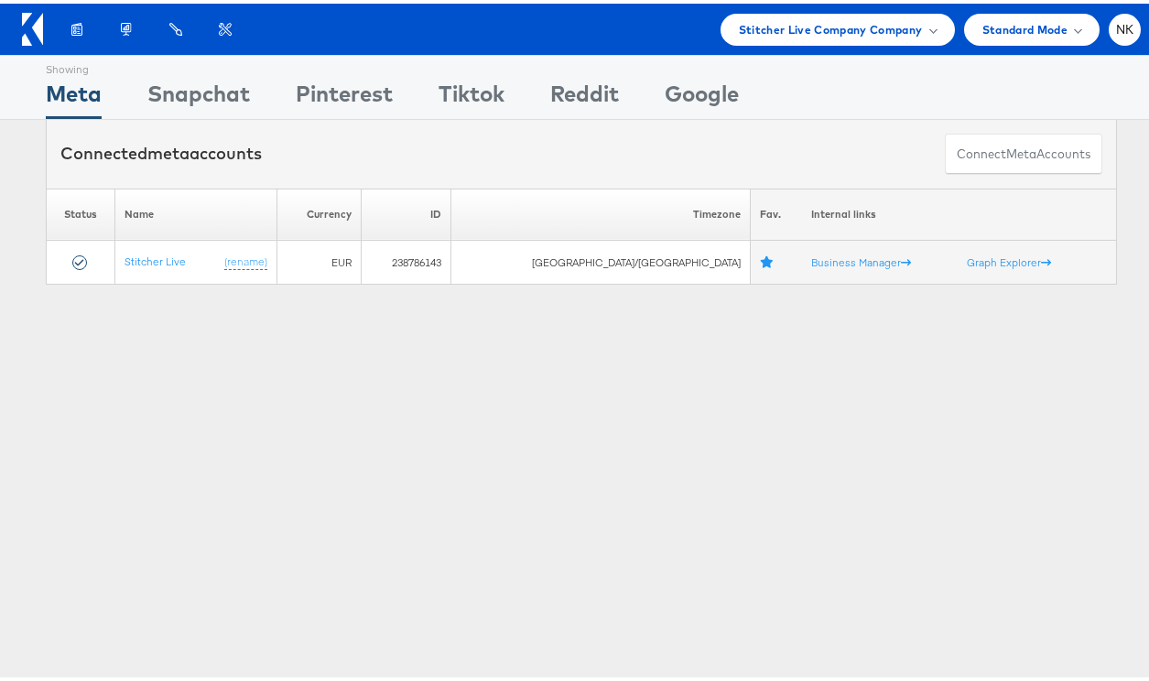
click at [28, 36] on icon at bounding box center [32, 25] width 21 height 33
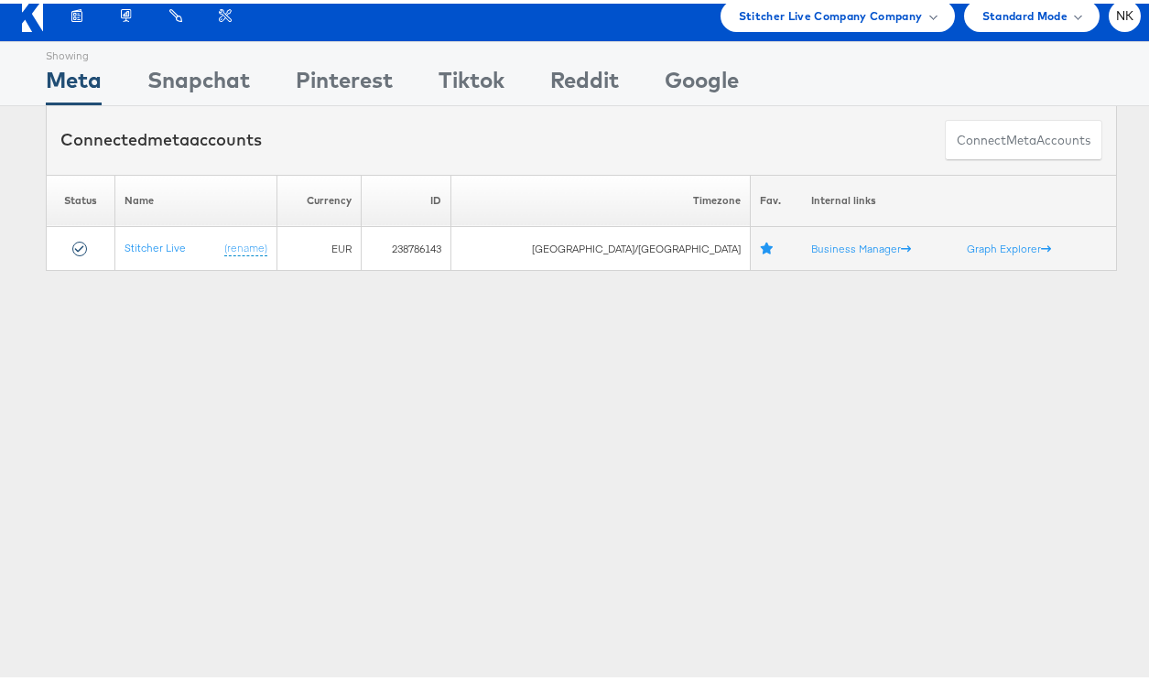
scroll to position [19, 0]
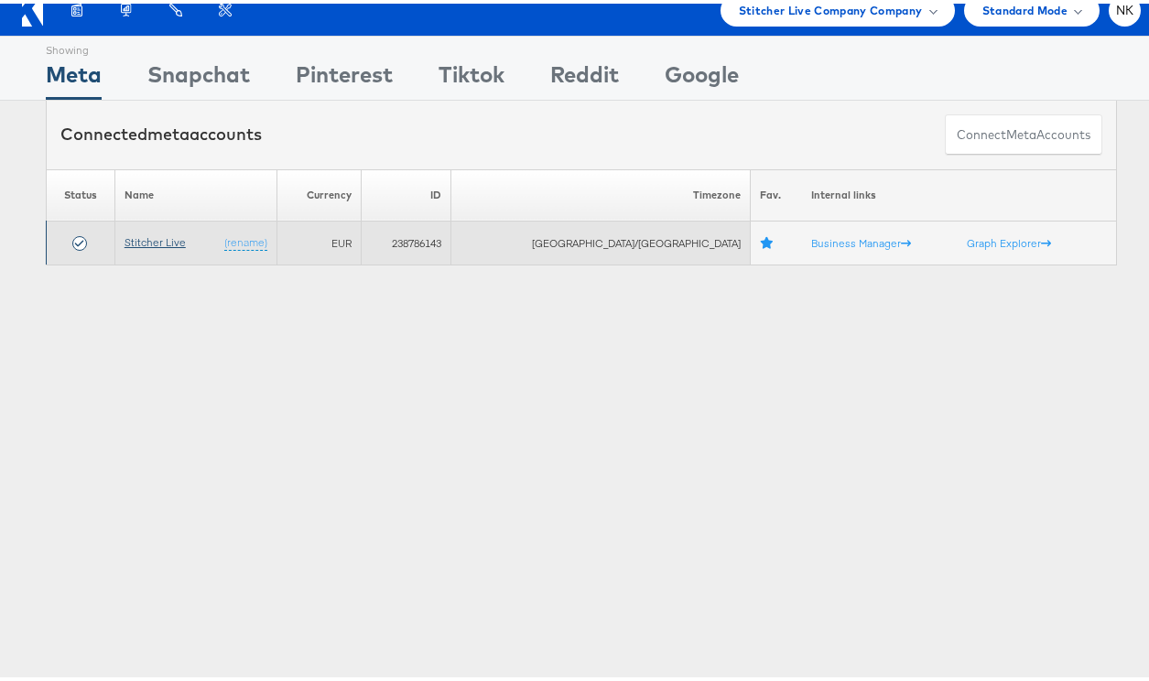
click at [165, 245] on link "Stitcher Live" at bounding box center [155, 239] width 61 height 14
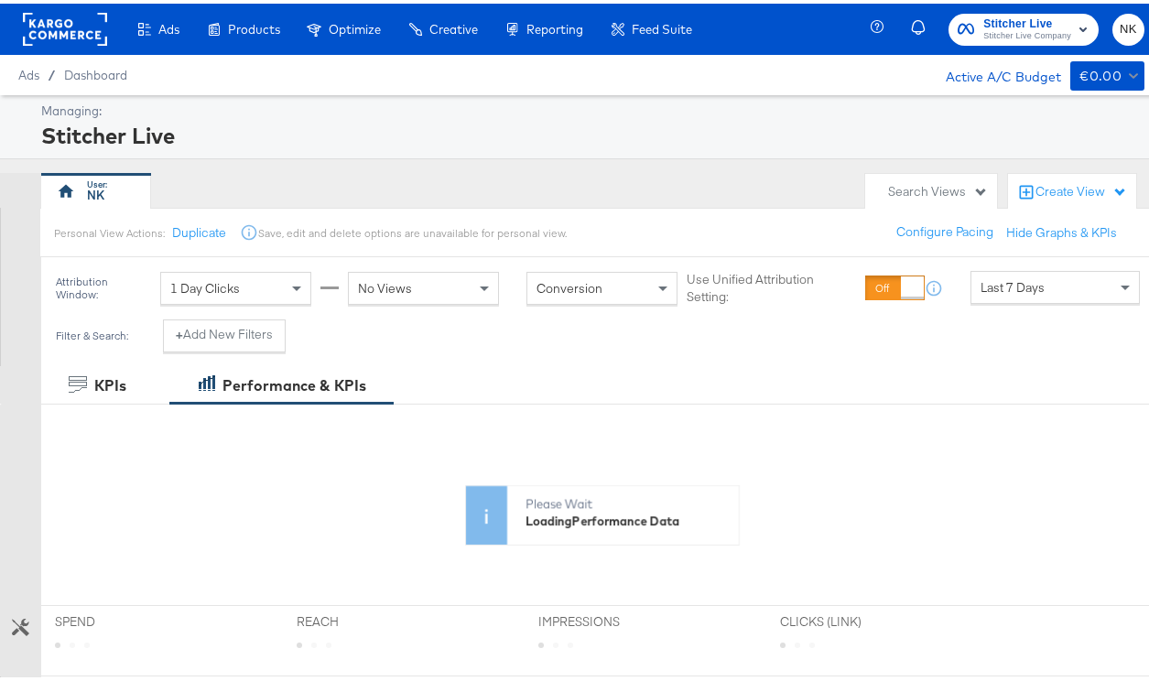
click at [48, 34] on rect at bounding box center [65, 25] width 84 height 33
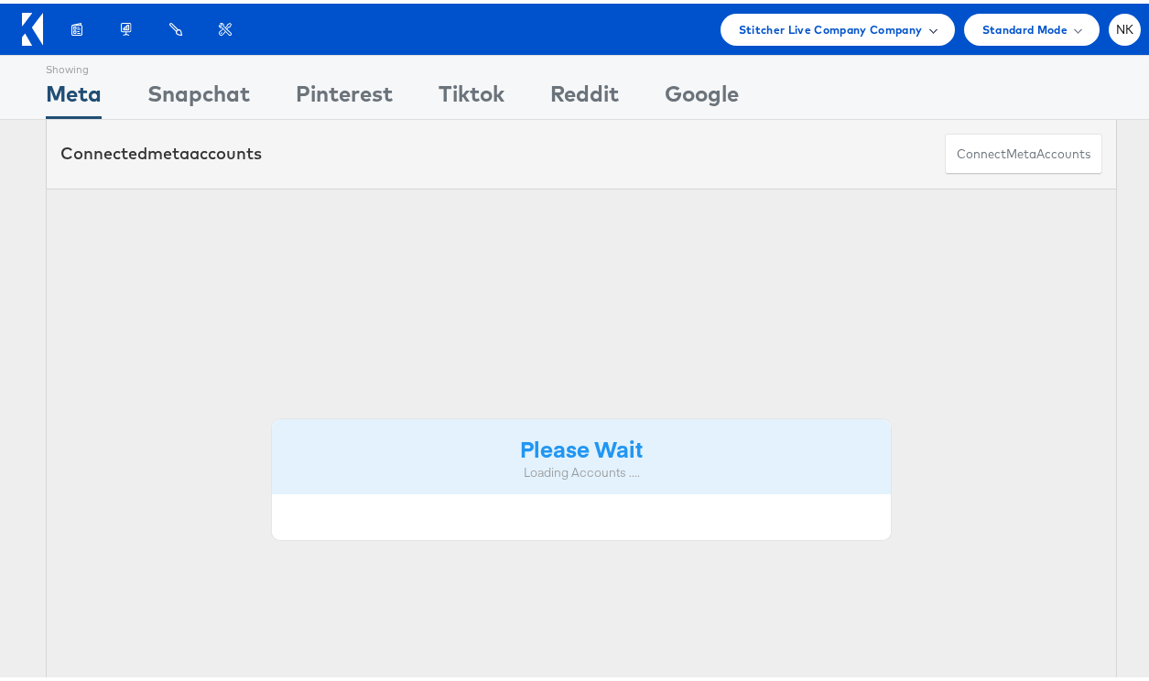
click at [835, 38] on div "Stitcher Live Company Company" at bounding box center [838, 26] width 234 height 32
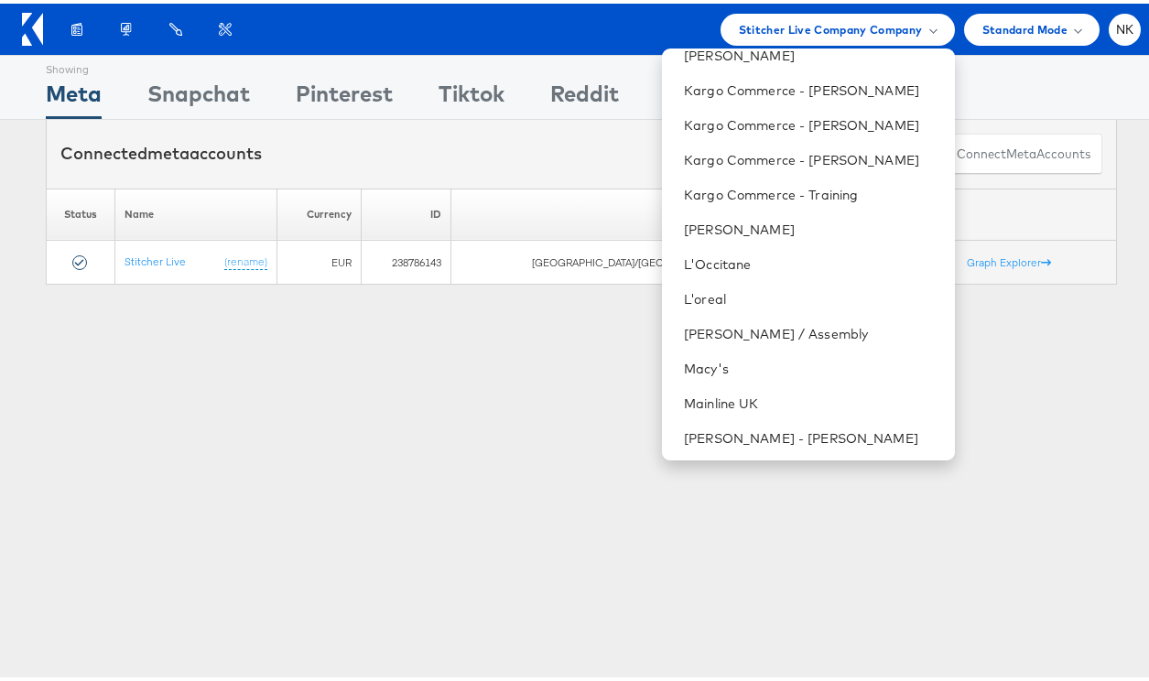
scroll to position [1026, 0]
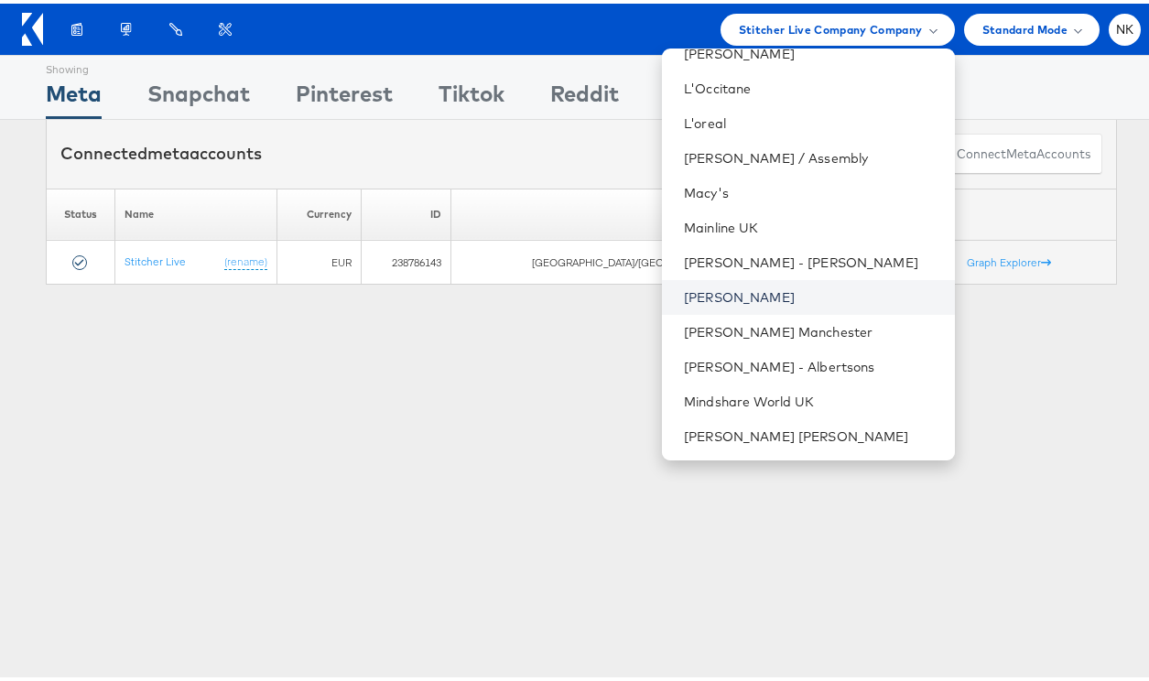
click at [770, 293] on link "Mason - Risewell" at bounding box center [811, 294] width 255 height 18
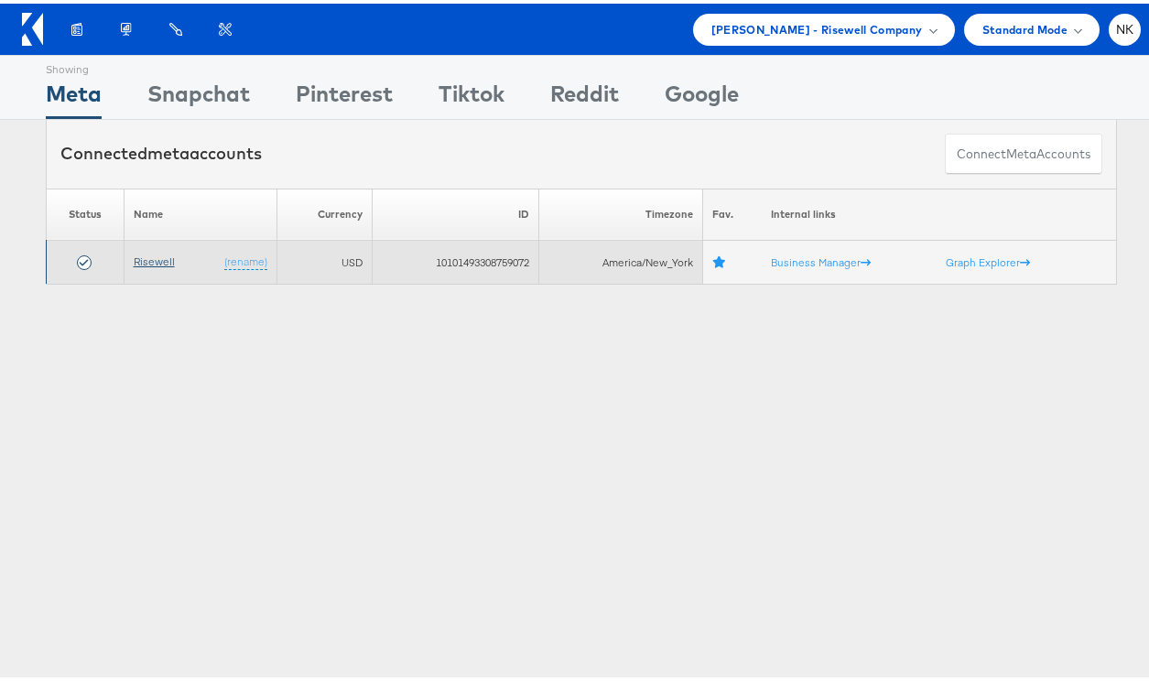
click at [157, 254] on link "Risewell" at bounding box center [154, 258] width 41 height 14
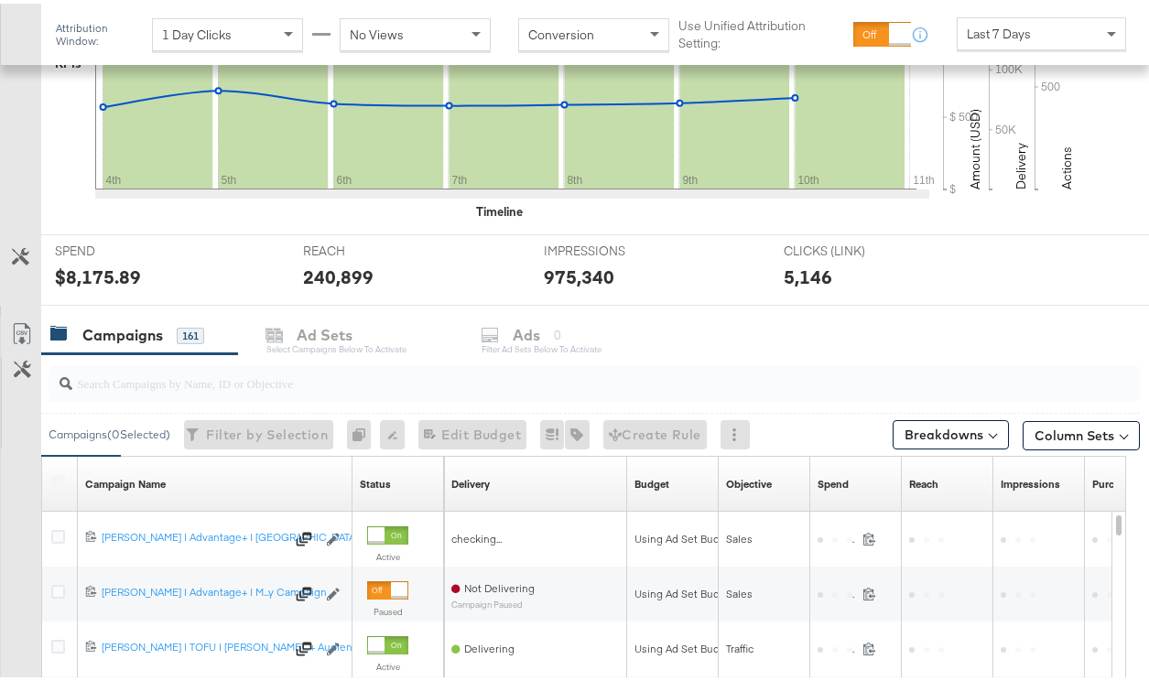
scroll to position [613, 0]
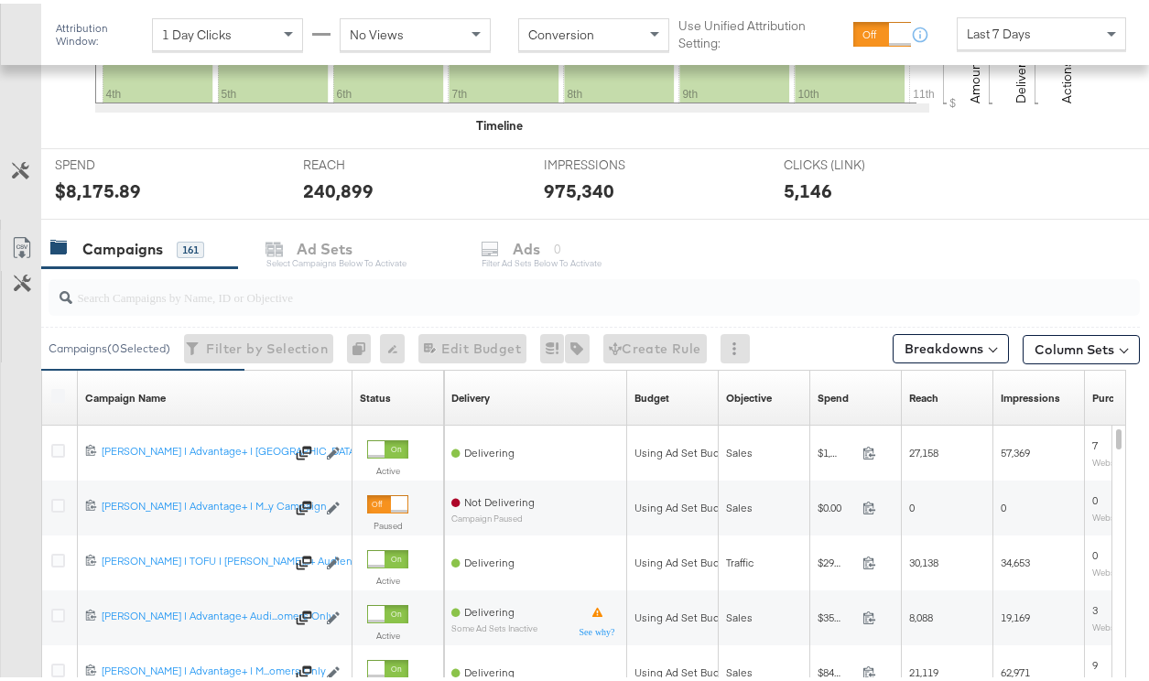
click at [58, 394] on label at bounding box center [58, 392] width 14 height 14
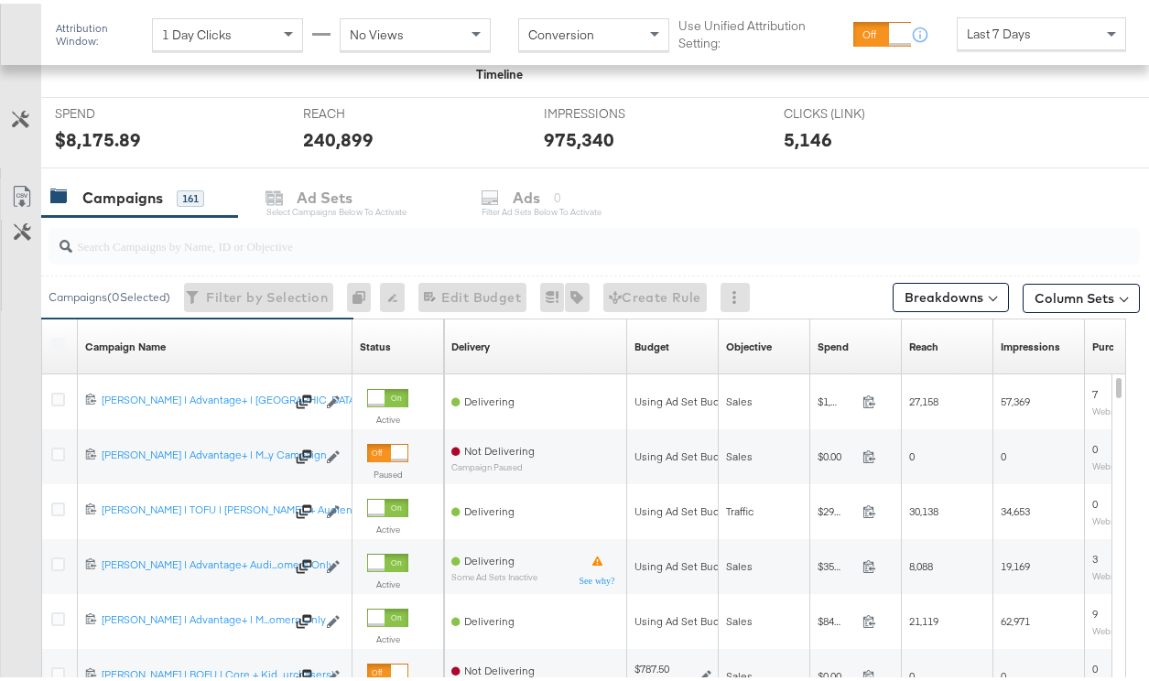
scroll to position [678, 0]
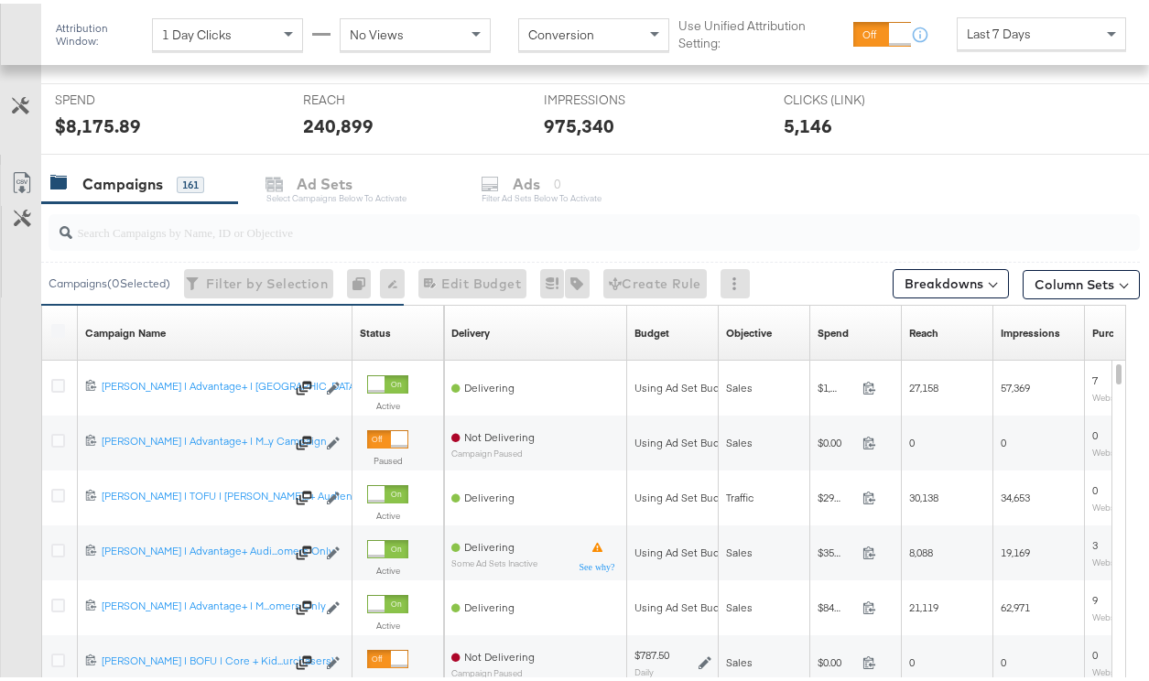
click at [65, 320] on div at bounding box center [60, 329] width 19 height 18
click at [51, 327] on label at bounding box center [58, 327] width 14 height 14
click at [0, 0] on input "checkbox" at bounding box center [0, 0] width 0 height 0
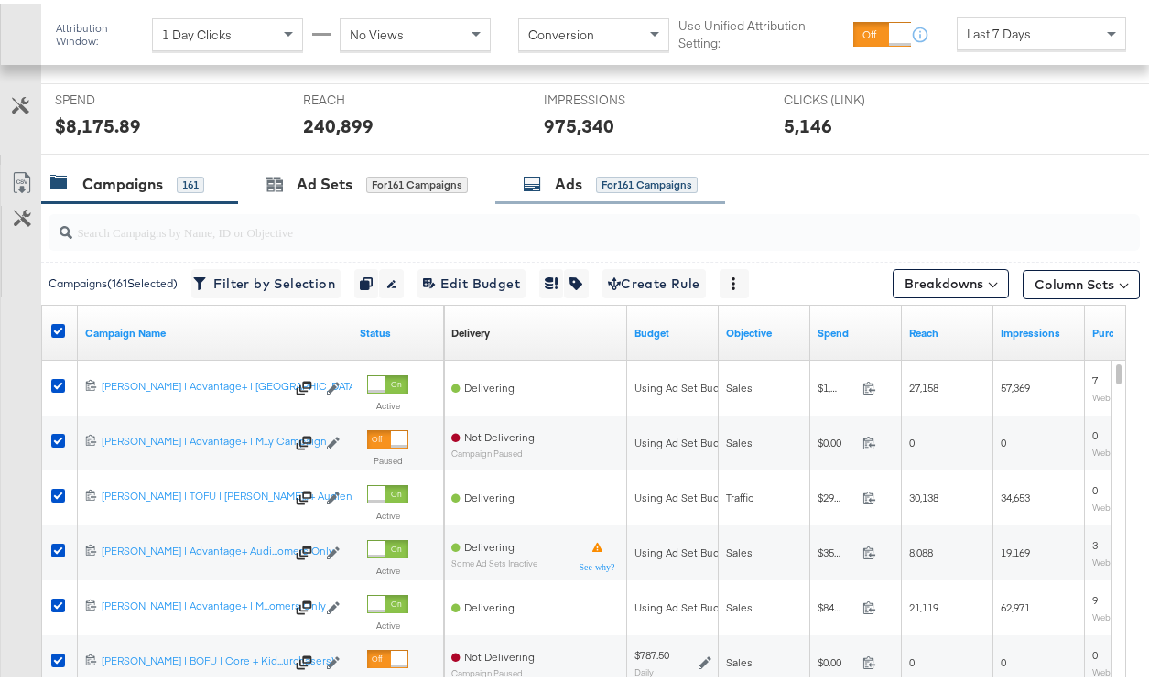
click at [580, 171] on div "Ads" at bounding box center [568, 180] width 27 height 21
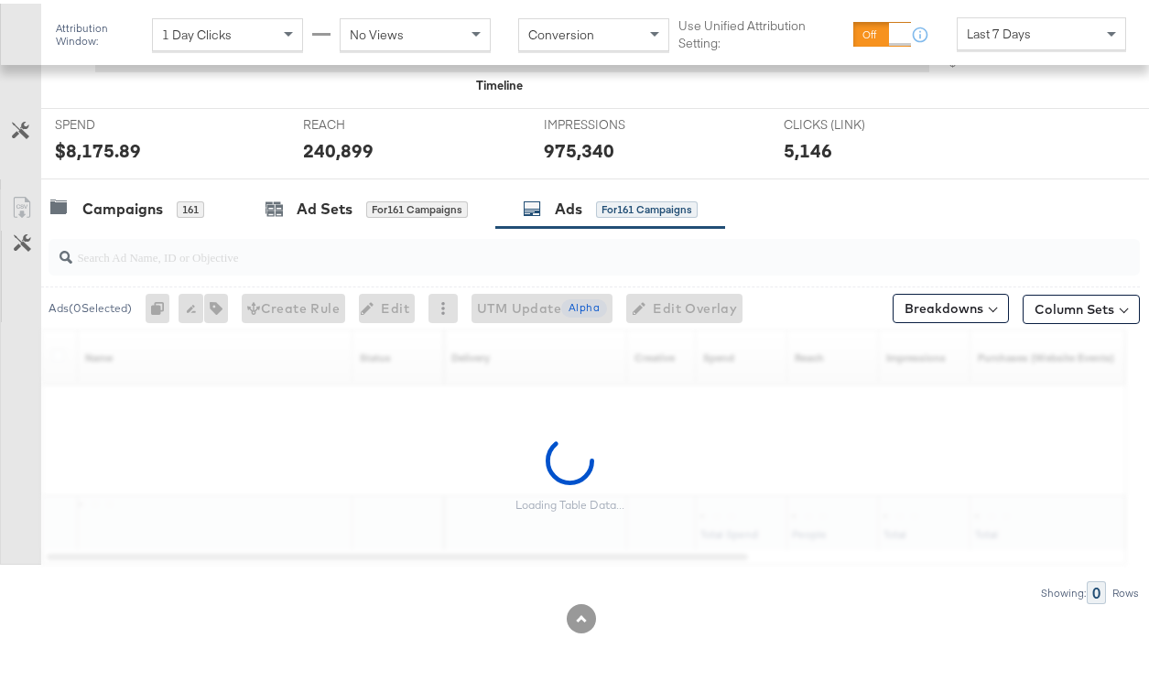
scroll to position [654, 0]
click at [421, 268] on div at bounding box center [594, 253] width 1091 height 37
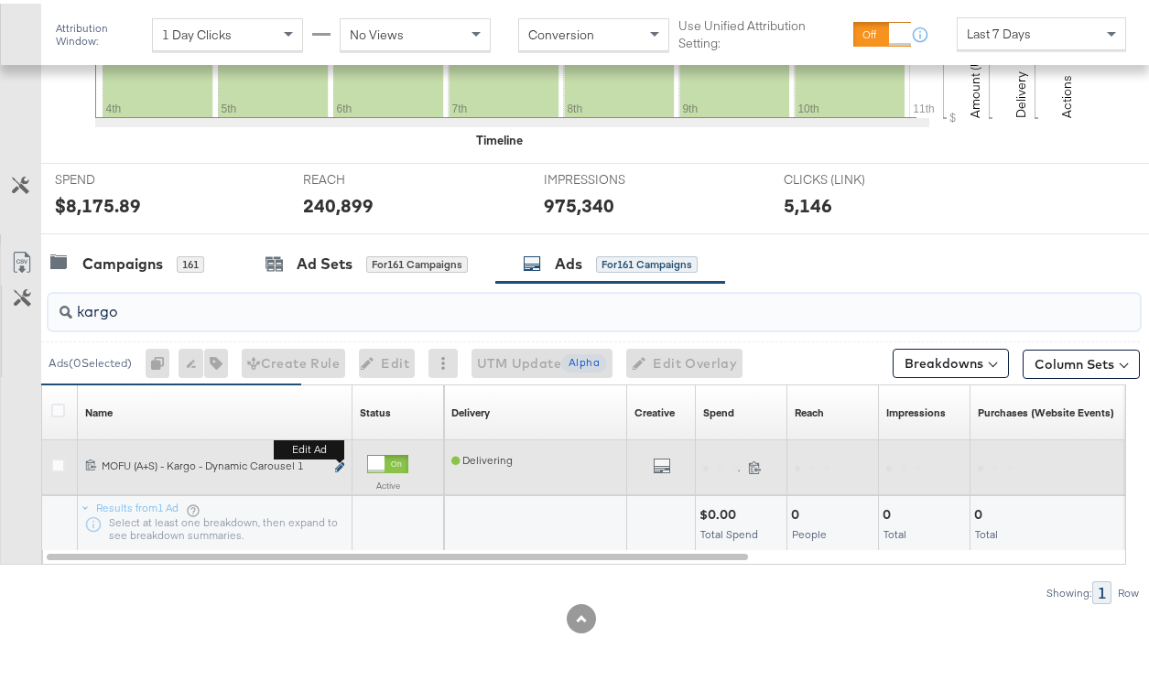
type input "kargo"
click at [342, 465] on icon "link" at bounding box center [339, 464] width 9 height 10
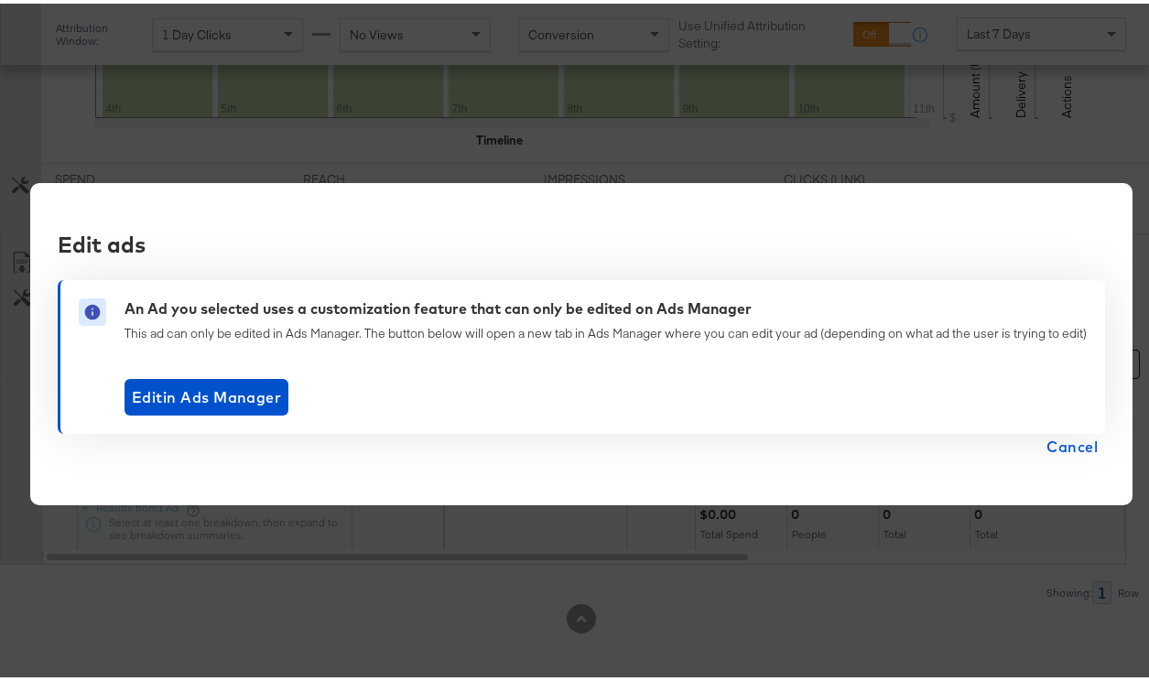
click at [1046, 440] on span "Cancel" at bounding box center [1071, 443] width 51 height 26
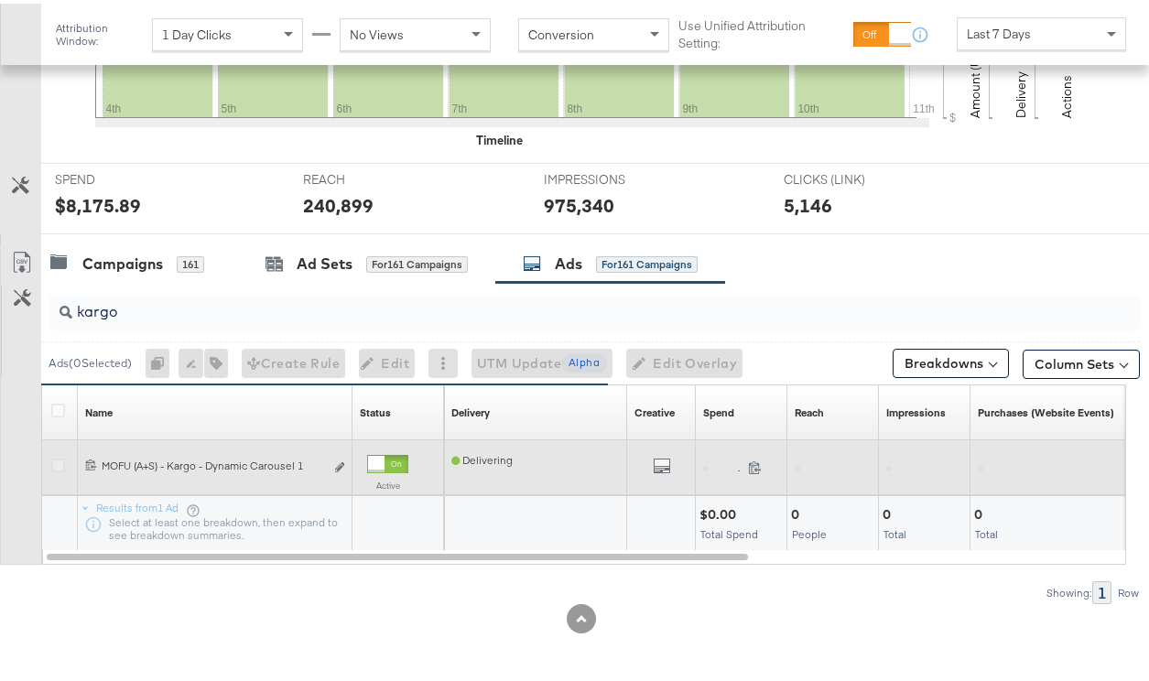
click at [63, 463] on icon at bounding box center [58, 462] width 14 height 14
click at [0, 0] on input "checkbox" at bounding box center [0, 0] width 0 height 0
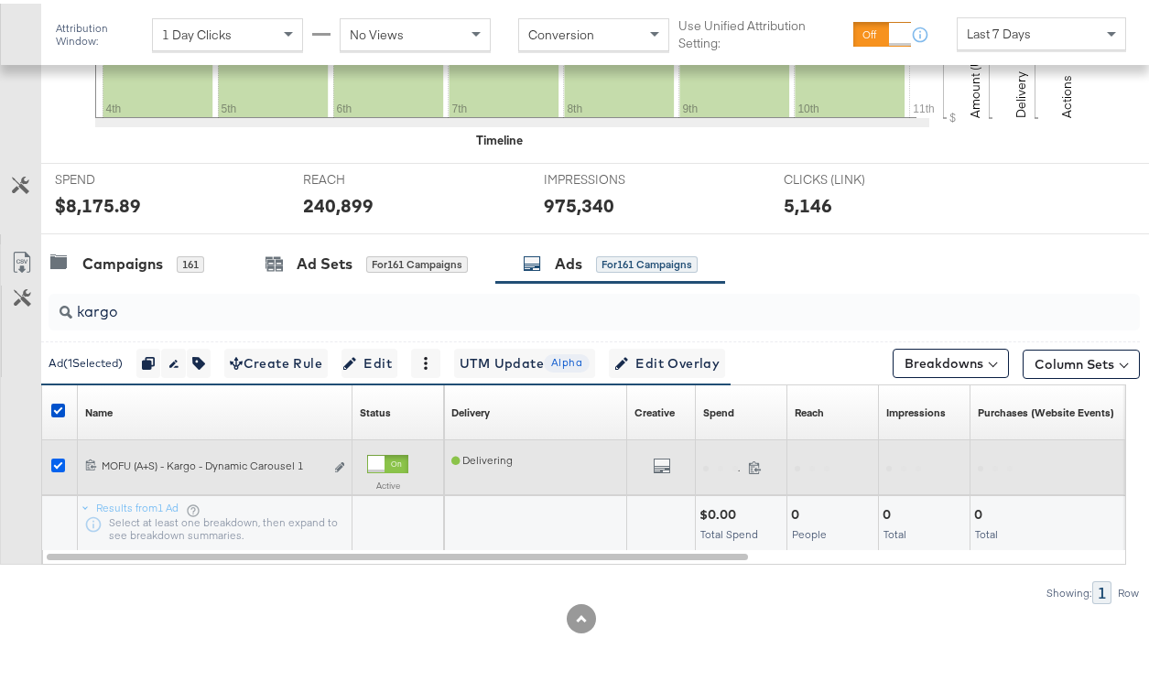
click at [63, 461] on icon at bounding box center [58, 462] width 14 height 14
click at [0, 0] on input "checkbox" at bounding box center [0, 0] width 0 height 0
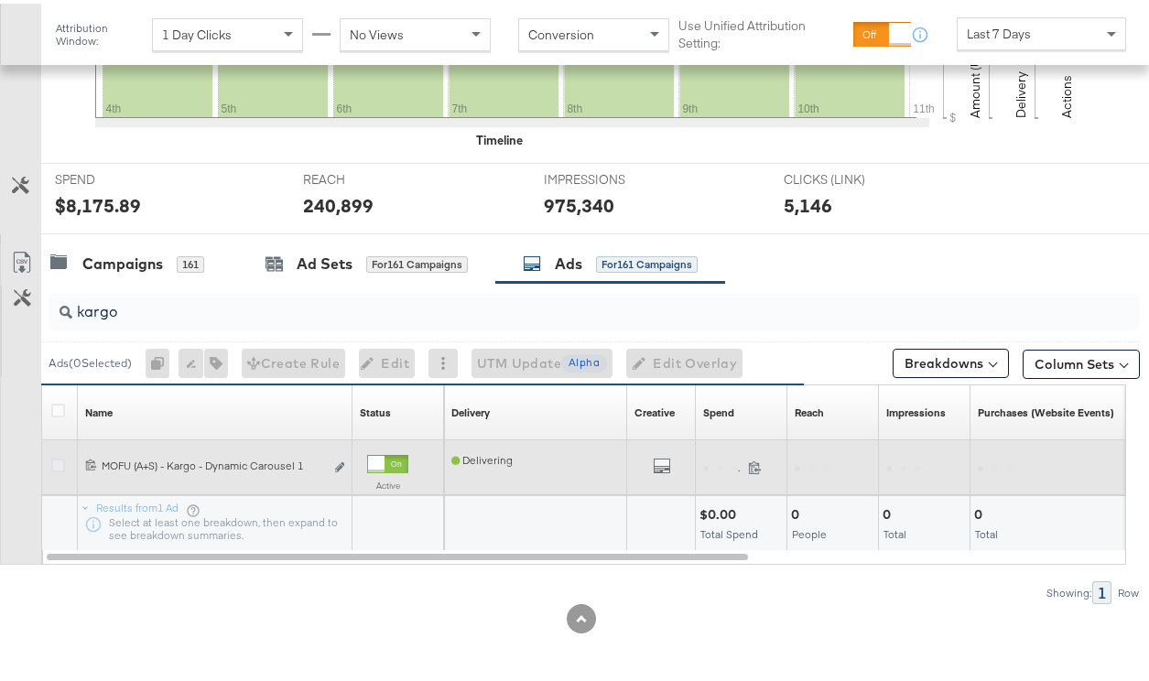
click at [58, 461] on icon at bounding box center [58, 462] width 14 height 14
click at [0, 0] on input "checkbox" at bounding box center [0, 0] width 0 height 0
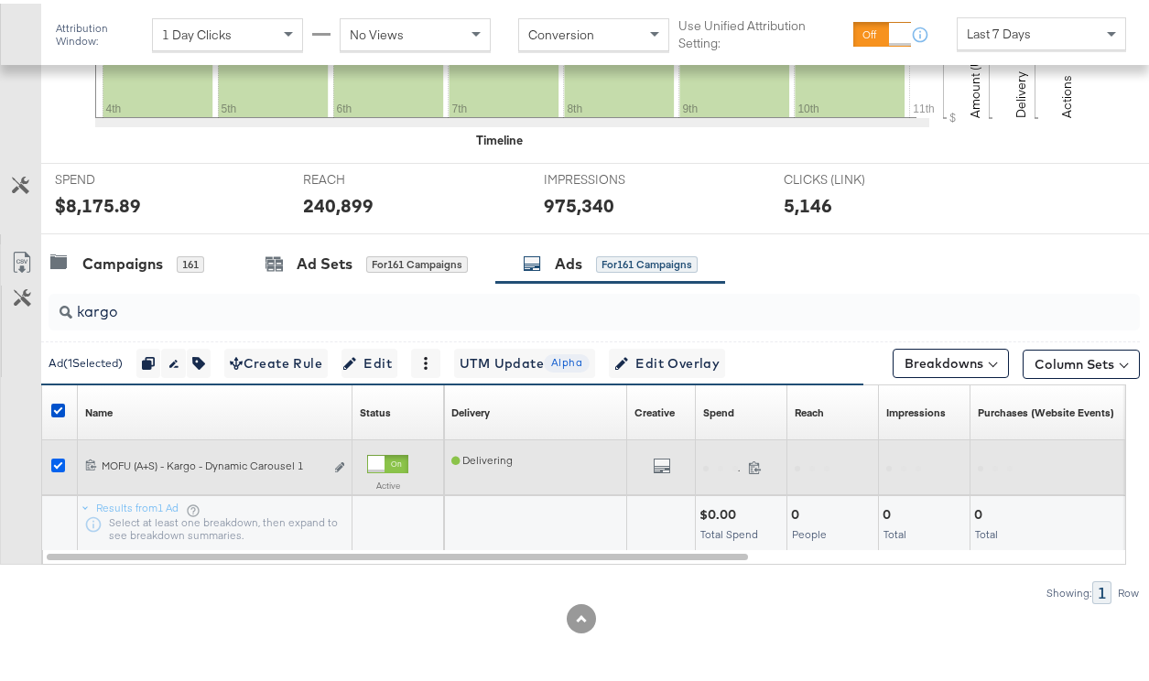
click at [57, 462] on icon at bounding box center [58, 462] width 14 height 14
click at [0, 0] on input "checkbox" at bounding box center [0, 0] width 0 height 0
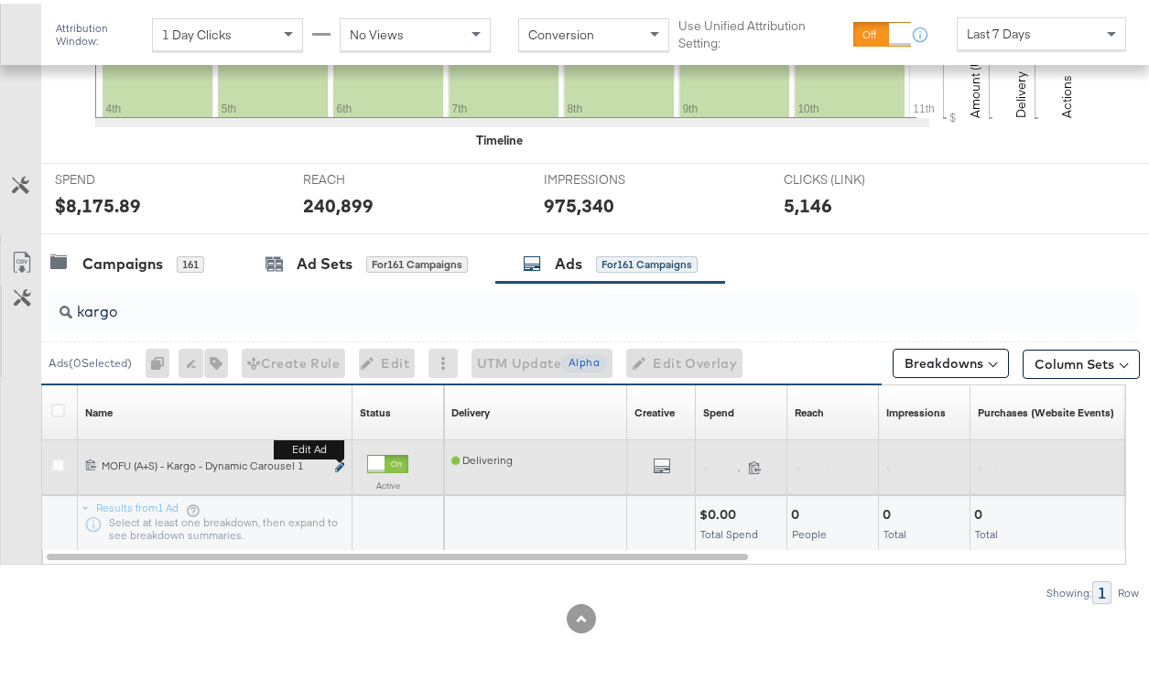
click at [338, 461] on icon "link" at bounding box center [339, 464] width 9 height 10
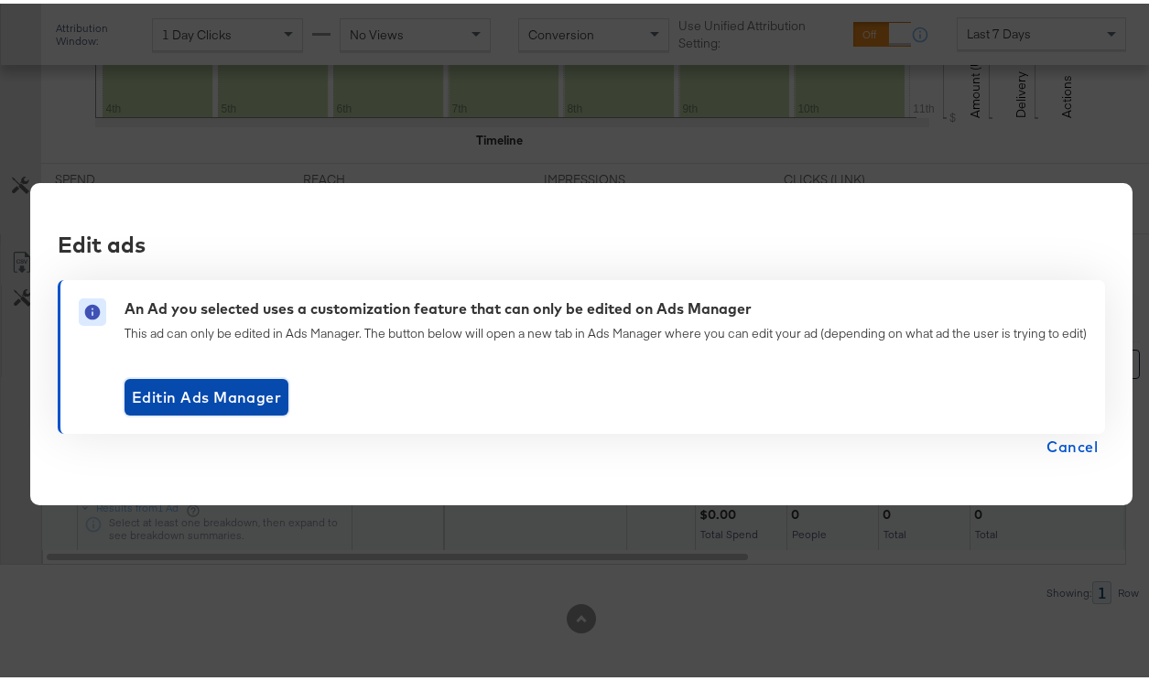
click at [239, 389] on span "Edit in Ads Manager" at bounding box center [206, 394] width 149 height 26
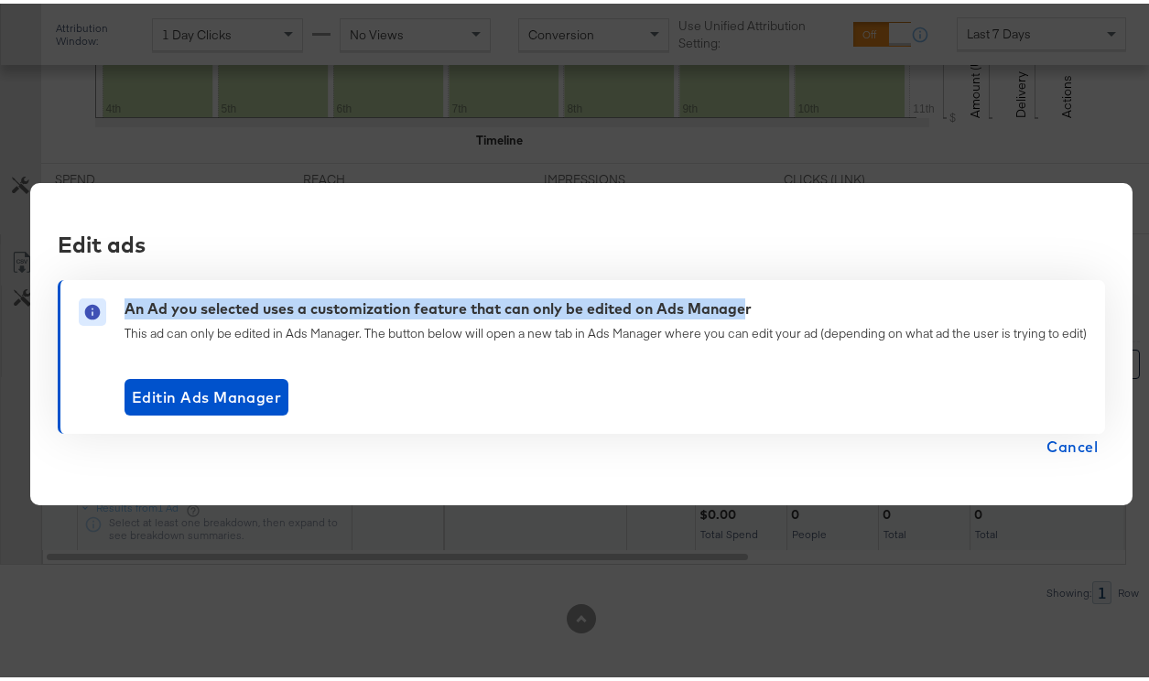
drag, startPoint x: 735, startPoint y: 306, endPoint x: 116, endPoint y: 298, distance: 619.0
click at [125, 298] on div "An Ad you selected uses a customization feature that can only be edited on Ads …" at bounding box center [438, 305] width 627 height 21
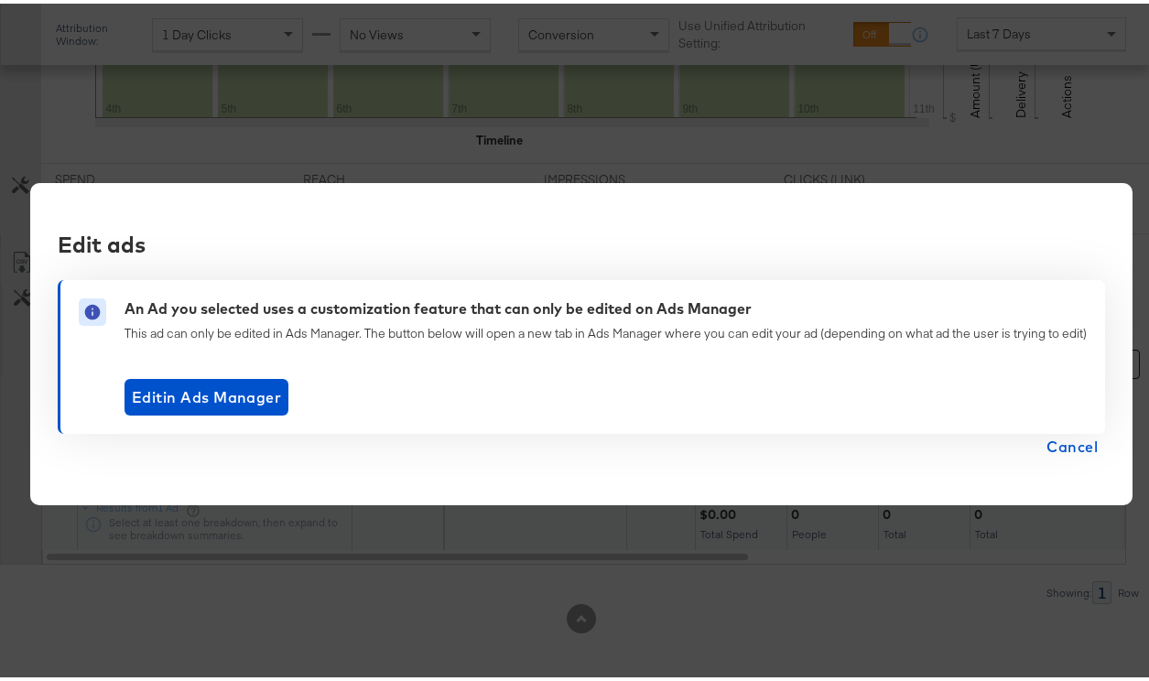
click at [762, 310] on div "An Ad you selected uses a customization feature that can only be edited on Ads …" at bounding box center [606, 308] width 962 height 27
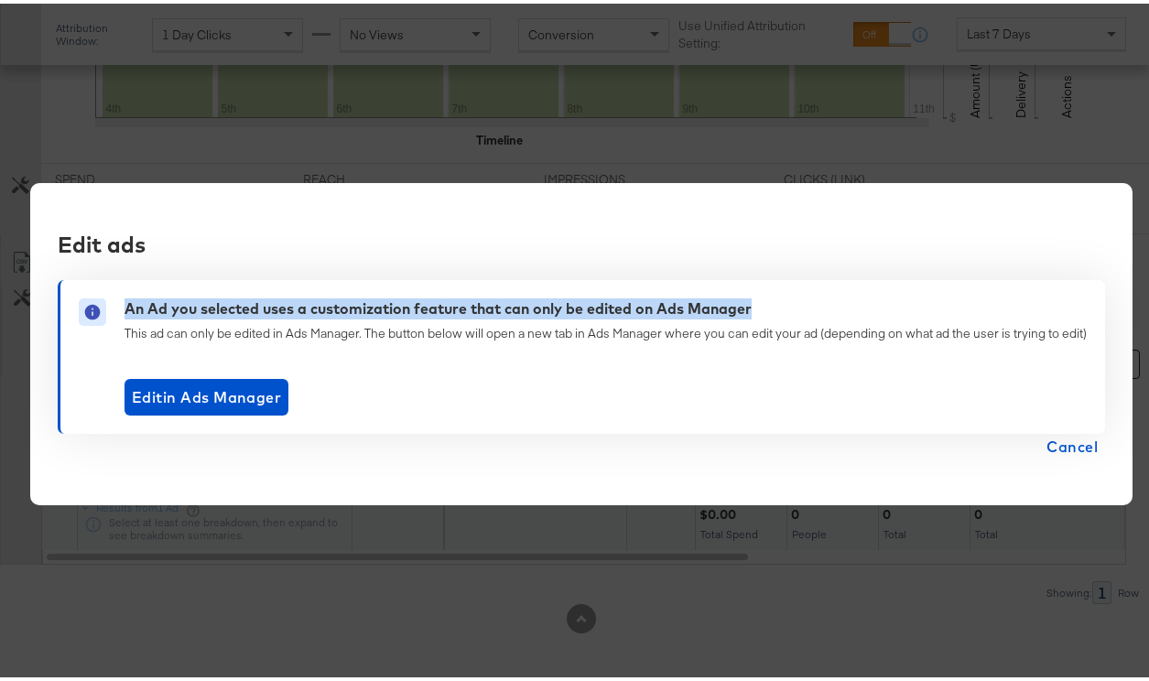
drag, startPoint x: 762, startPoint y: 310, endPoint x: 116, endPoint y: 303, distance: 645.5
click at [125, 303] on div "An Ad you selected uses a customization feature that can only be edited on Ads …" at bounding box center [606, 308] width 962 height 27
copy div "An Ad you selected uses a customization feature that can only be edited on Ads …"
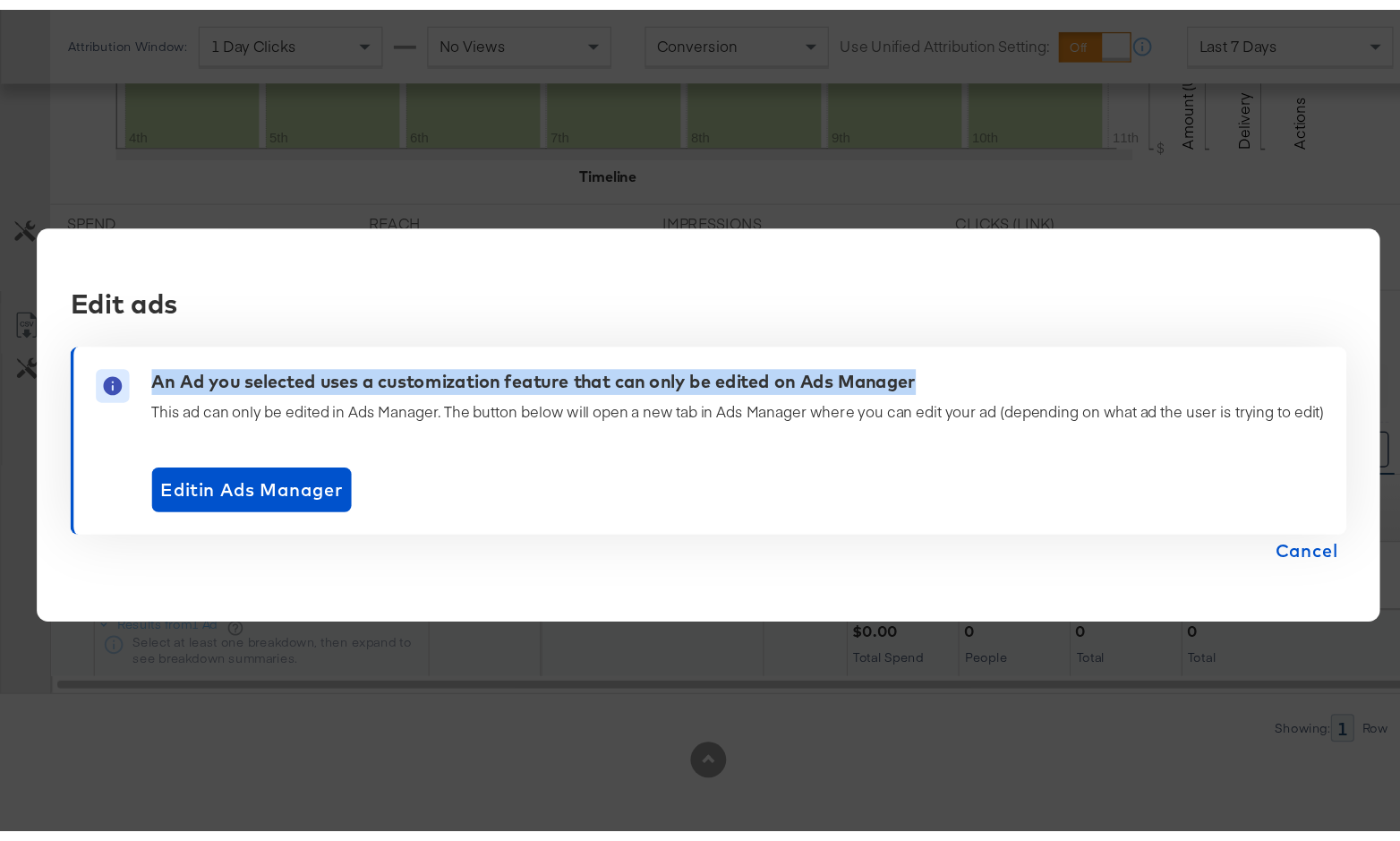
scroll to position [410, 0]
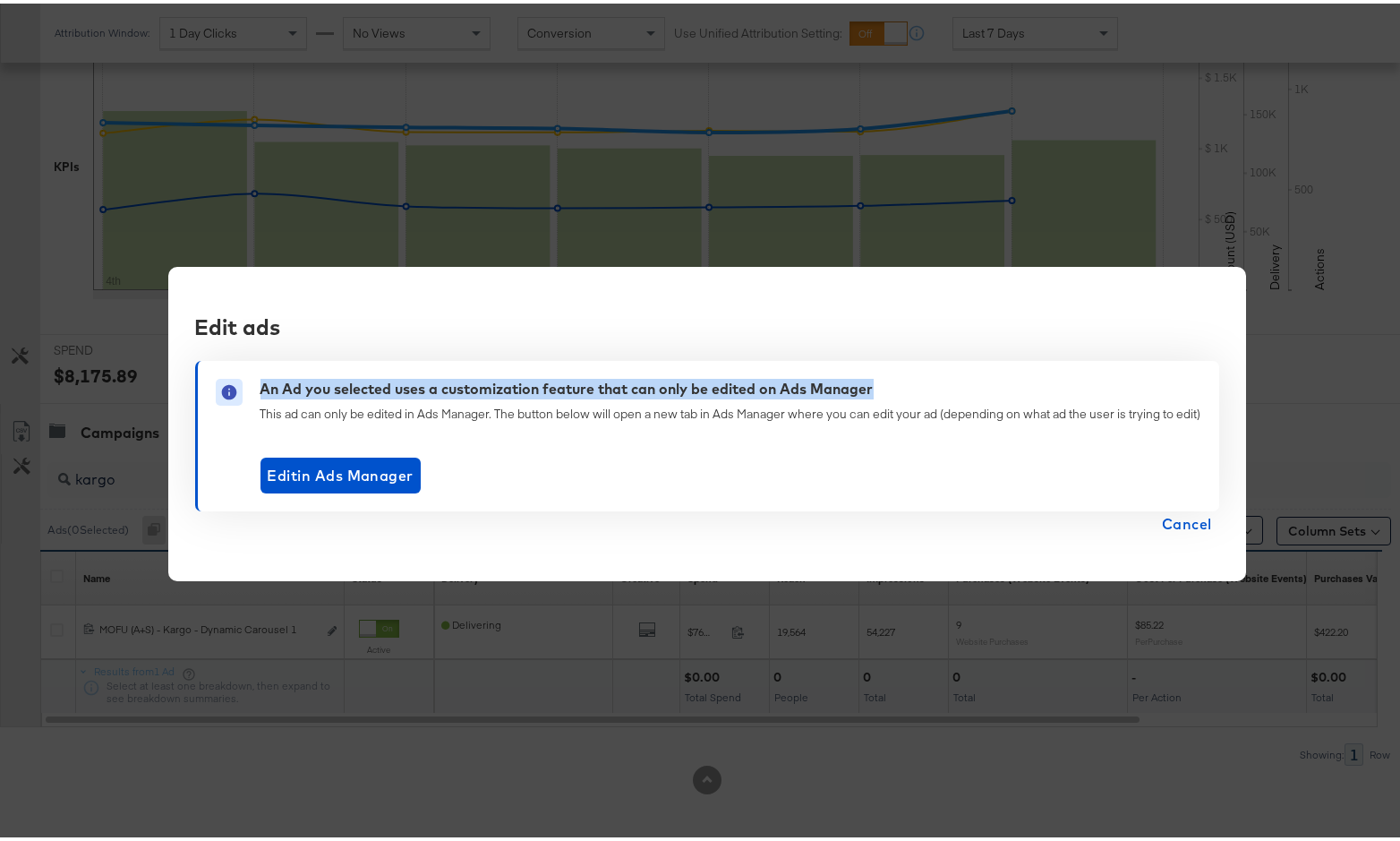
click at [1136, 524] on span "Cancel" at bounding box center [1186, 520] width 50 height 25
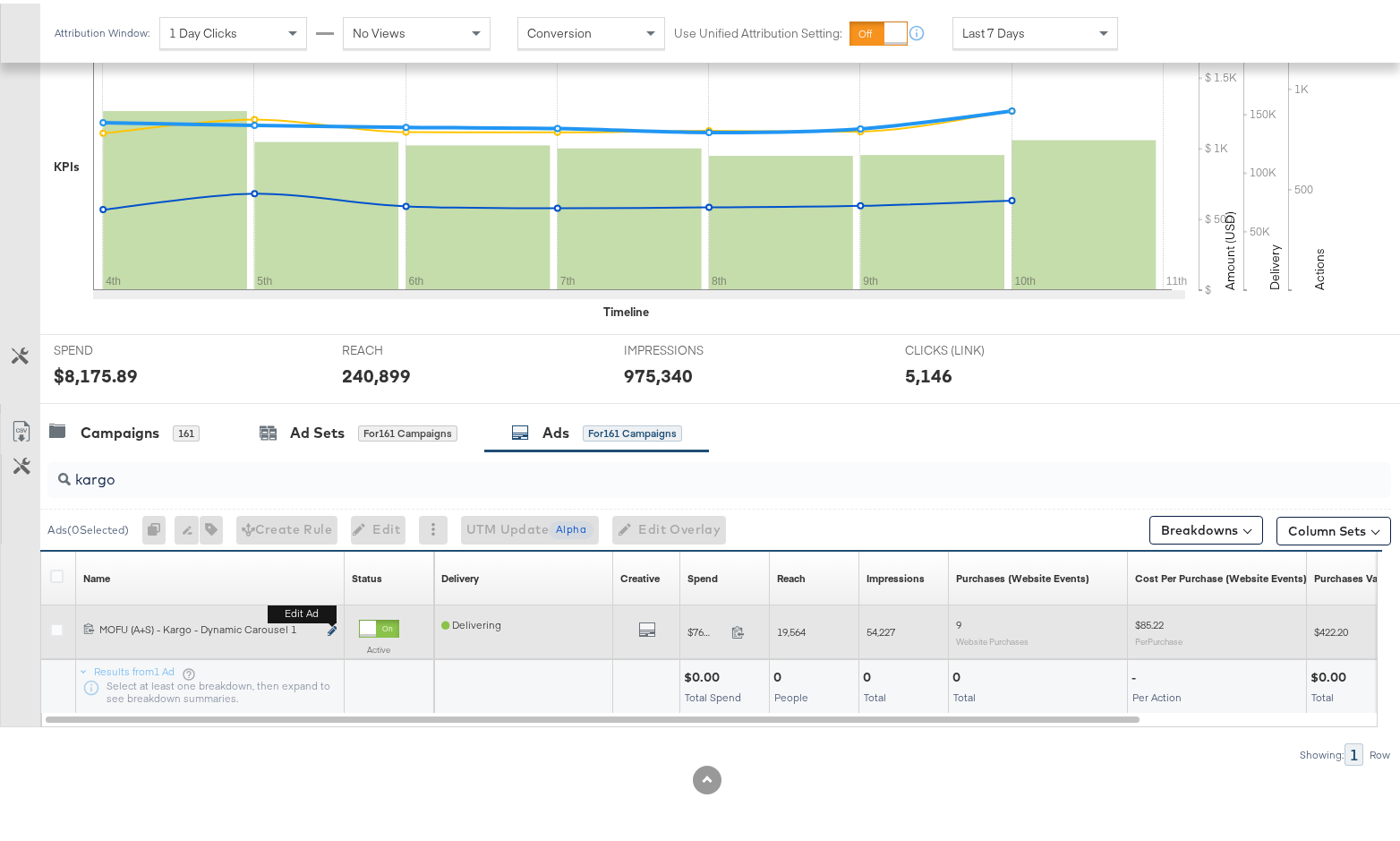
click at [327, 627] on button "Edit ad" at bounding box center [331, 628] width 11 height 19
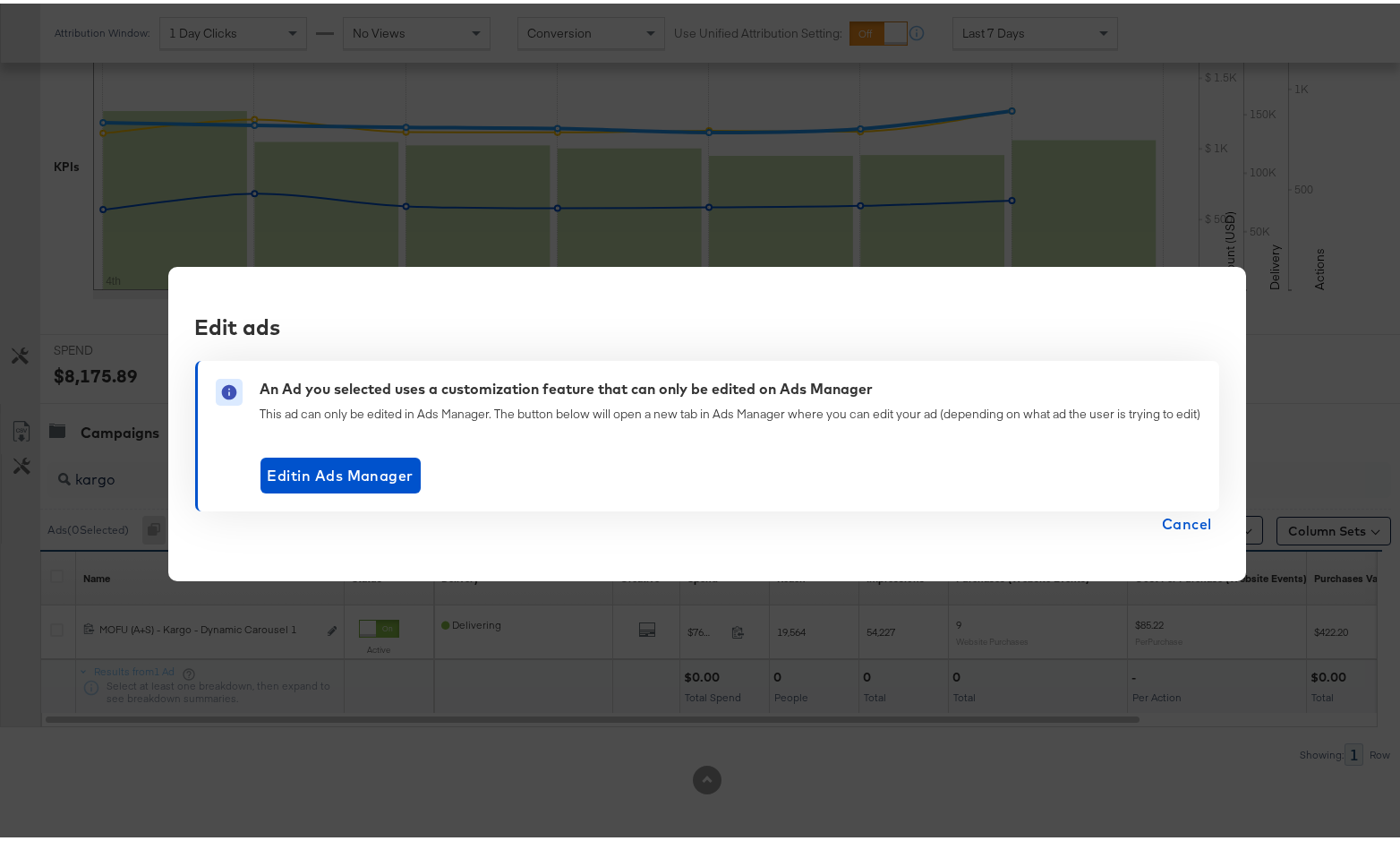
click at [1136, 516] on div "Edit ads An Ad you selected uses a customization feature that can only be edite…" at bounding box center [707, 420] width 1077 height 315
click at [1136, 516] on span "Cancel" at bounding box center [1186, 520] width 50 height 25
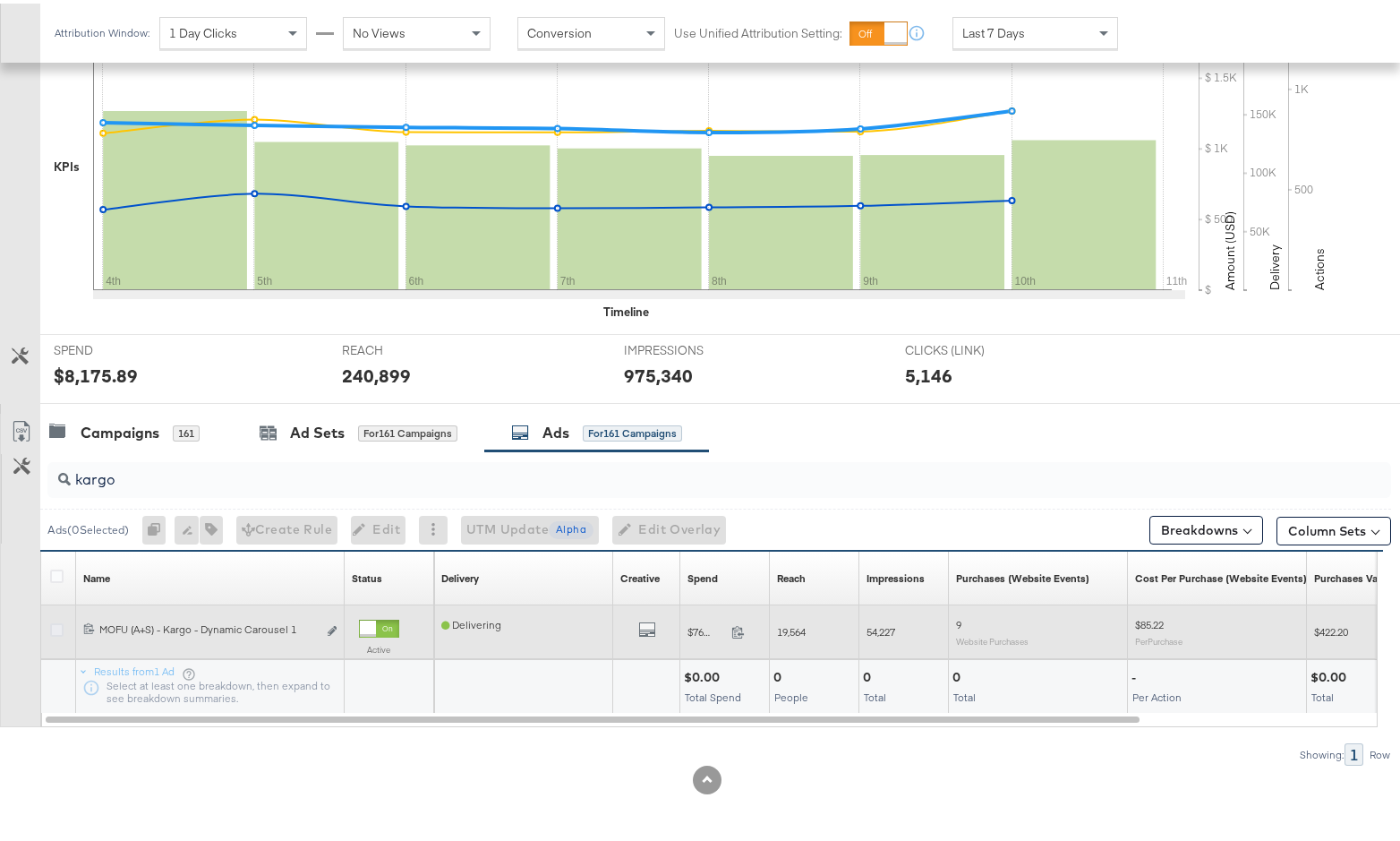
click at [50, 622] on icon at bounding box center [57, 627] width 14 height 14
click at [0, 0] on input "checkbox" at bounding box center [0, 0] width 0 height 0
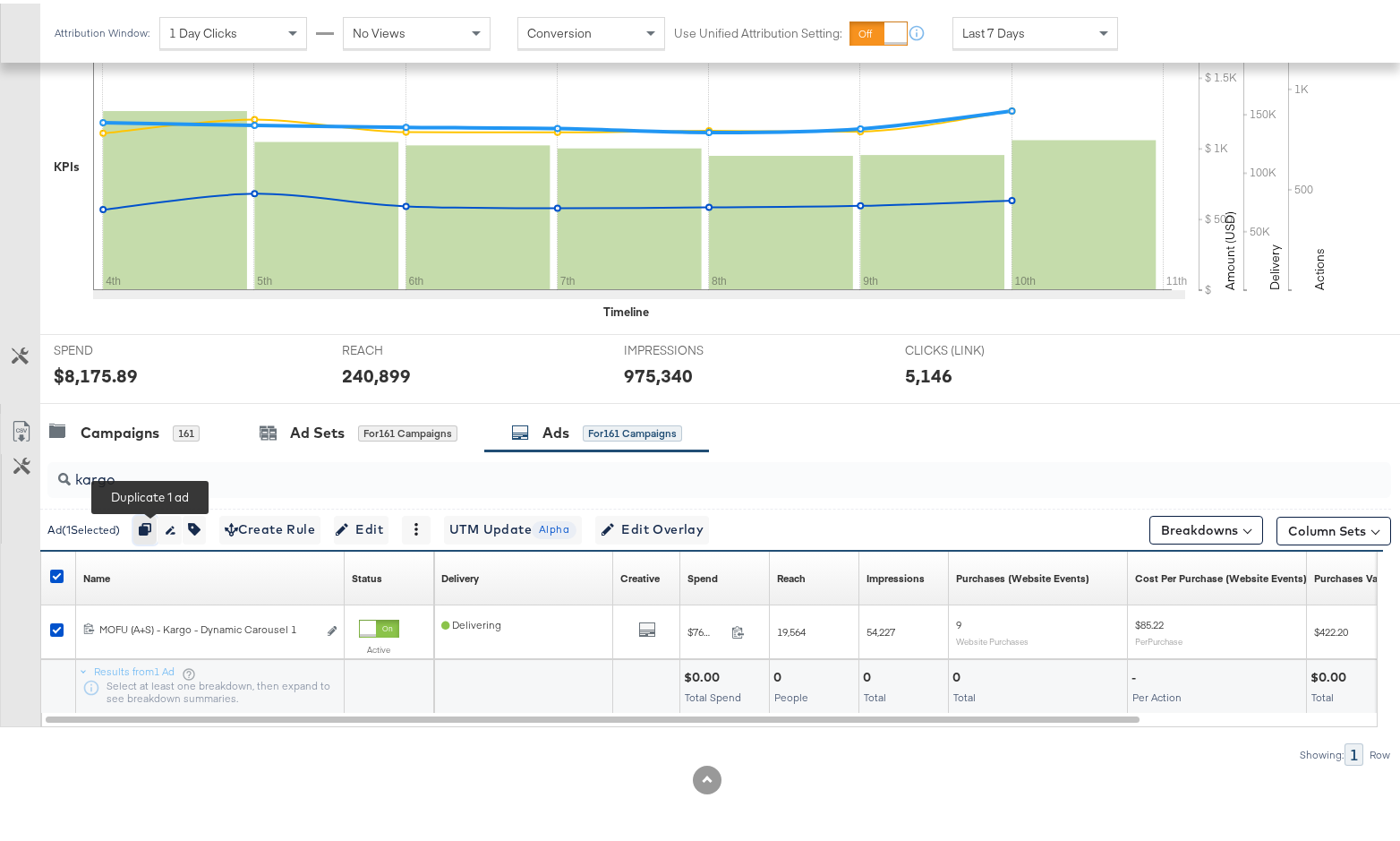
click at [152, 525] on icon "button" at bounding box center [145, 525] width 13 height 13
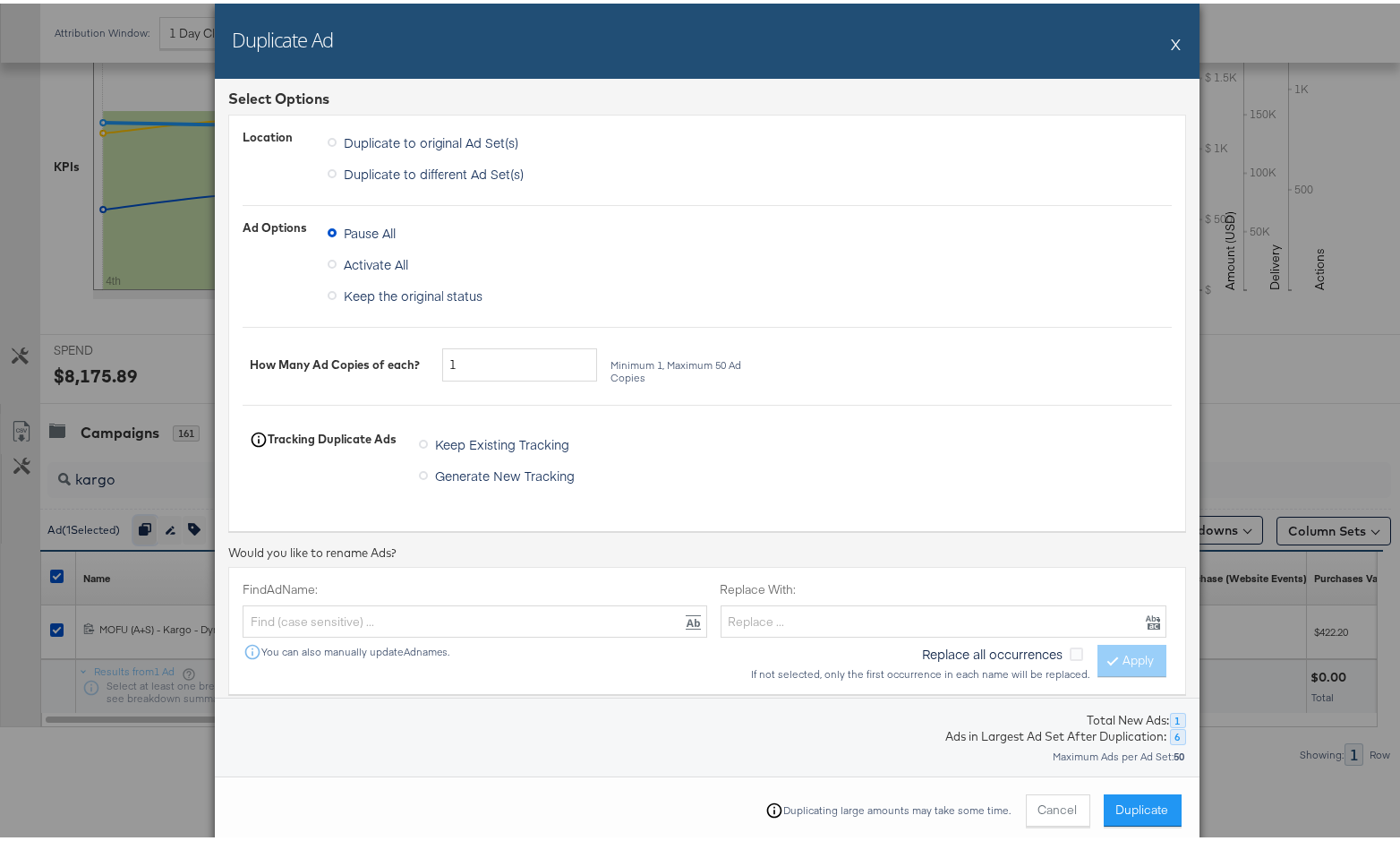
scroll to position [0, 0]
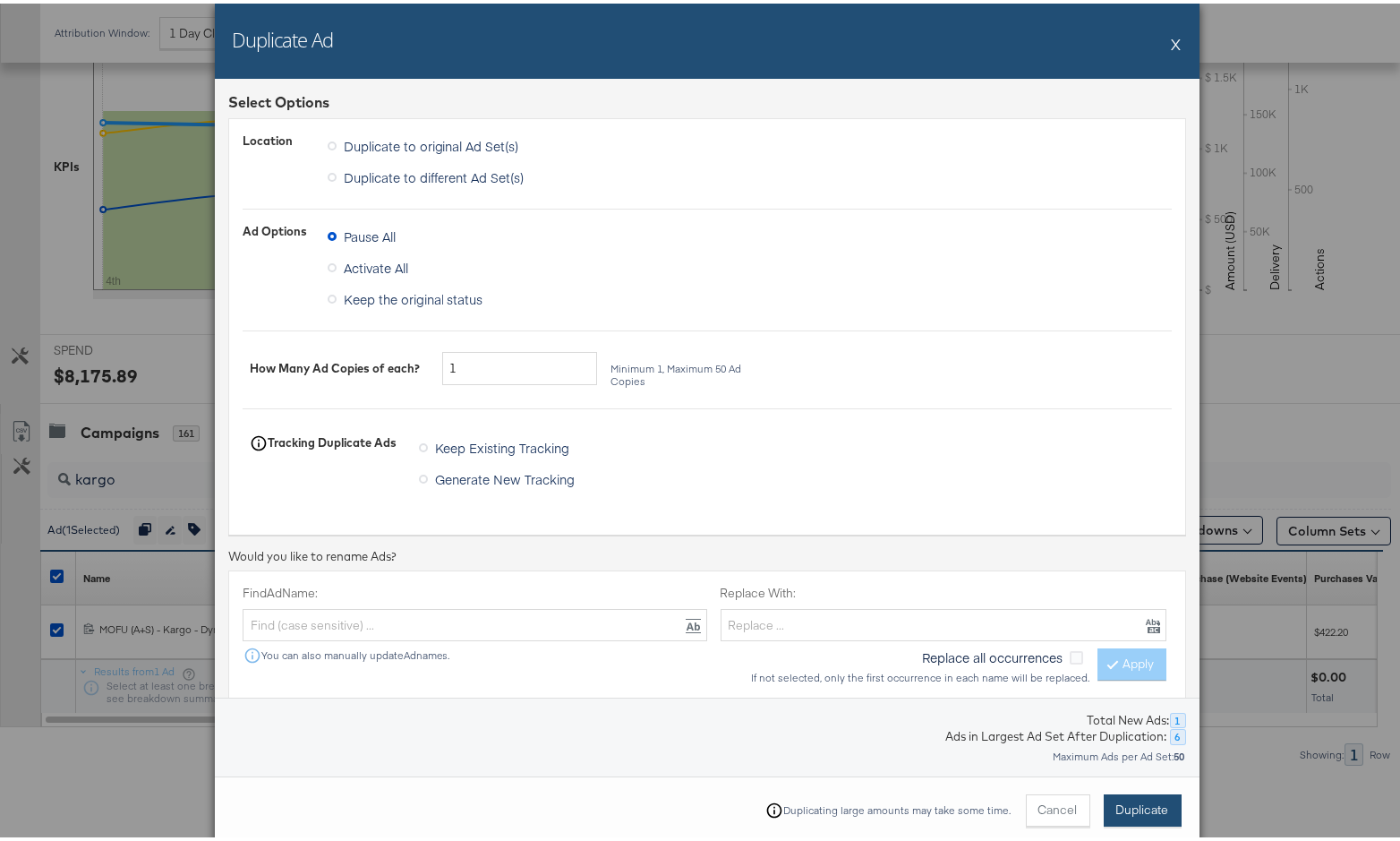
click at [1130, 665] on span "Duplicate" at bounding box center [1143, 806] width 53 height 17
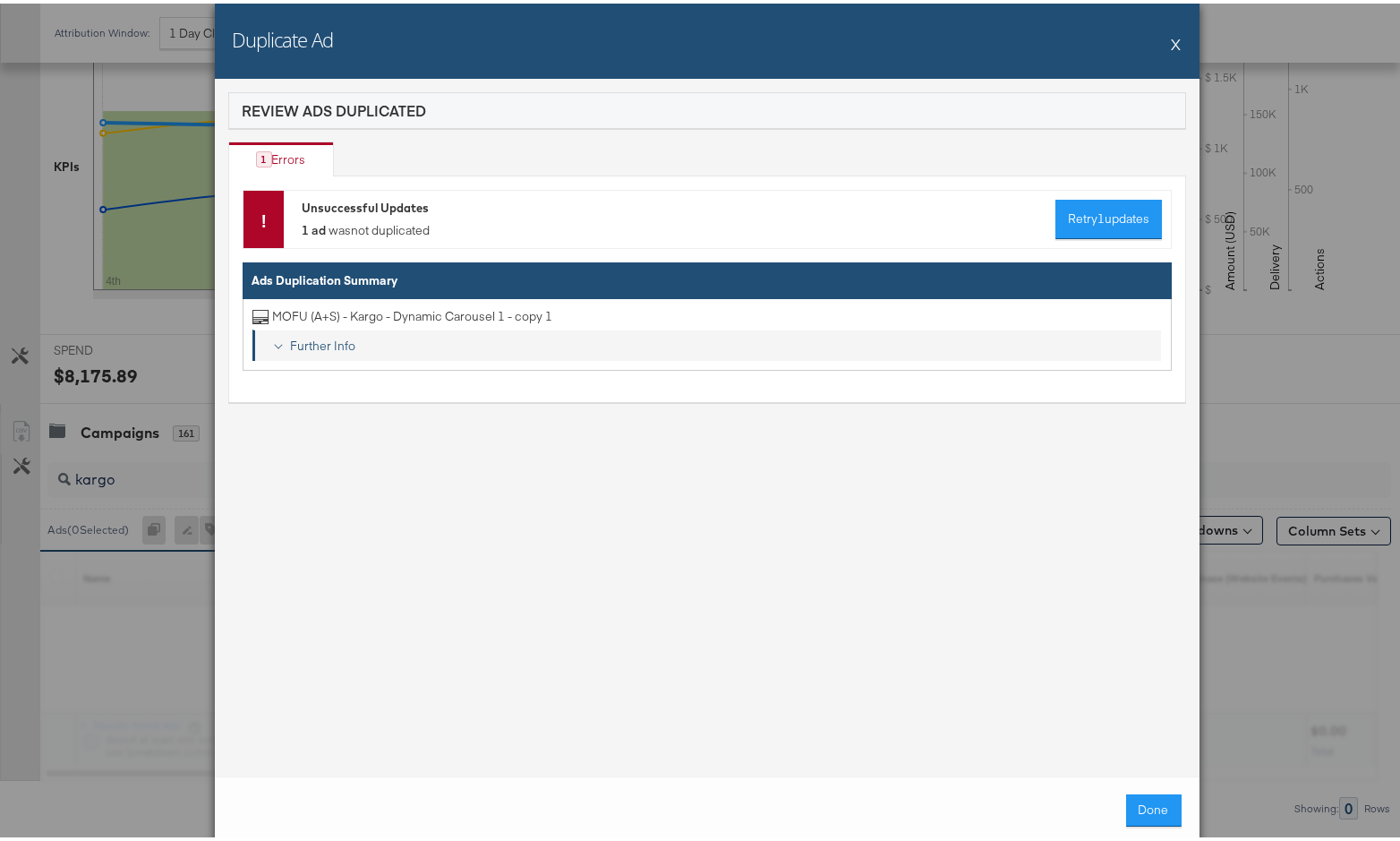
click at [343, 334] on div "Further Info" at bounding box center [719, 342] width 870 height 17
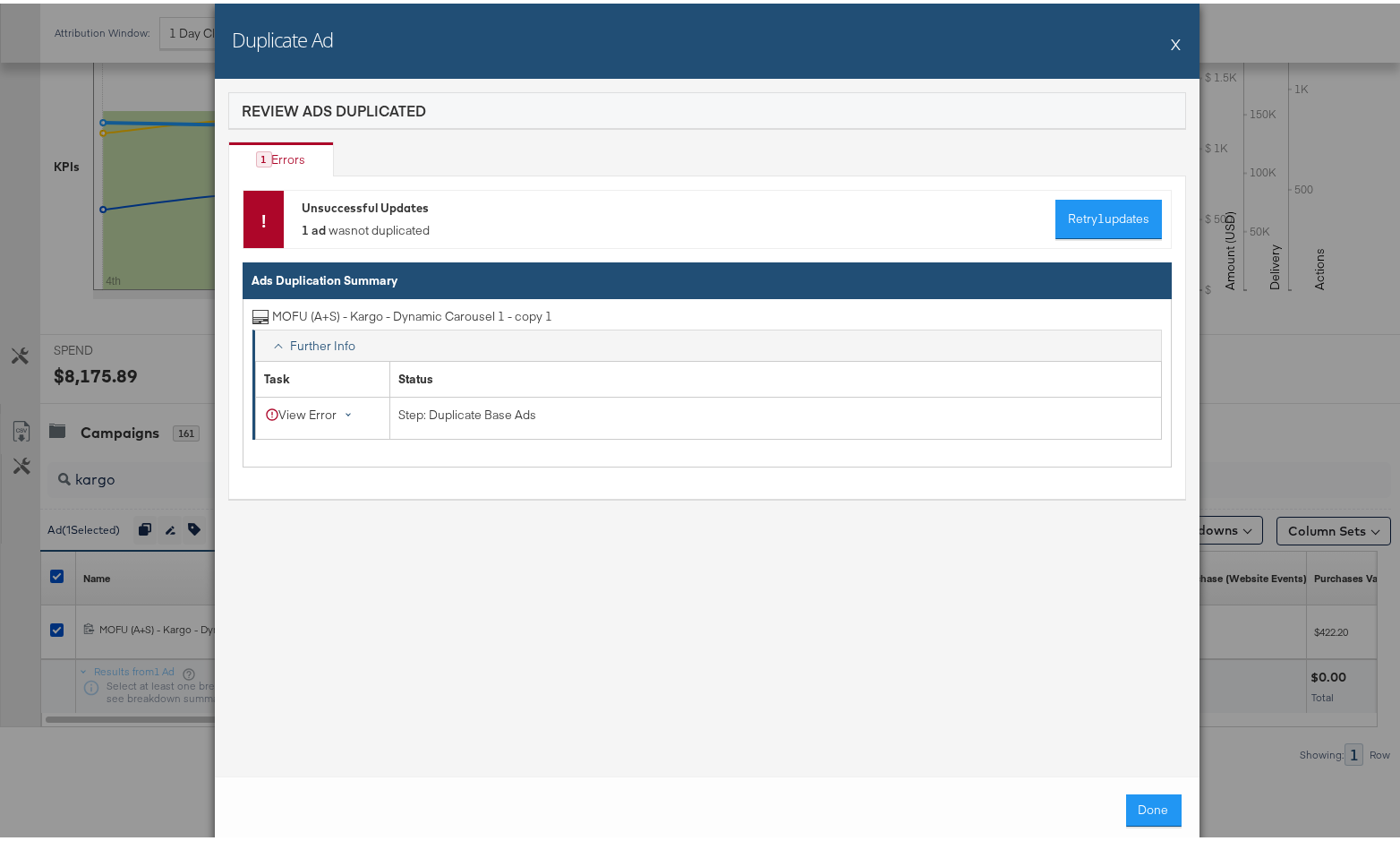
click at [346, 403] on div "View Error" at bounding box center [312, 411] width 94 height 17
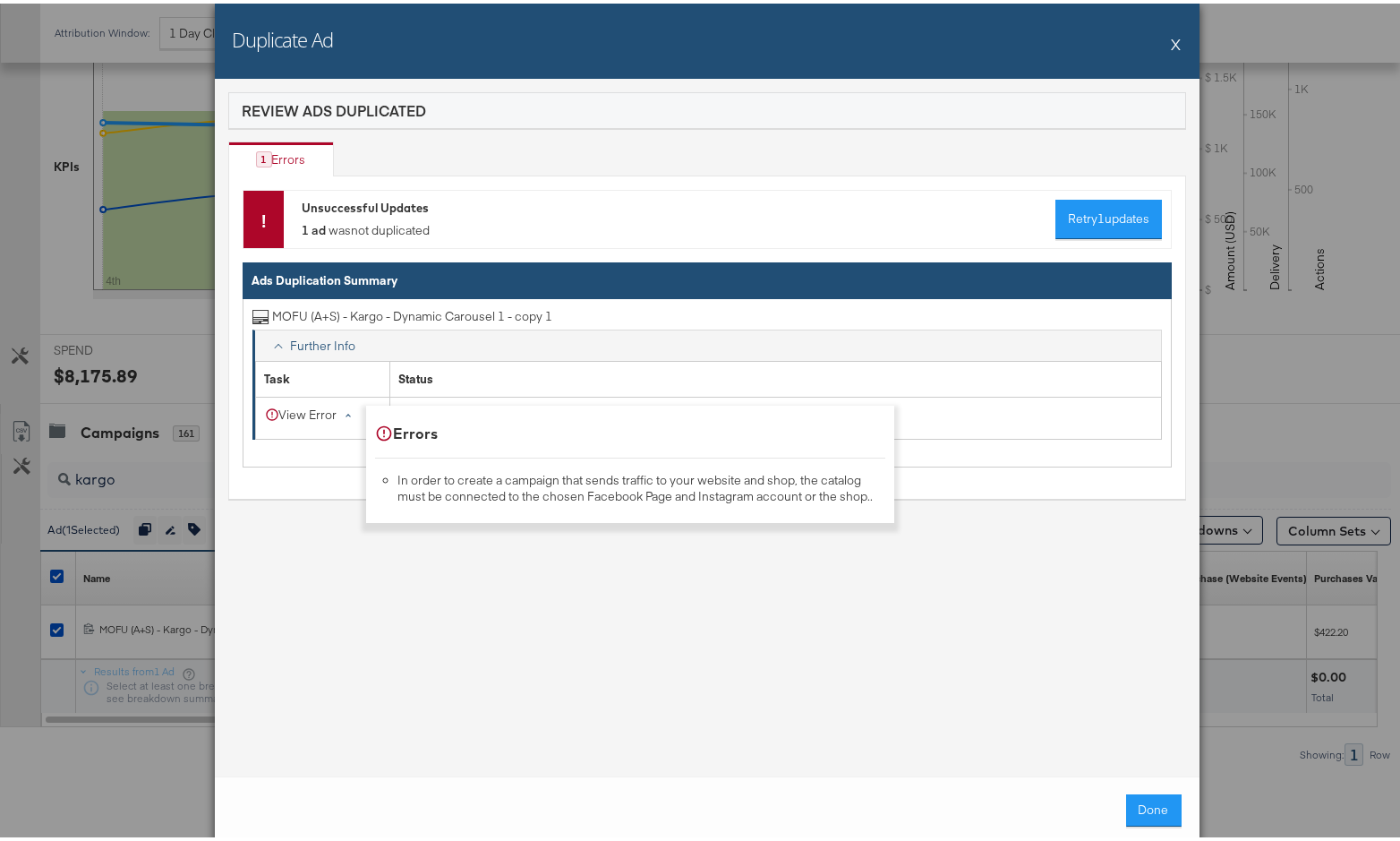
click at [344, 251] on div "Unsuccessful Updates 1 ad was not duplicated Retry 1 updates Ads Duplication Su…" at bounding box center [707, 333] width 929 height 295
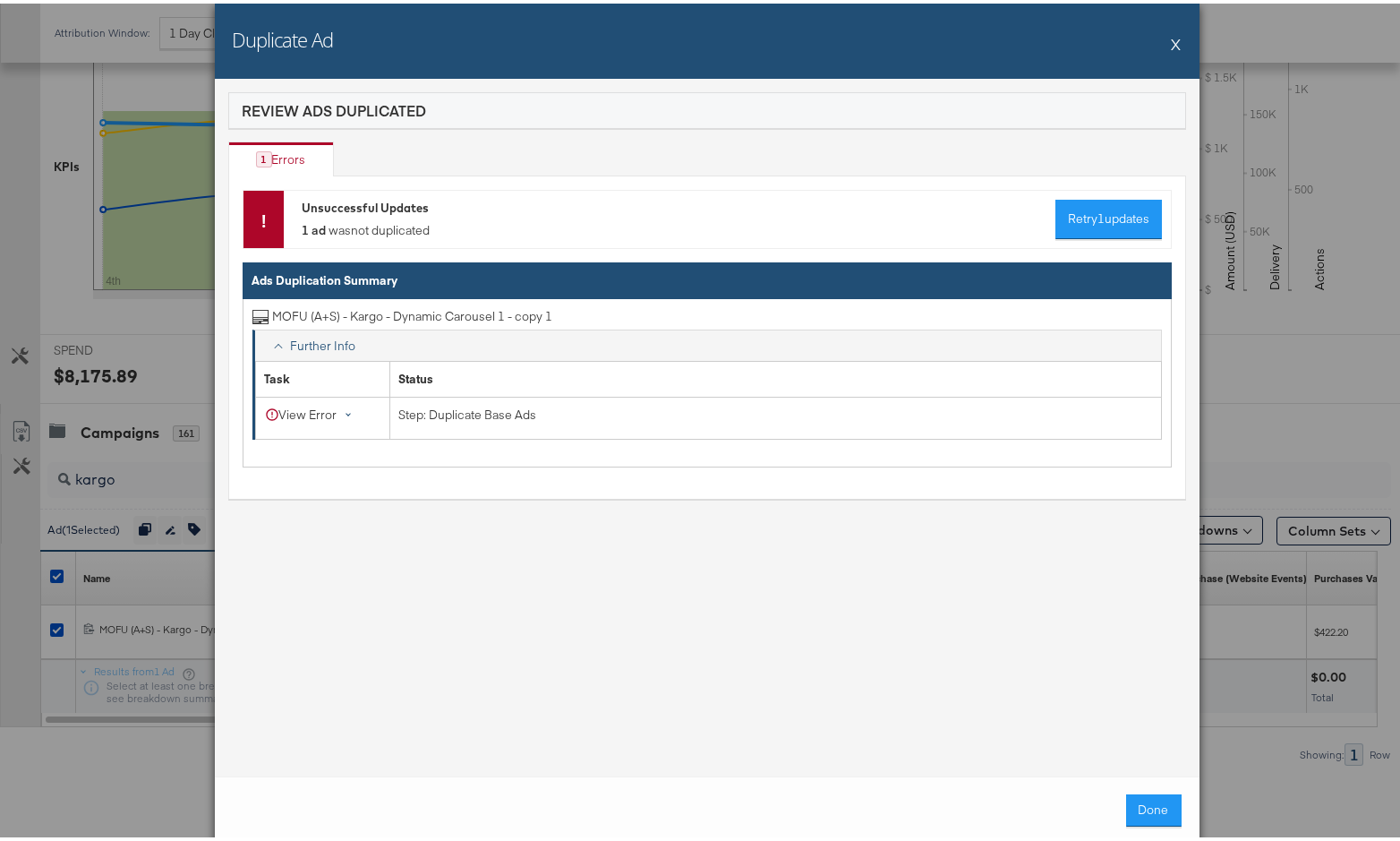
click at [353, 413] on div "View Error" at bounding box center [312, 411] width 94 height 17
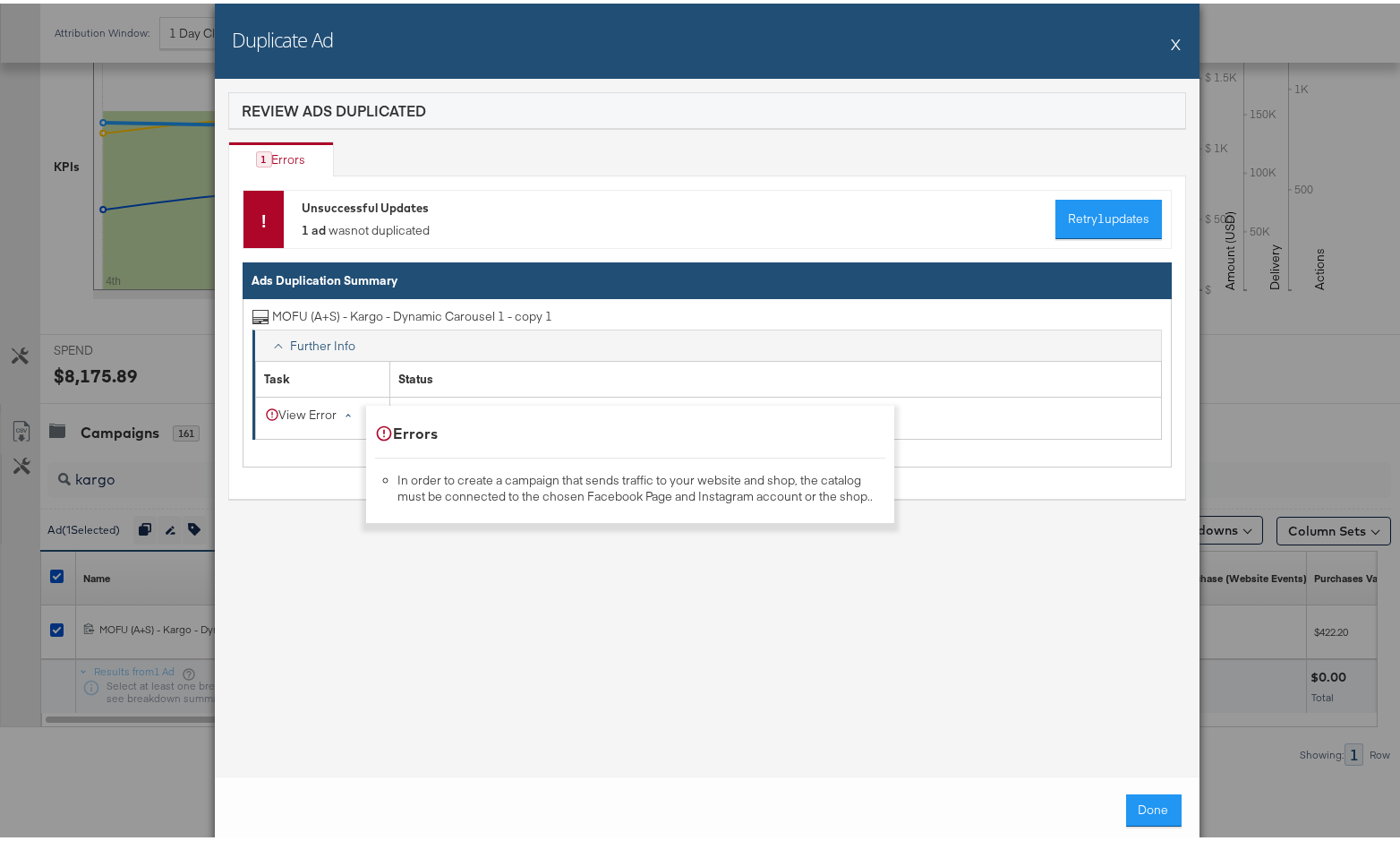
click at [344, 487] on div "Unsuccessful Updates 1 ad was not duplicated Retry 1 updates Ads Duplication Su…" at bounding box center [707, 333] width 958 height 324
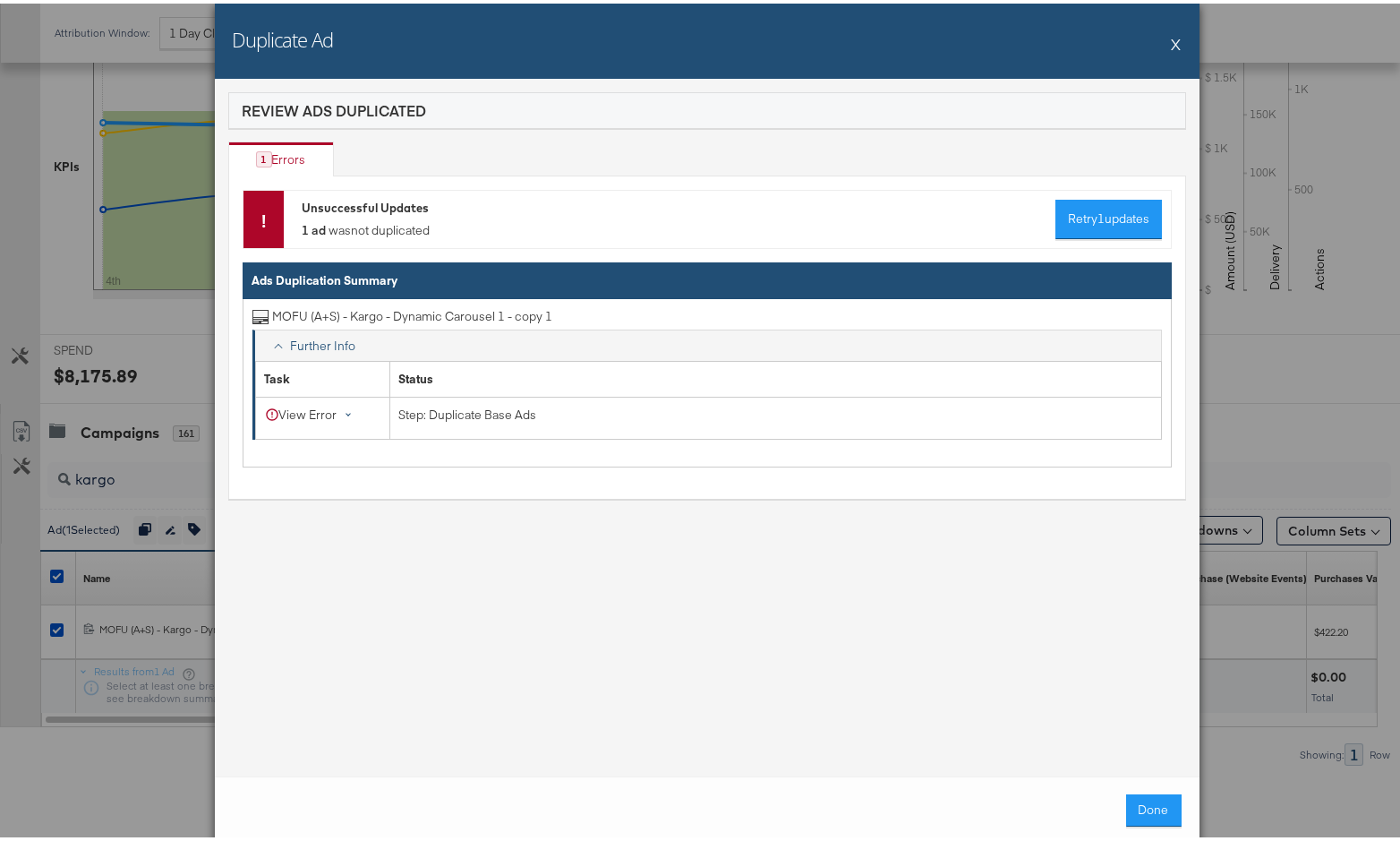
click at [320, 408] on div "View Error" at bounding box center [312, 411] width 94 height 17
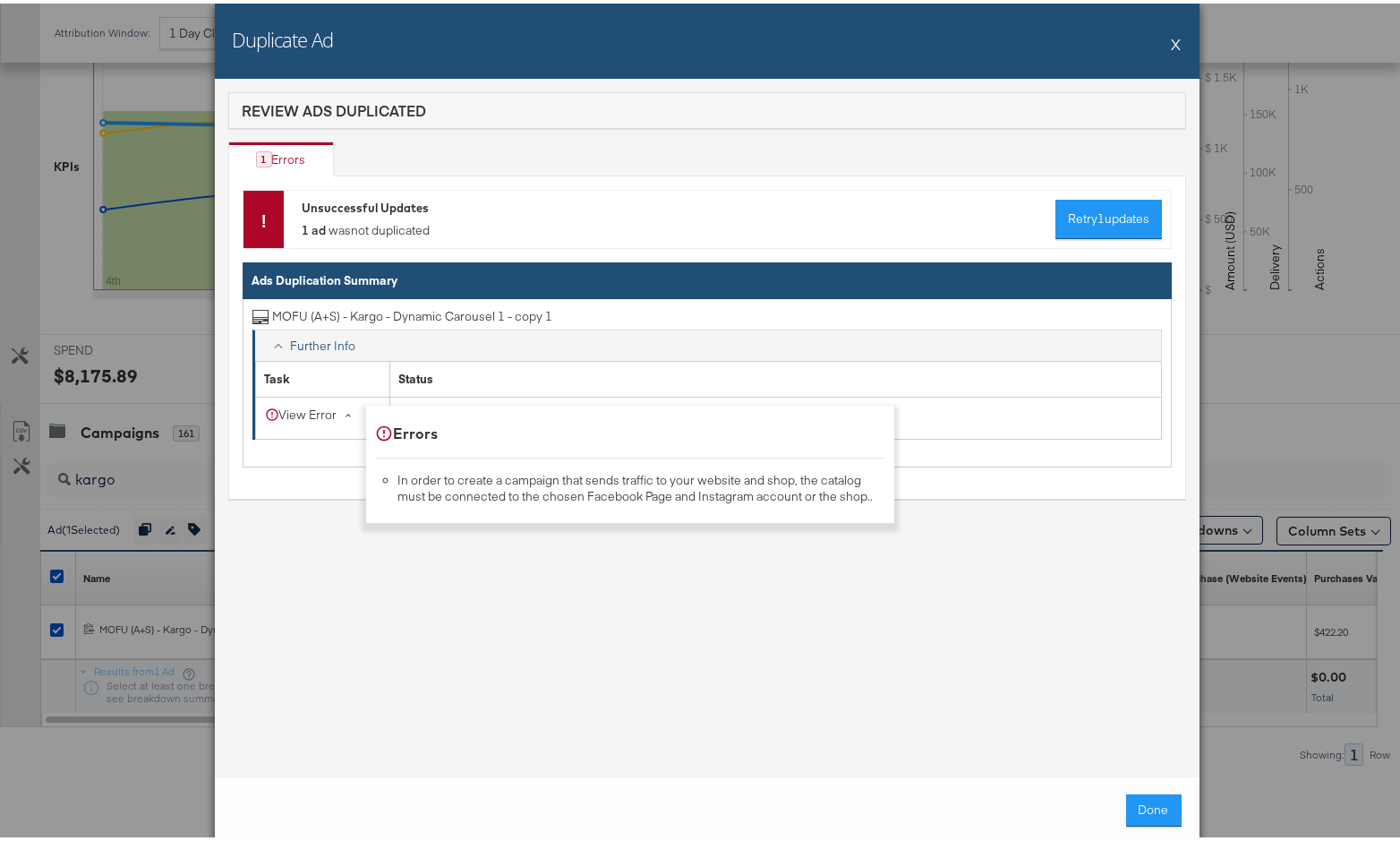
click at [1136, 48] on button "X" at bounding box center [1176, 40] width 10 height 36
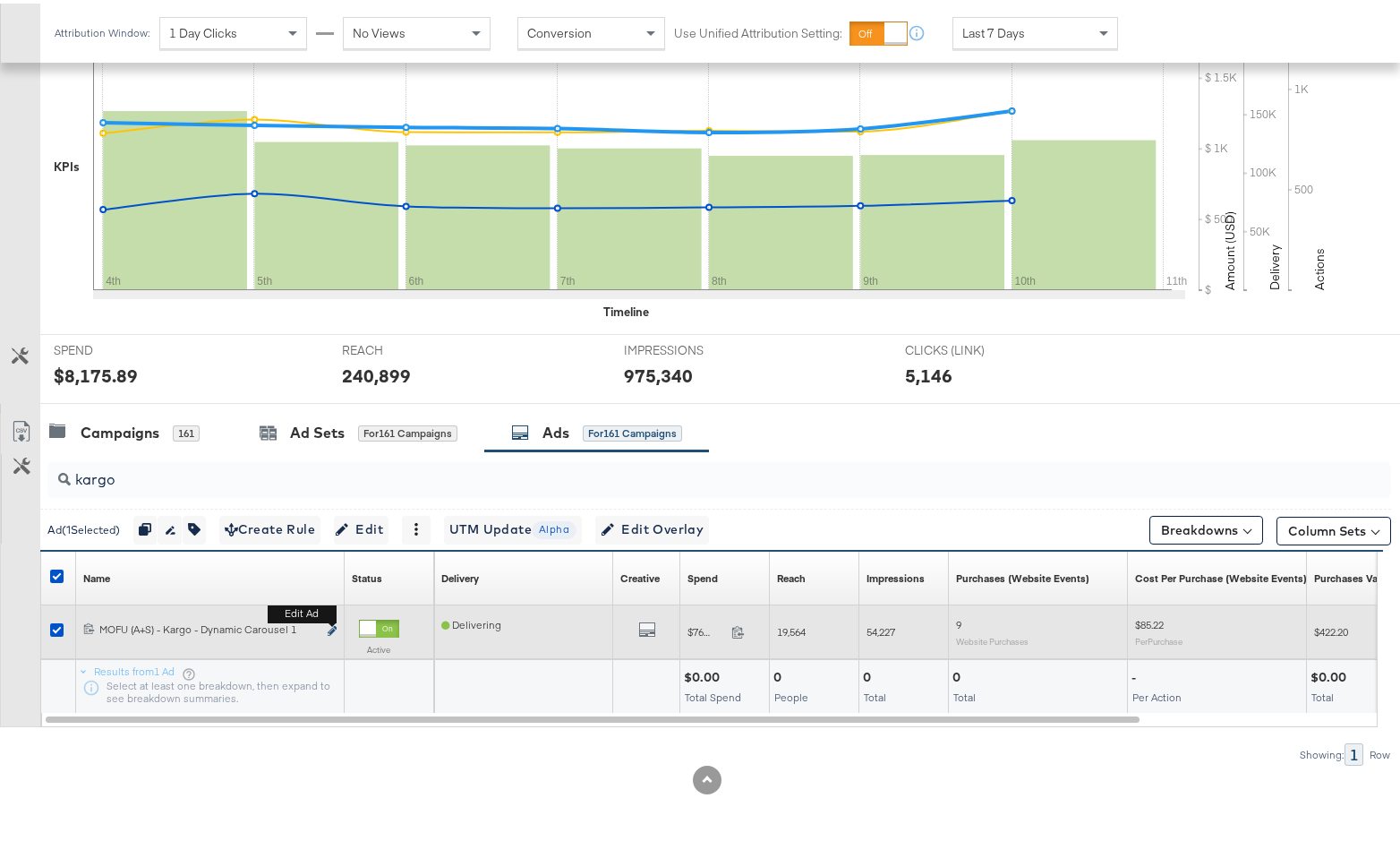
click at [331, 630] on icon "link" at bounding box center [331, 627] width 9 height 10
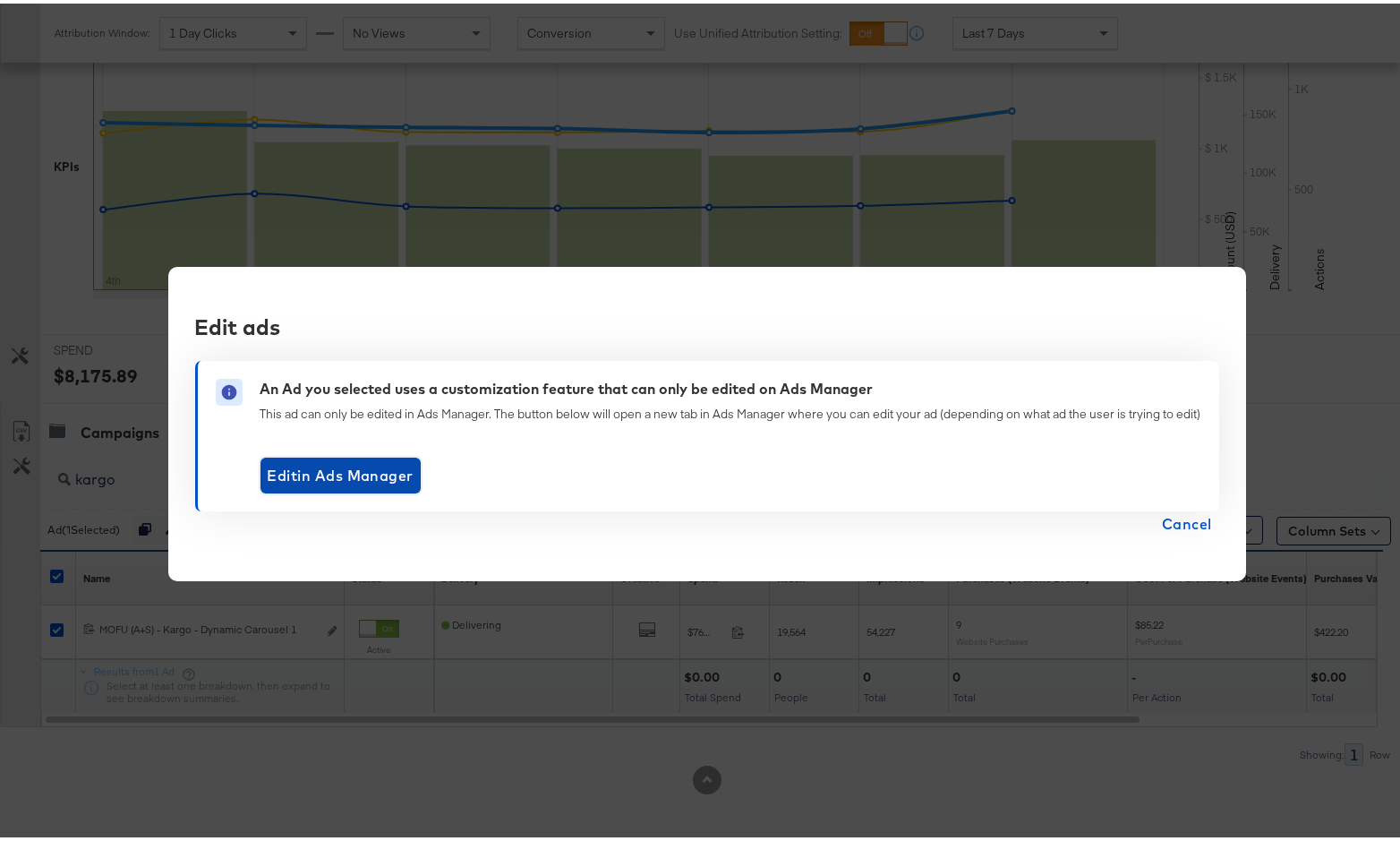
click at [383, 478] on span "Edit in Ads Manager" at bounding box center [340, 472] width 146 height 25
click at [1136, 529] on span "Cancel" at bounding box center [1186, 520] width 50 height 25
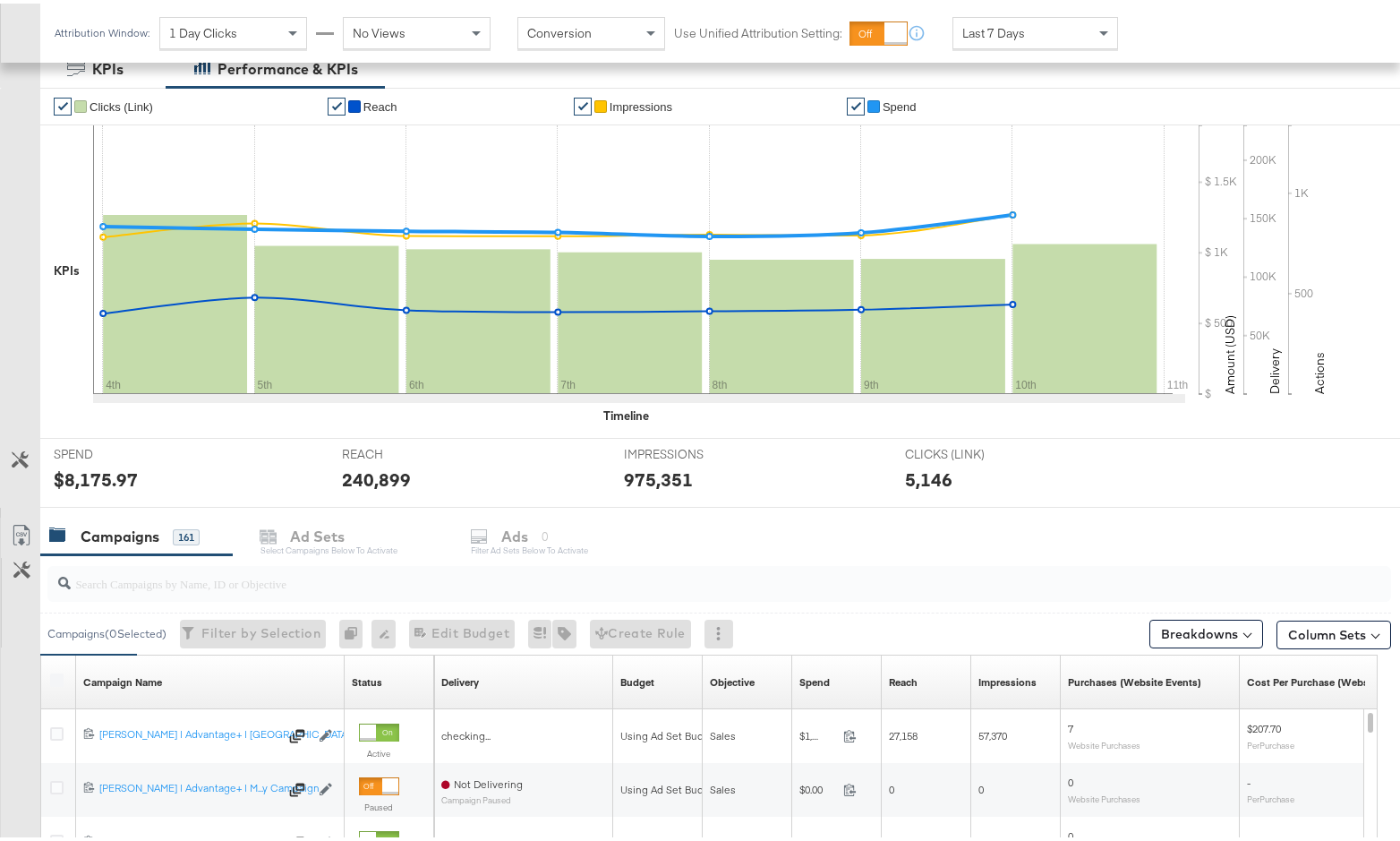
scroll to position [510, 0]
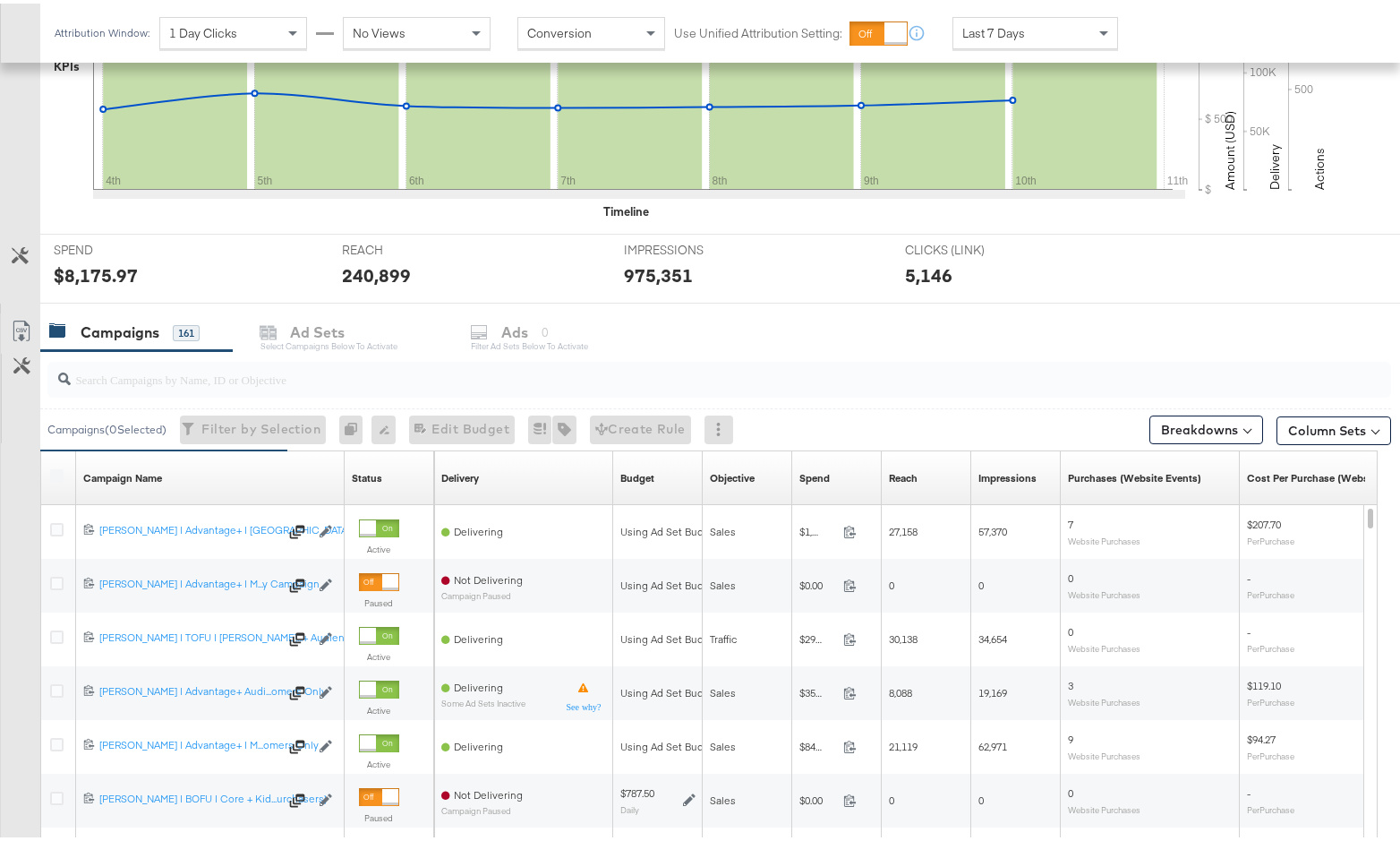
click at [60, 476] on label at bounding box center [57, 472] width 14 height 14
click at [59, 471] on label at bounding box center [57, 472] width 14 height 14
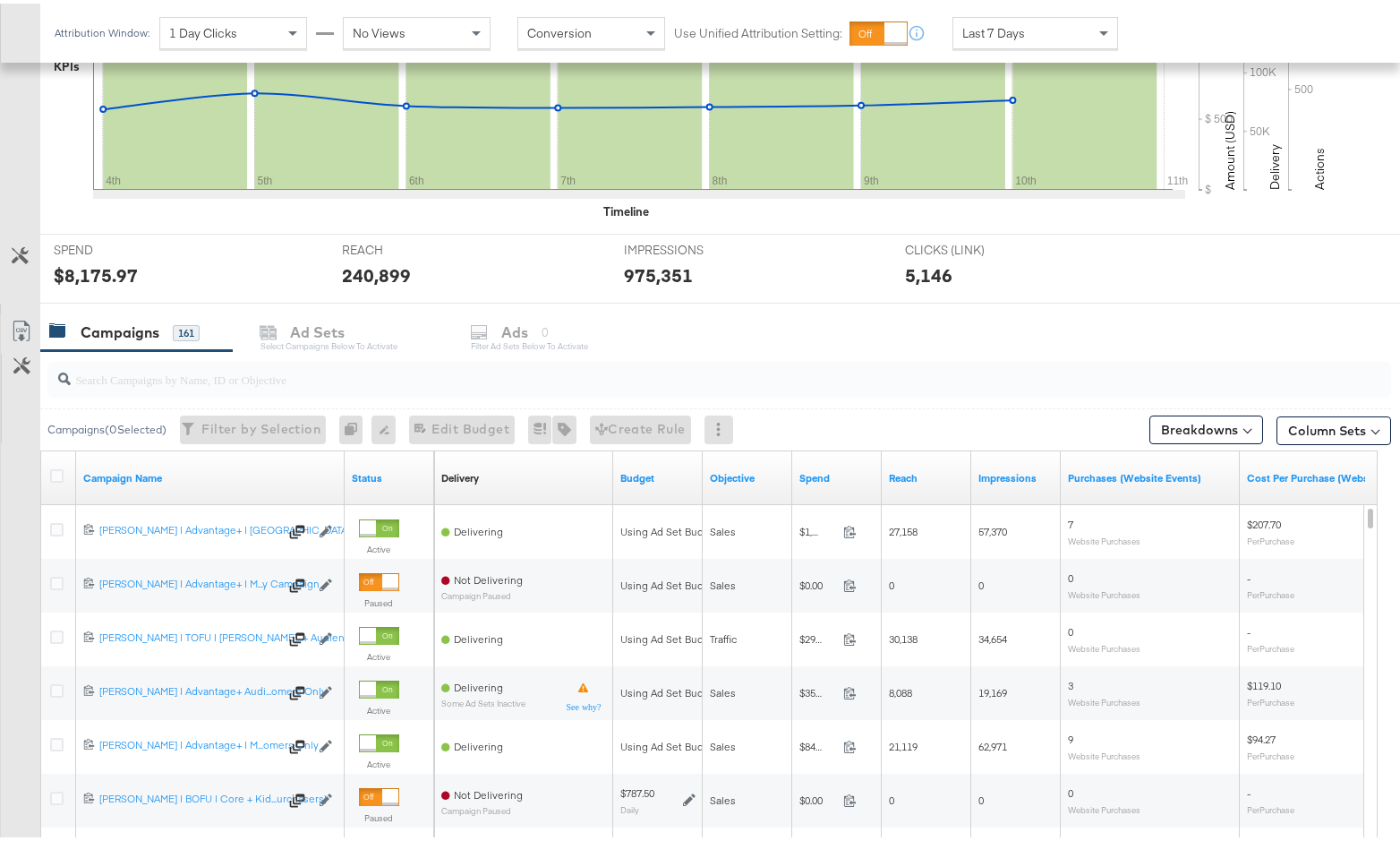
click at [59, 471] on icon at bounding box center [57, 472] width 14 height 14
click at [0, 0] on input "checkbox" at bounding box center [0, 0] width 0 height 0
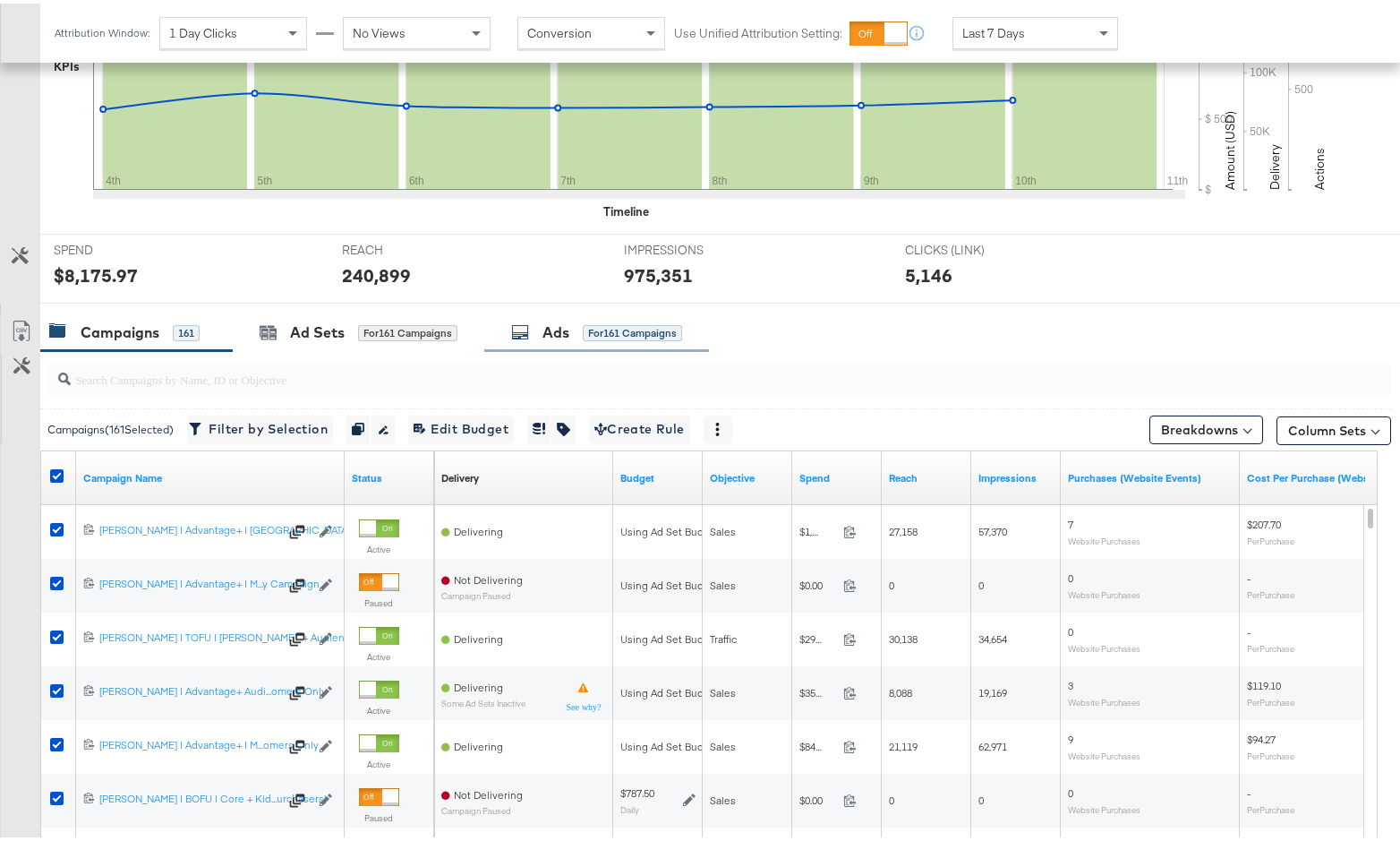
click at [551, 312] on div "Ads for 161 Campaigns" at bounding box center [596, 329] width 225 height 38
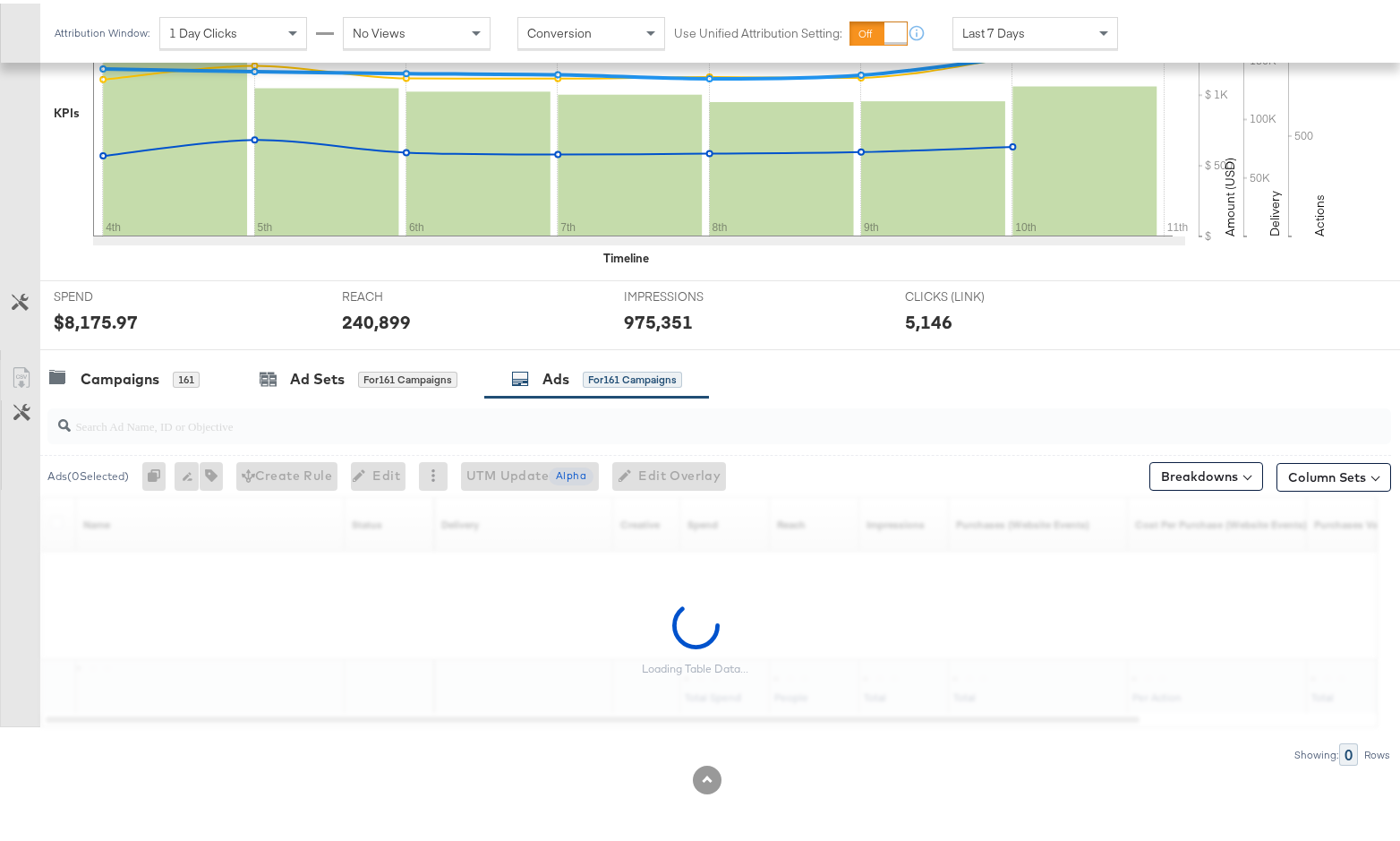
scroll to position [464, 0]
click at [532, 433] on div at bounding box center [720, 422] width 1343 height 36
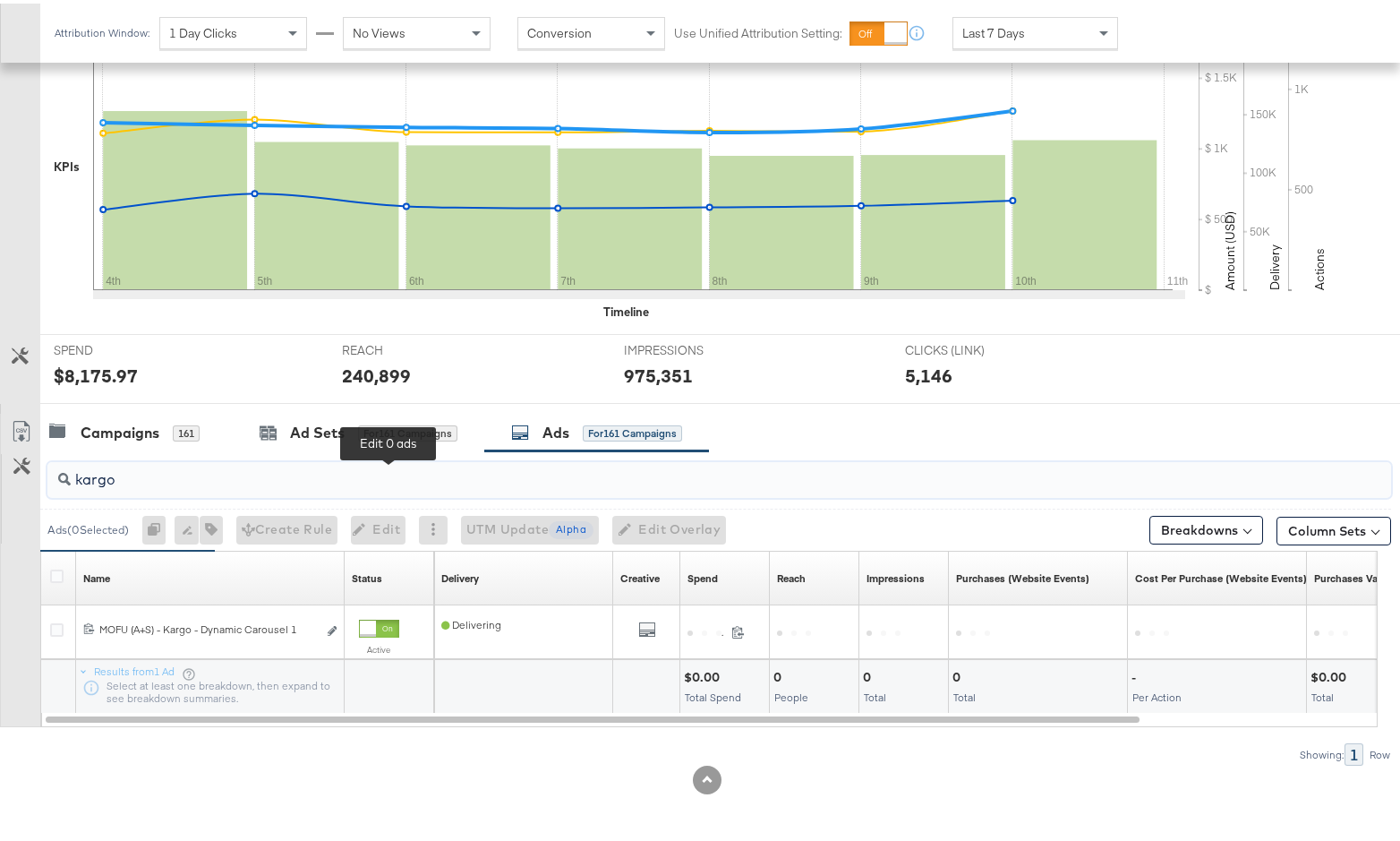
scroll to position [410, 0]
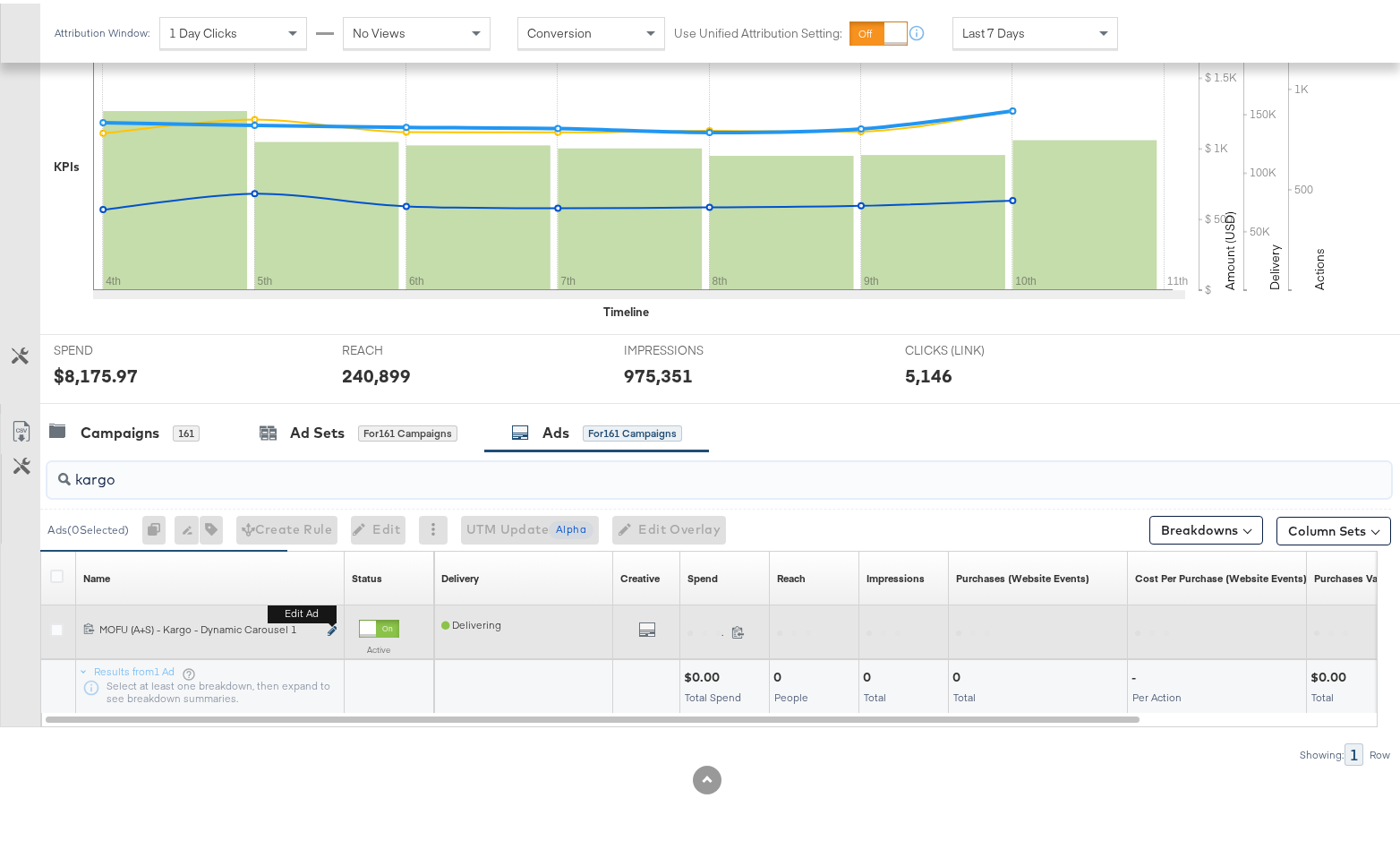
type input "kargo"
click at [329, 628] on icon "link" at bounding box center [331, 627] width 9 height 10
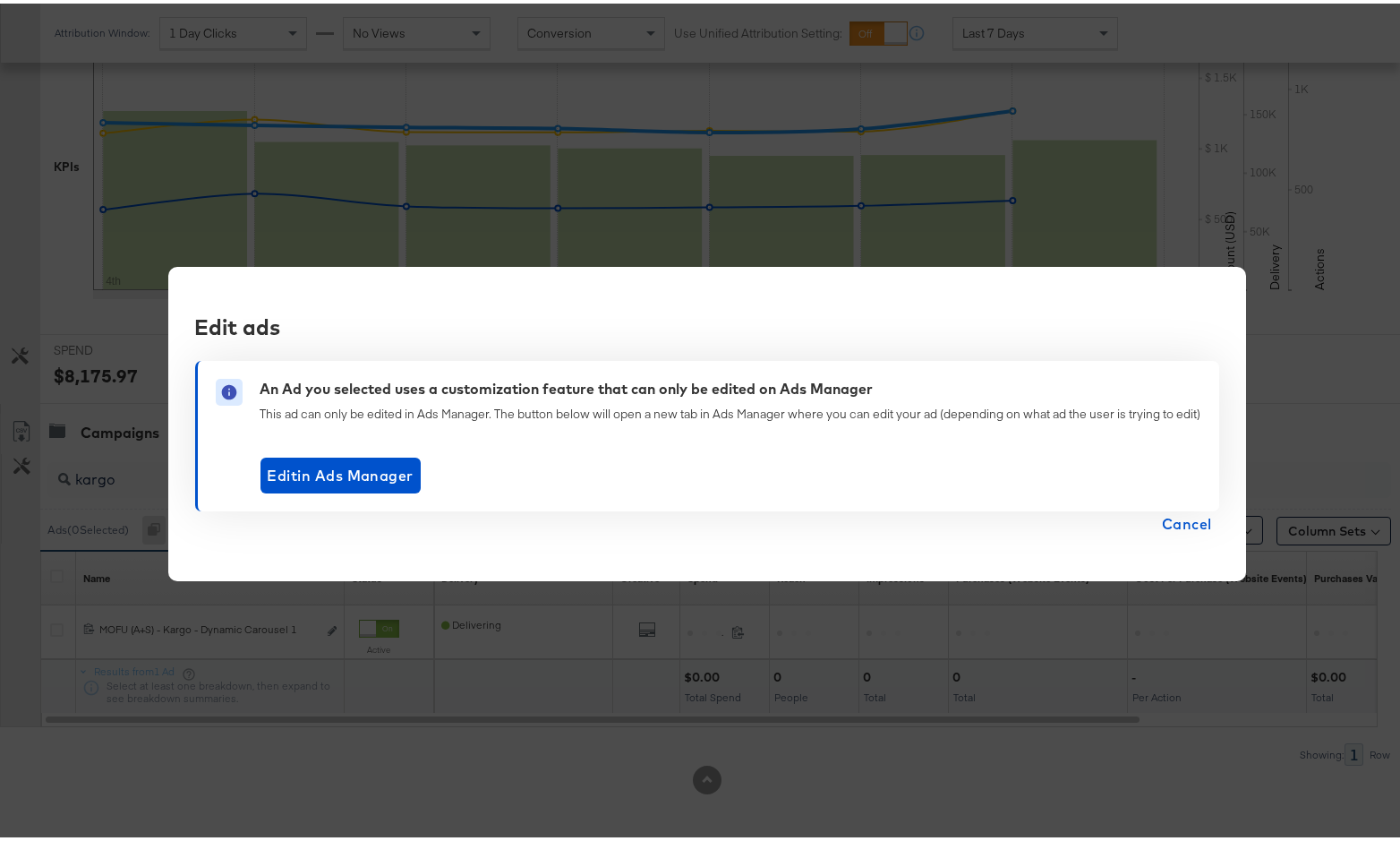
click at [1171, 519] on span "Cancel" at bounding box center [1186, 520] width 50 height 25
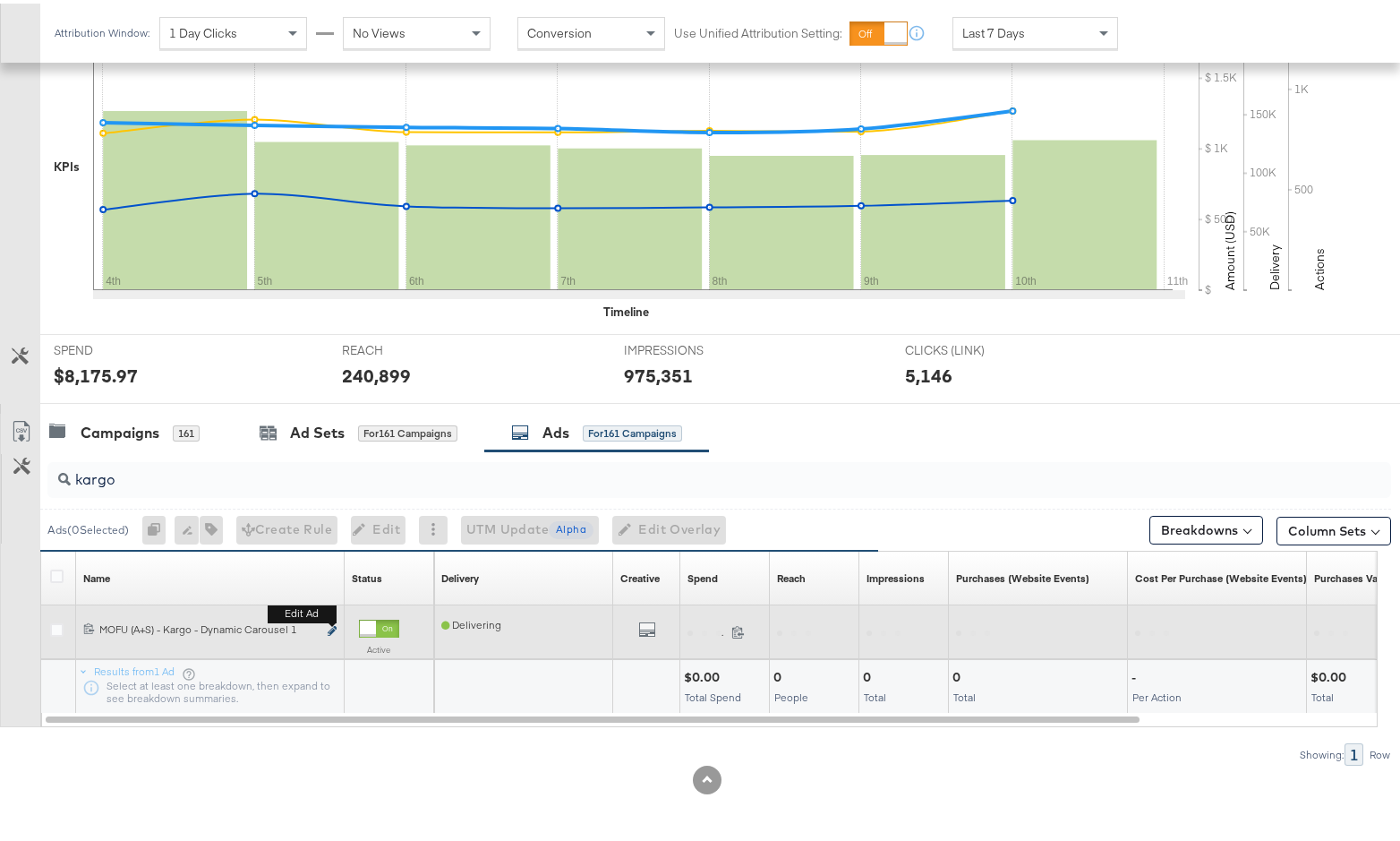
click at [329, 630] on icon "link" at bounding box center [331, 627] width 9 height 10
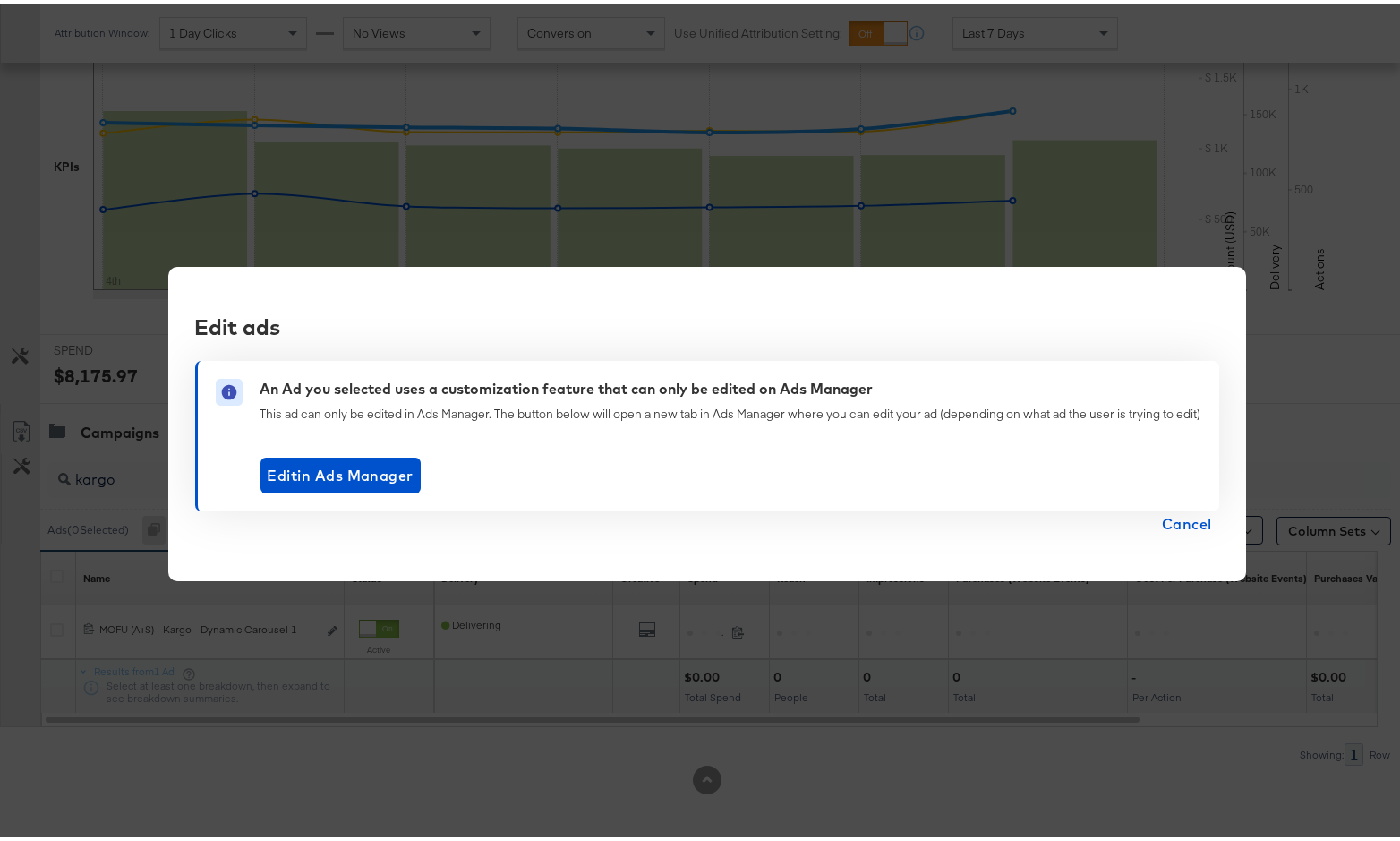
click at [1178, 510] on span "Cancel" at bounding box center [1186, 520] width 50 height 25
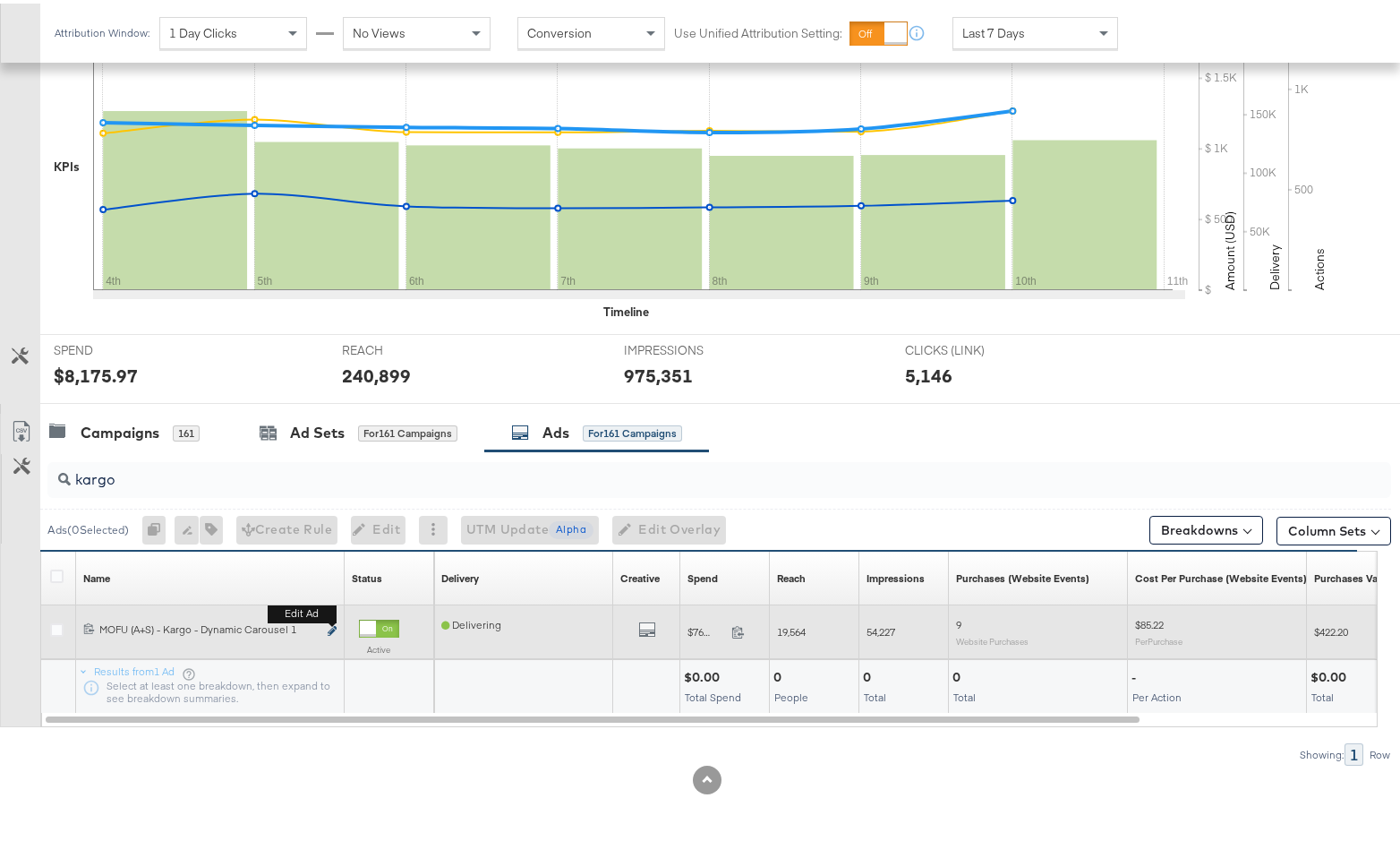
click at [333, 629] on icon "link" at bounding box center [331, 627] width 9 height 10
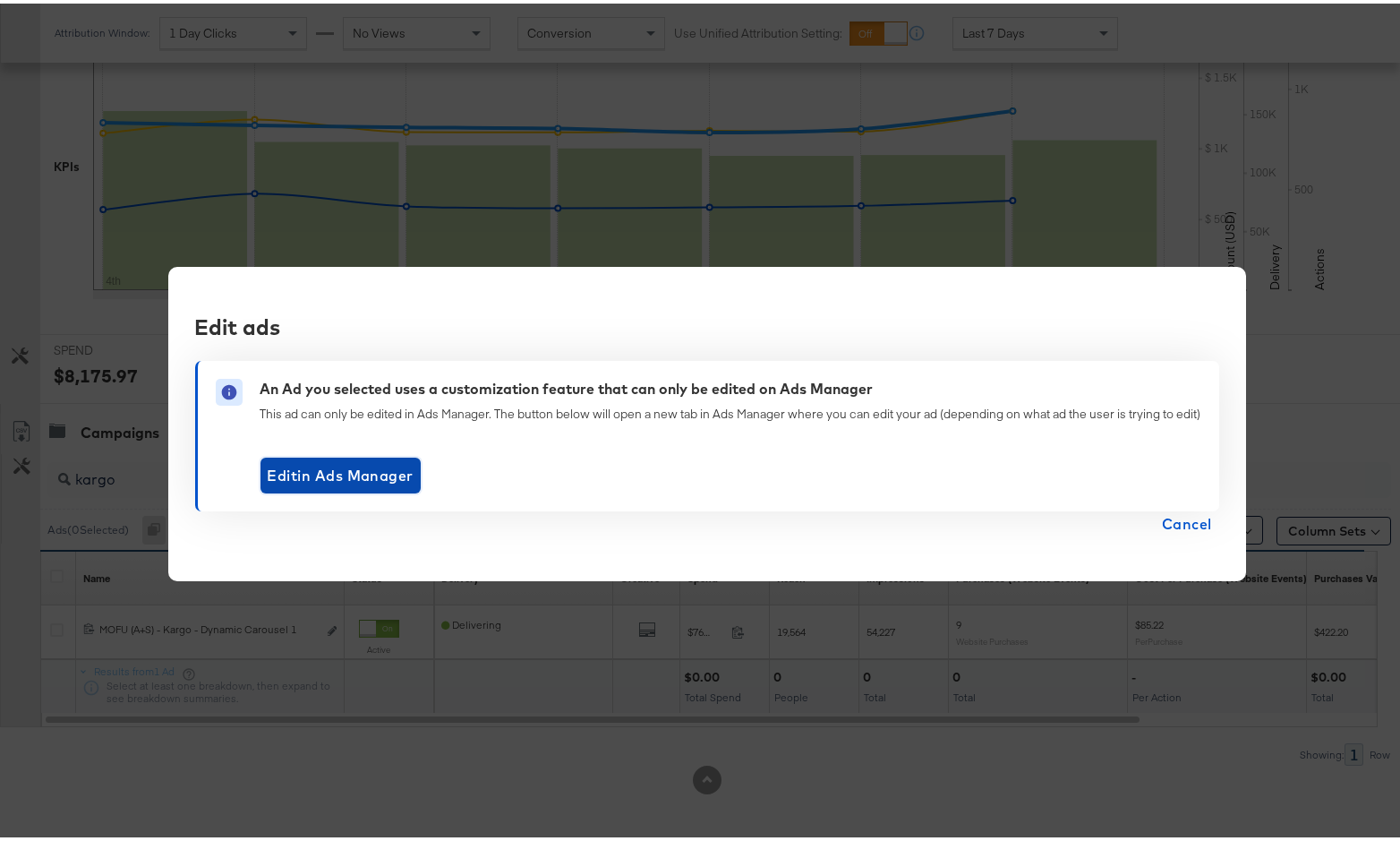
click at [408, 475] on button "Edit in Ads Manager" at bounding box center [340, 471] width 160 height 36
click at [1193, 518] on span "Cancel" at bounding box center [1186, 520] width 50 height 25
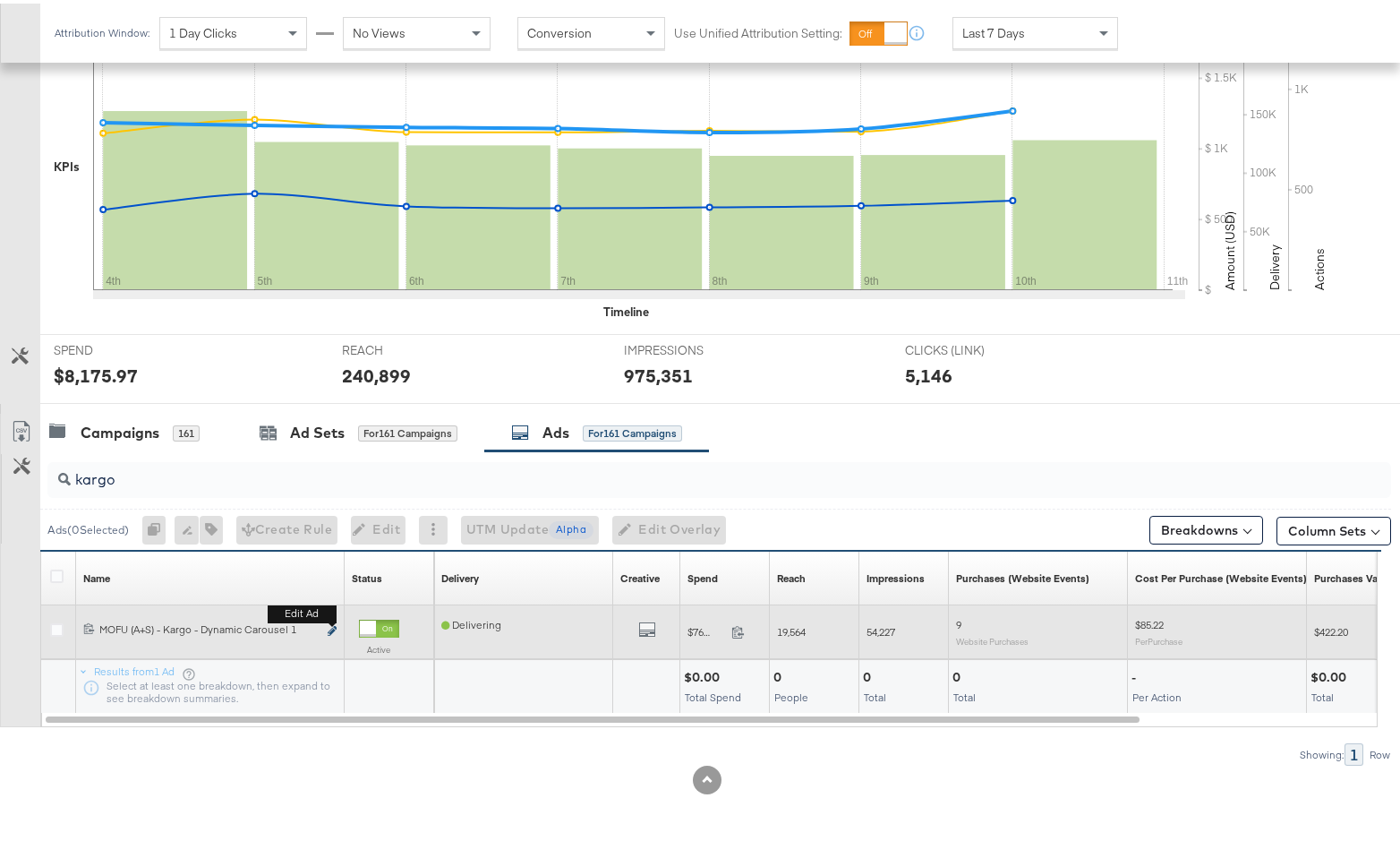
click at [334, 620] on b "Edit ad" at bounding box center [302, 609] width 68 height 19
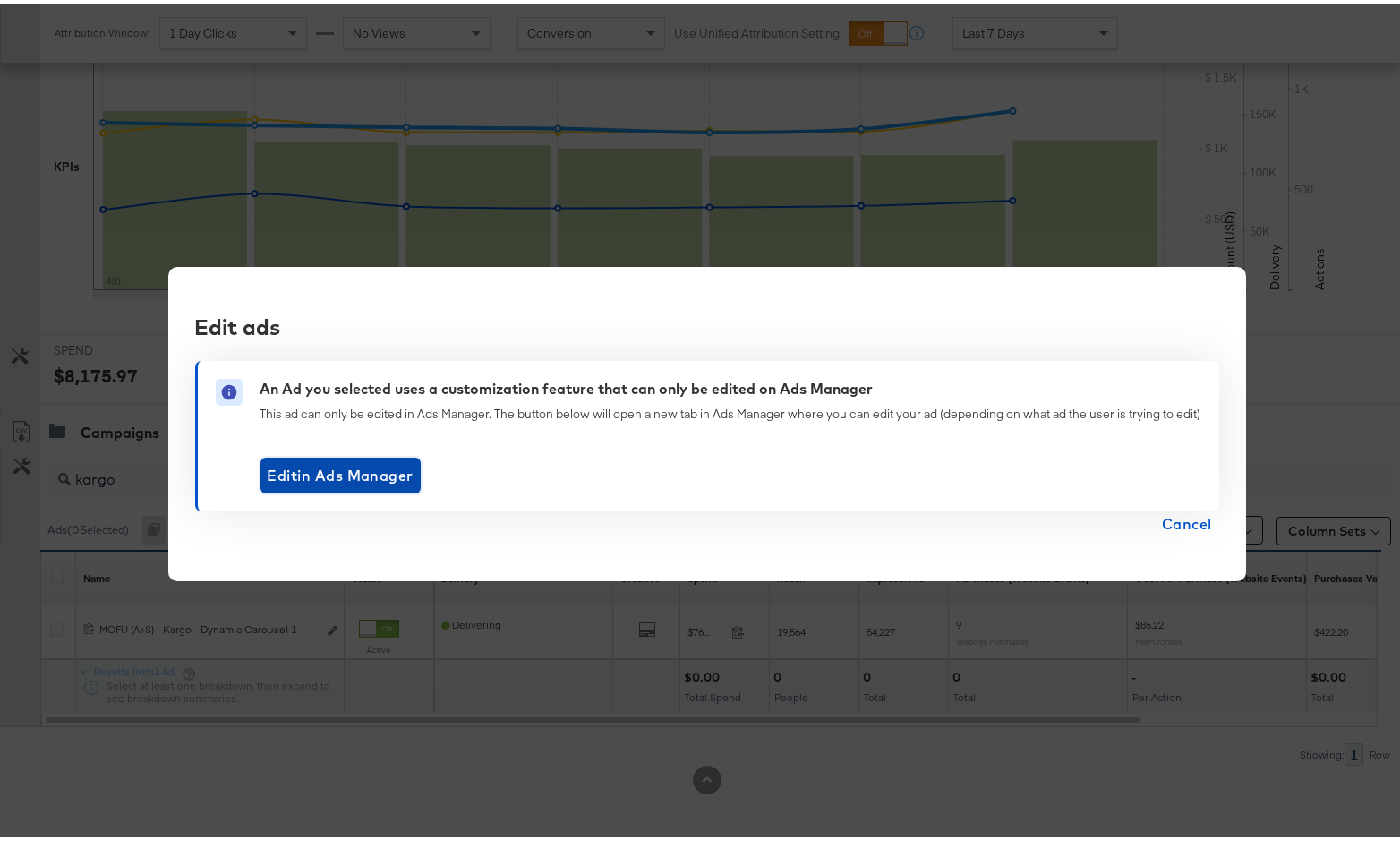
click at [318, 478] on span "Edit in Ads Manager" at bounding box center [340, 472] width 146 height 25
click at [414, 480] on div "Edit in Ads Manager" at bounding box center [730, 471] width 941 height 36
click at [413, 474] on button "Edit in Ads Manager" at bounding box center [340, 471] width 160 height 36
